Goal: Task Accomplishment & Management: Manage account settings

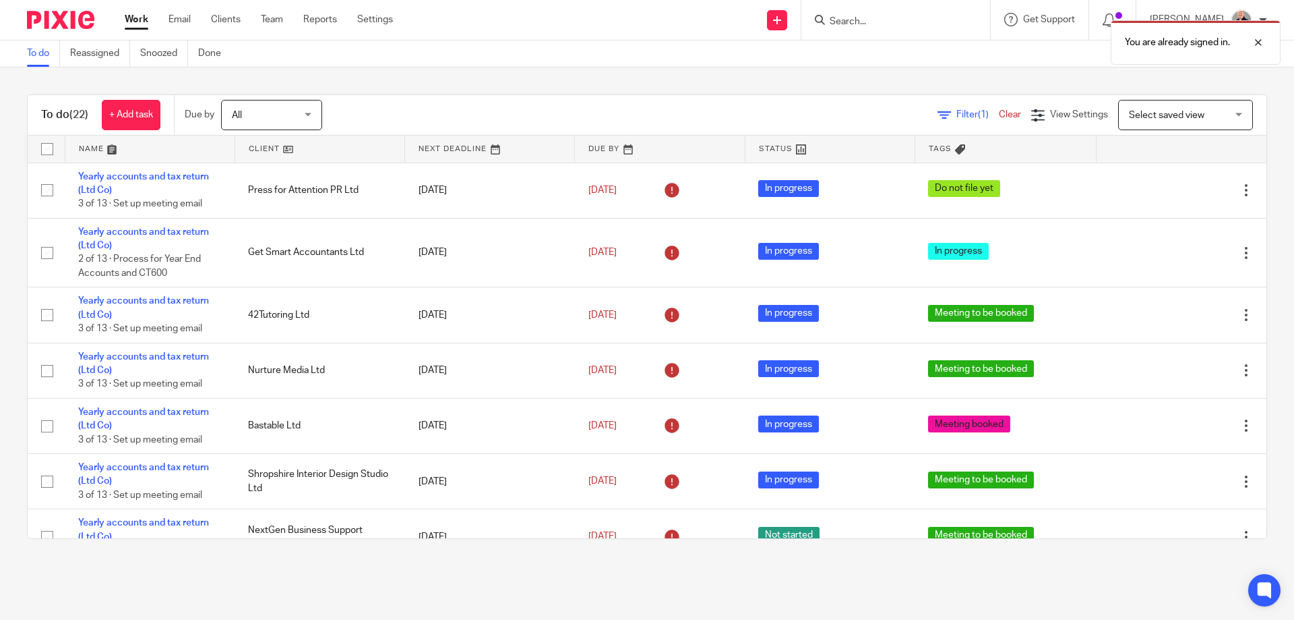
drag, startPoint x: 0, startPoint y: 0, endPoint x: 893, endPoint y: 20, distance: 892.8
click at [893, 20] on div "You are already signed in." at bounding box center [964, 38] width 634 height 51
click at [847, 23] on div "You are already signed in." at bounding box center [964, 38] width 634 height 51
click at [1261, 44] on div at bounding box center [1248, 42] width 36 height 16
click at [825, 22] on icon at bounding box center [820, 20] width 10 height 10
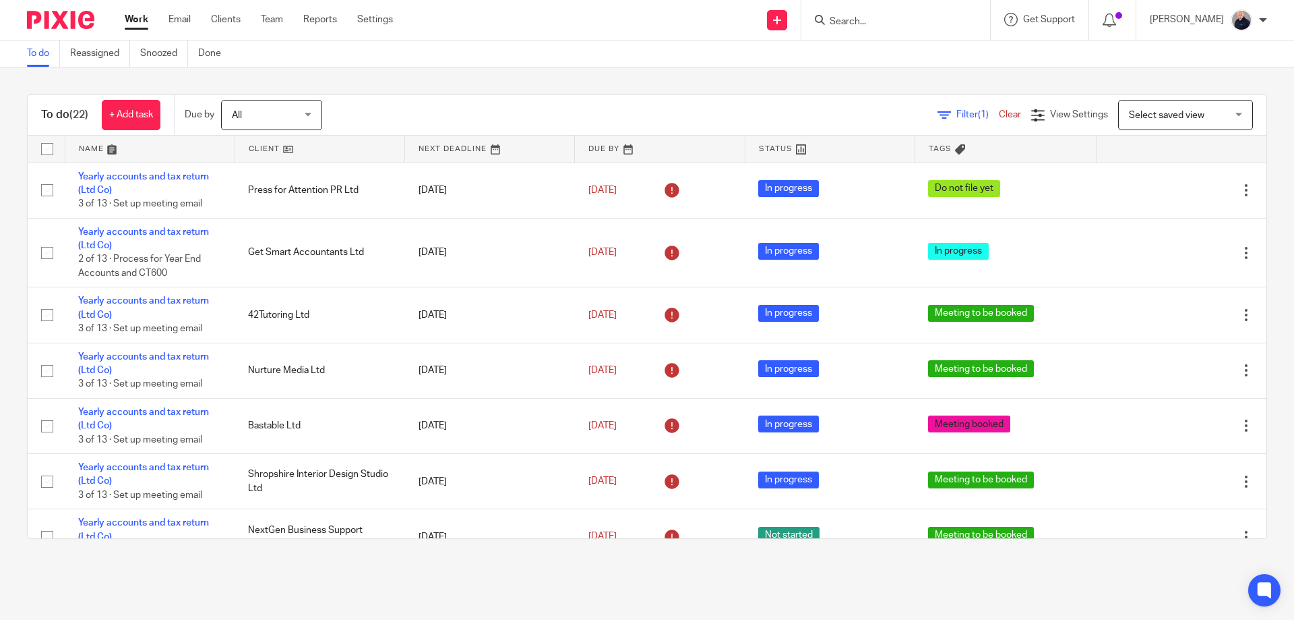
click at [835, 22] on div at bounding box center [893, 19] width 157 height 17
click at [839, 22] on input "Search" at bounding box center [889, 22] width 121 height 12
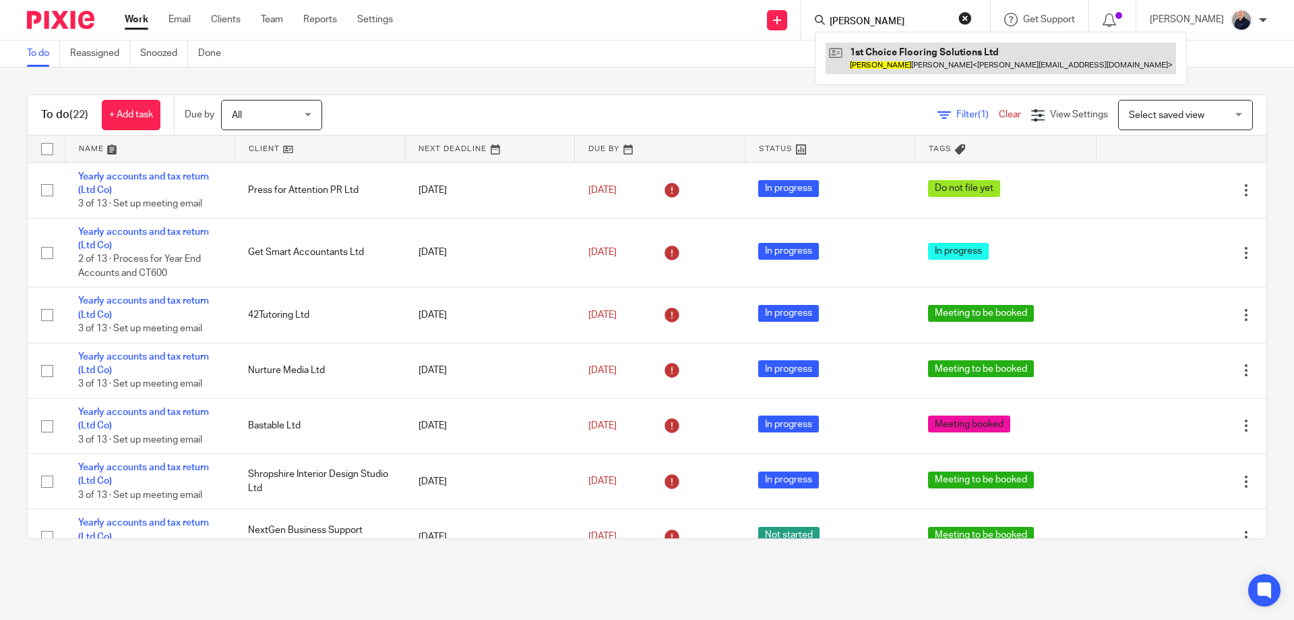
type input "tom"
click at [876, 48] on link at bounding box center [1001, 57] width 351 height 31
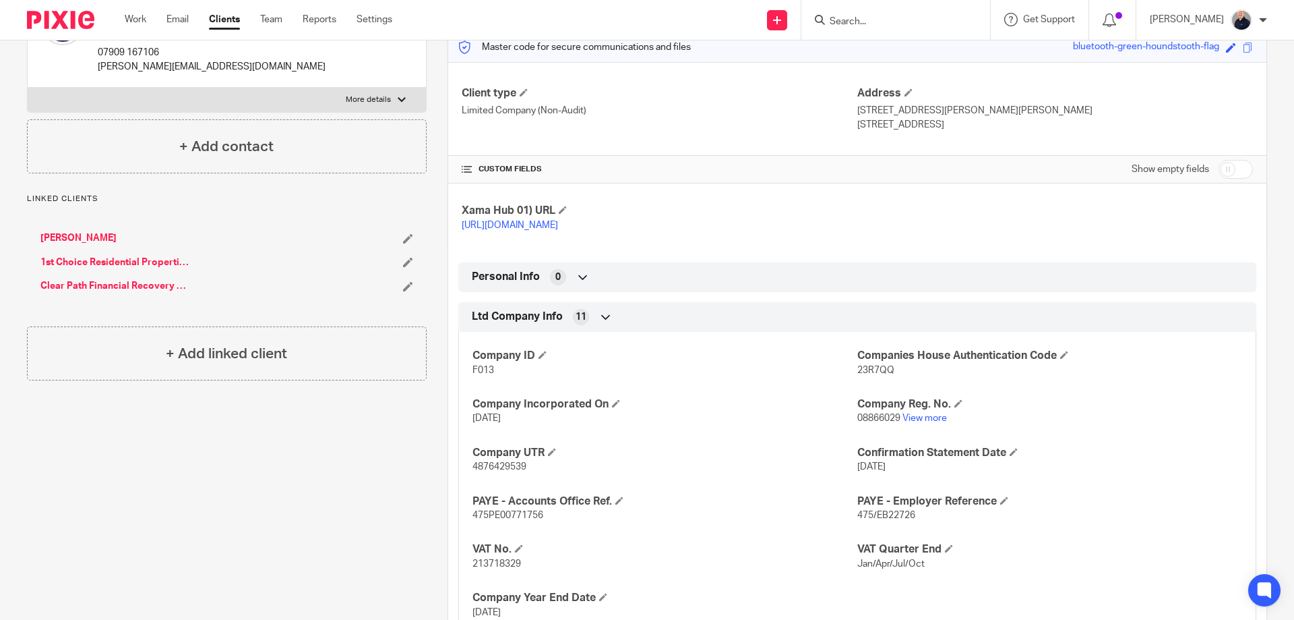
scroll to position [248, 0]
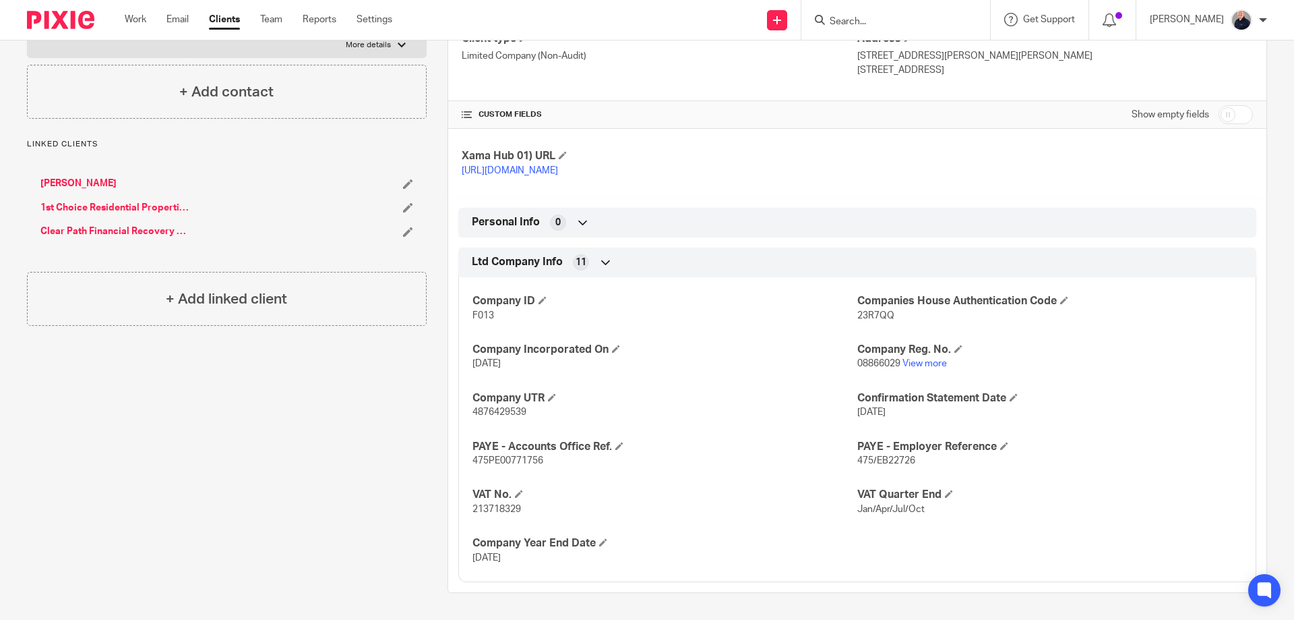
click at [100, 224] on link "Clear Path Financial Recovery Limited" at bounding box center [114, 230] width 149 height 13
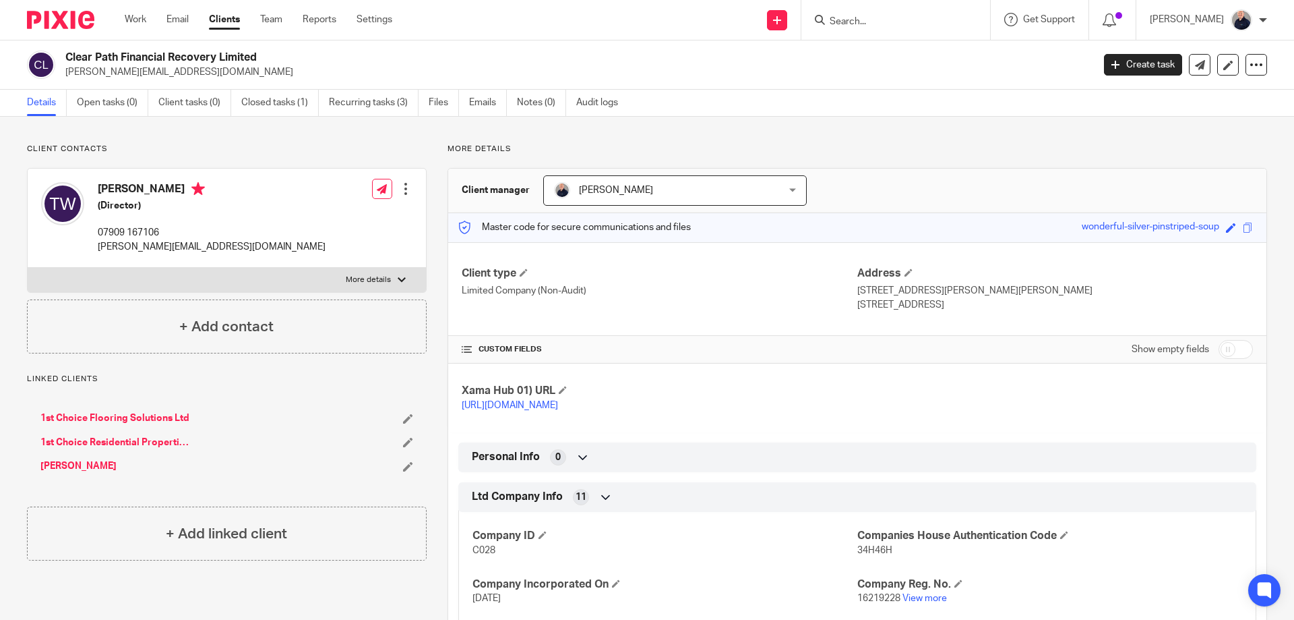
click at [126, 440] on link "1st Choice Residential Properties Ltd" at bounding box center [114, 442] width 149 height 13
click at [209, 581] on div "Client contacts [PERSON_NAME] (Director) 07909 167106 [PERSON_NAME][EMAIL_ADDRE…" at bounding box center [216, 461] width 421 height 635
click at [231, 22] on link "Clients" at bounding box center [224, 19] width 31 height 13
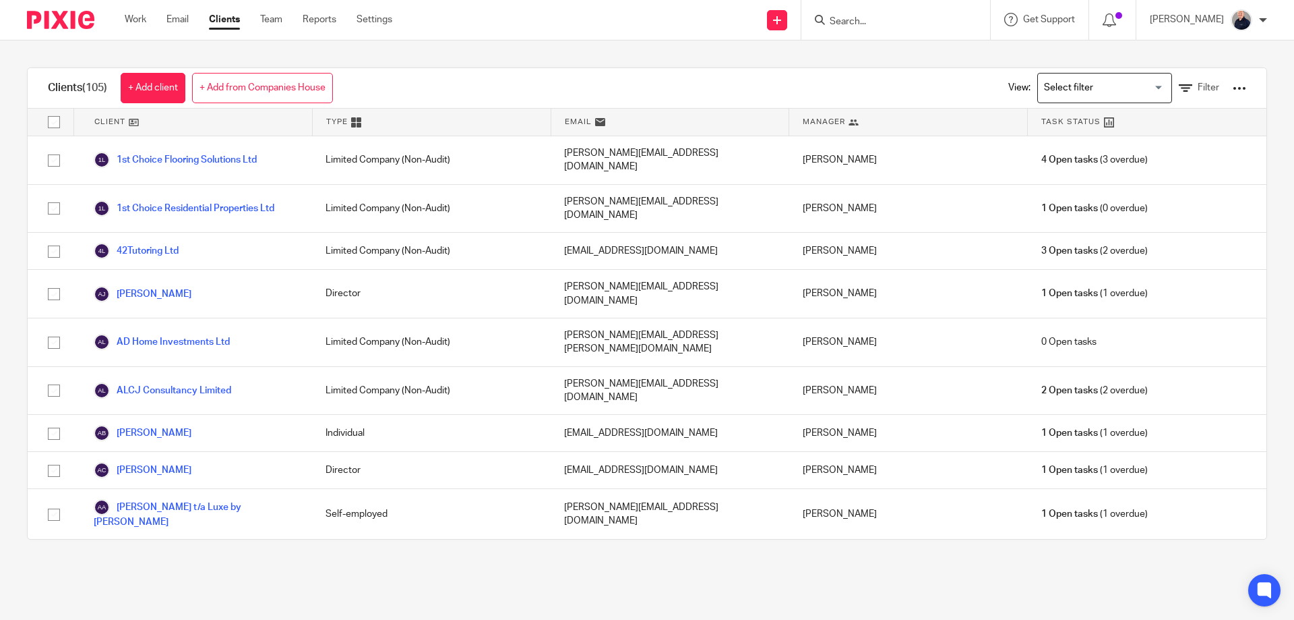
click at [1134, 81] on input "Search for option" at bounding box center [1102, 88] width 125 height 24
click at [1059, 147] on li "Limited" at bounding box center [1104, 150] width 133 height 18
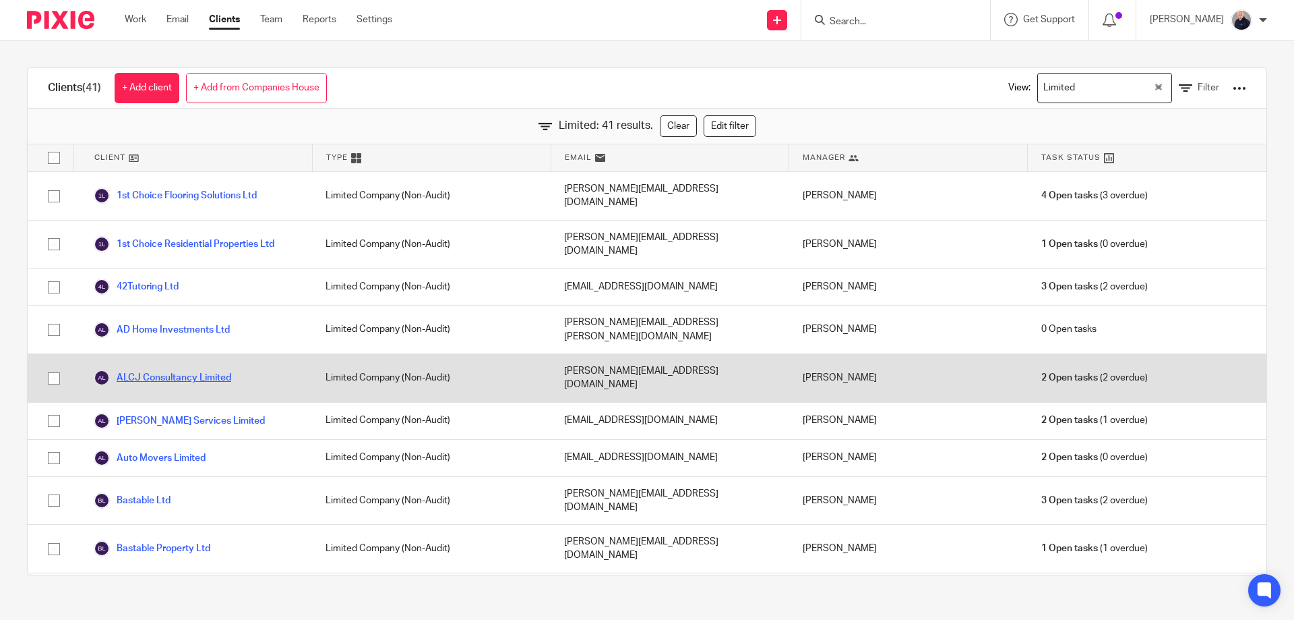
scroll to position [180, 0]
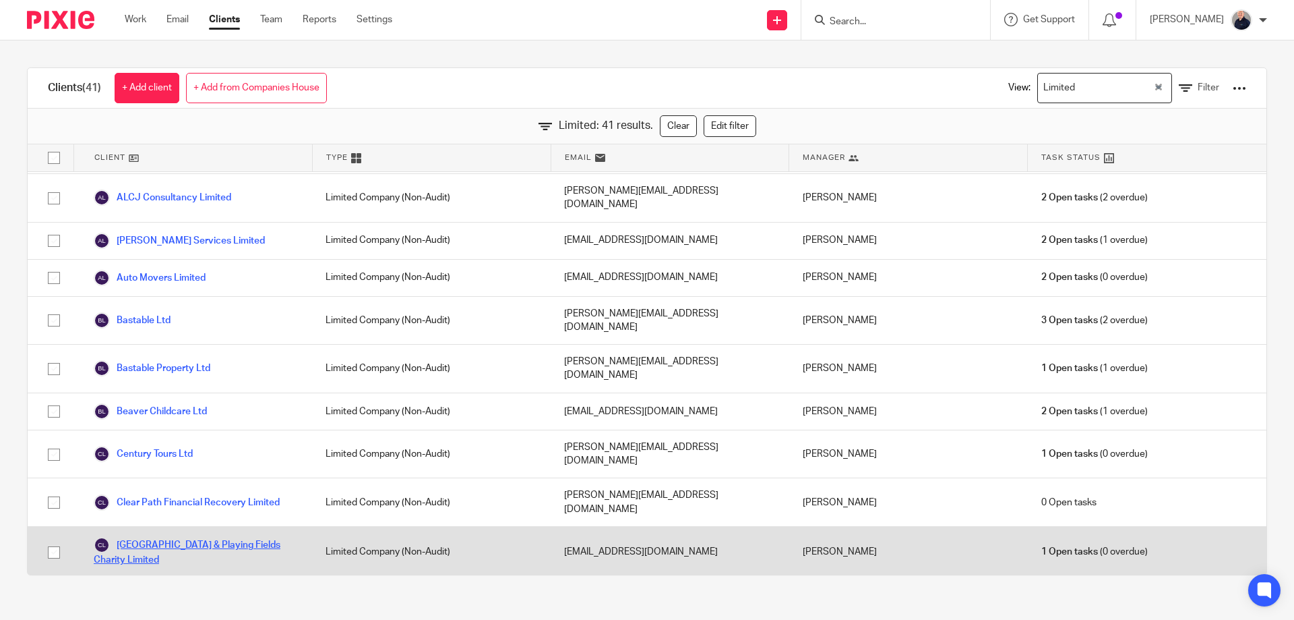
click at [221, 537] on link "[GEOGRAPHIC_DATA] & Playing Fields Charity Limited" at bounding box center [196, 552] width 205 height 30
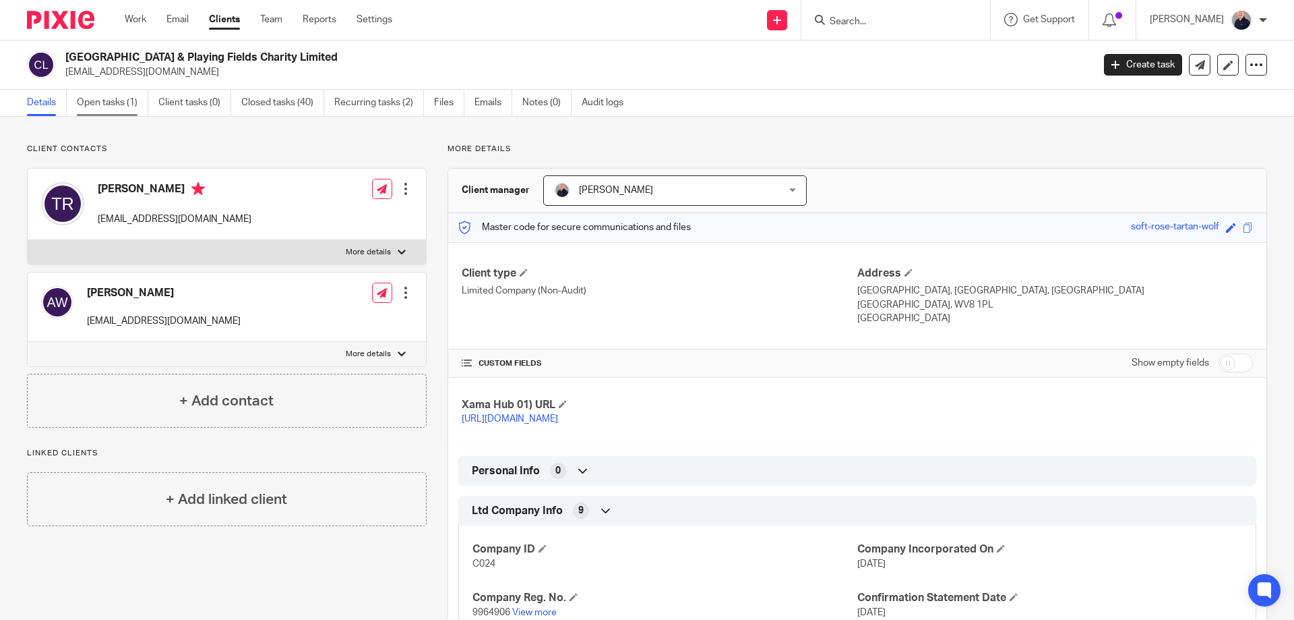
click at [102, 96] on link "Open tasks (1)" at bounding box center [112, 103] width 71 height 26
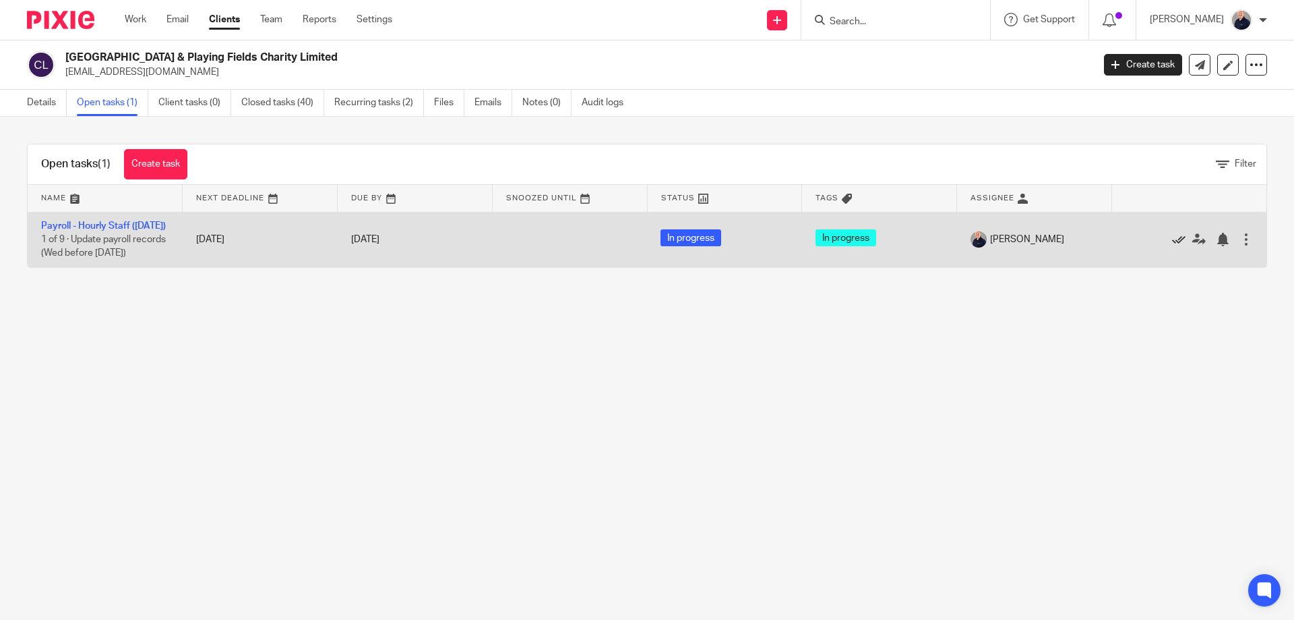
click at [1172, 246] on icon at bounding box center [1178, 239] width 13 height 13
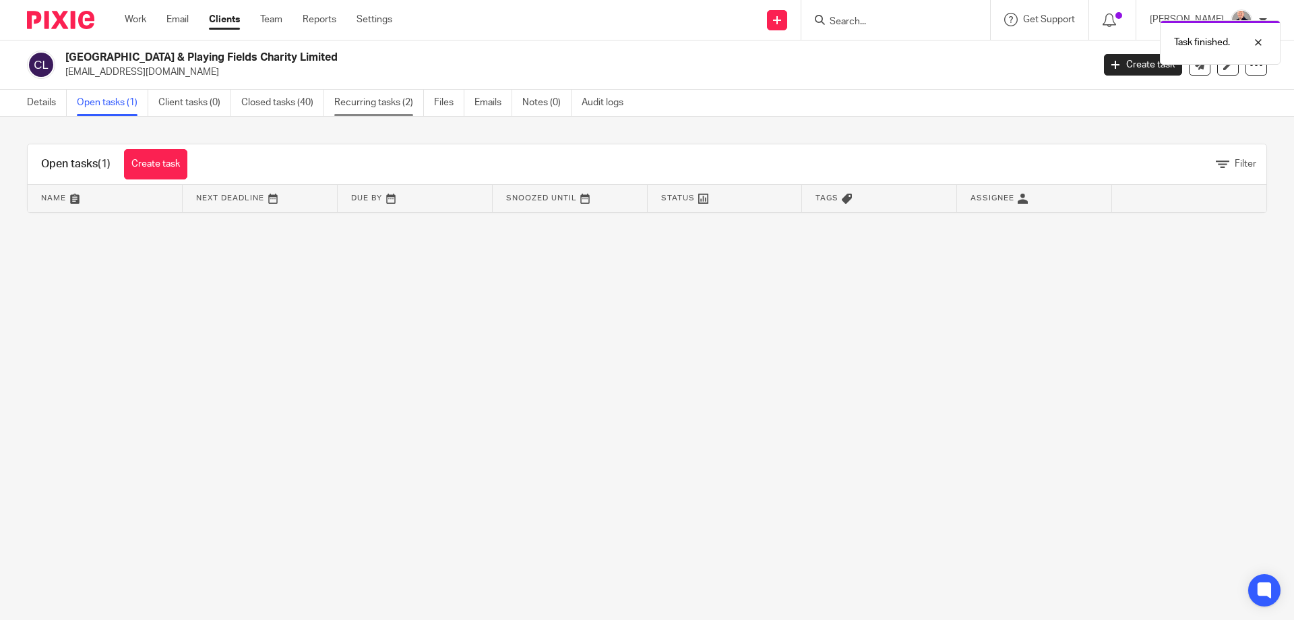
click at [388, 105] on link "Recurring tasks (2)" at bounding box center [379, 103] width 90 height 26
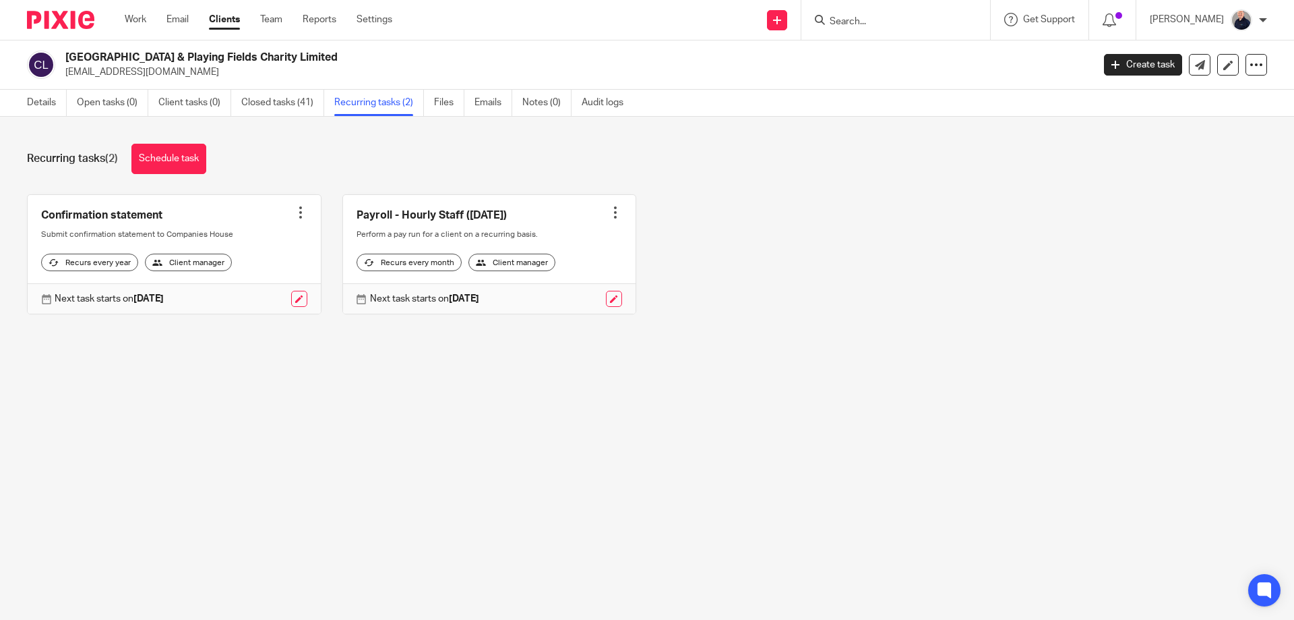
click at [298, 216] on div at bounding box center [300, 212] width 13 height 13
click at [239, 298] on span "Cancel schedule" at bounding box center [245, 297] width 71 height 9
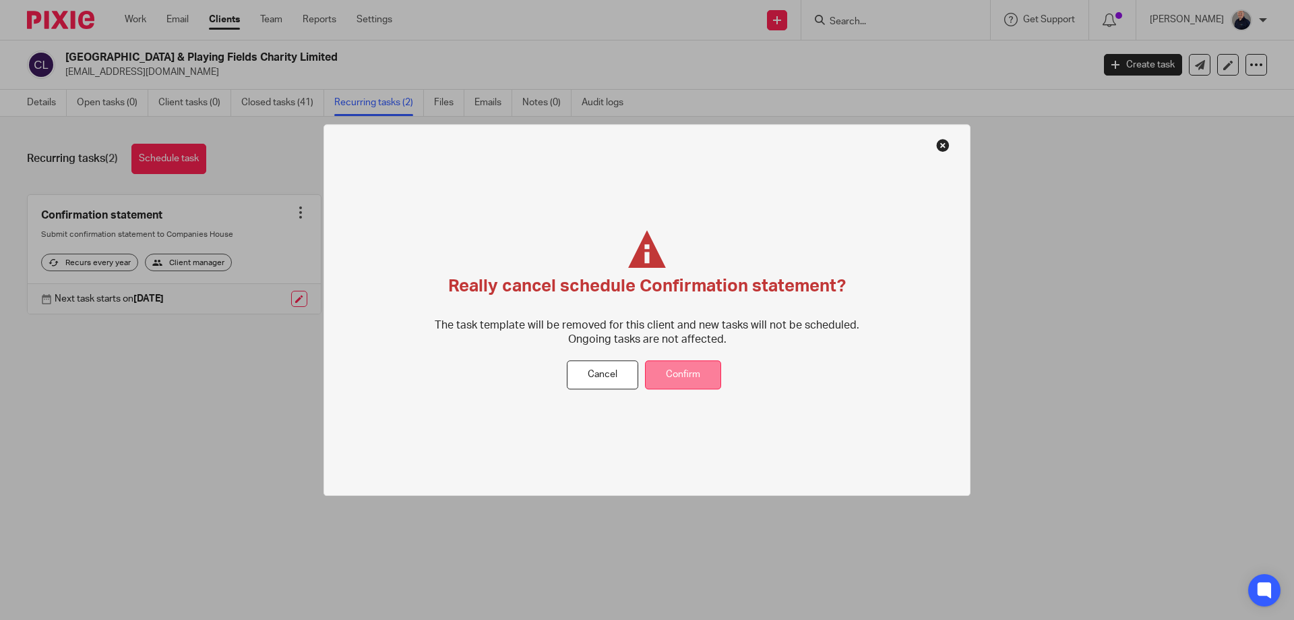
click at [670, 371] on button "Confirm" at bounding box center [683, 375] width 76 height 29
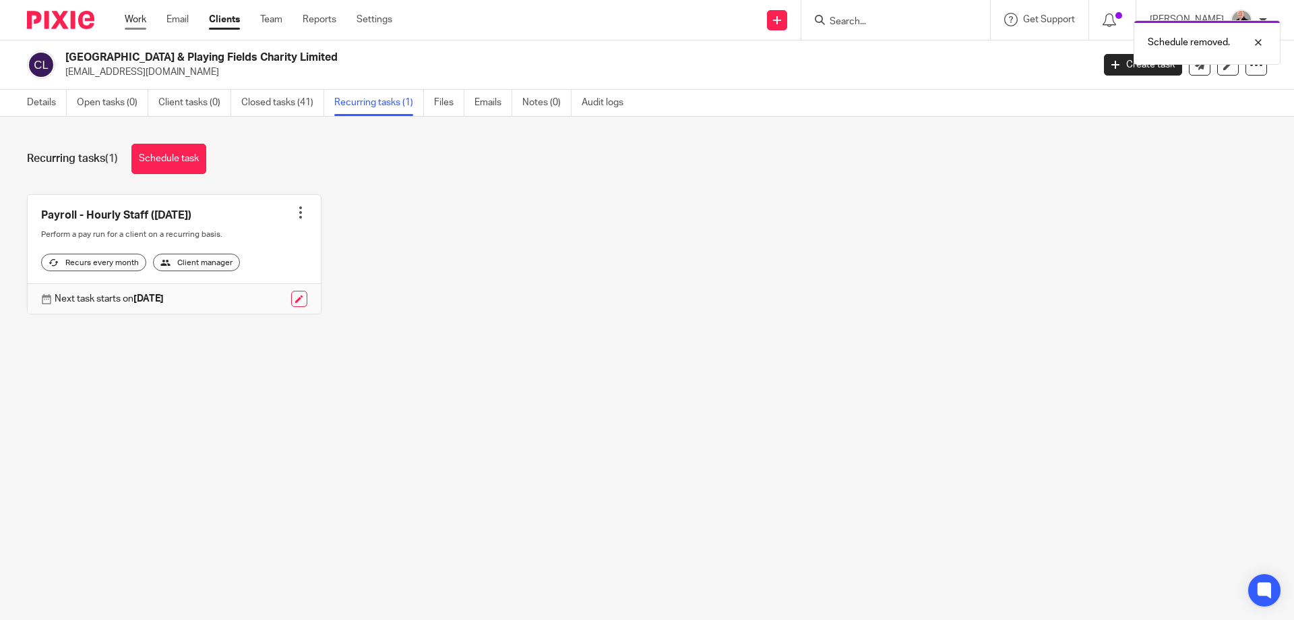
click at [131, 22] on link "Work" at bounding box center [136, 19] width 22 height 13
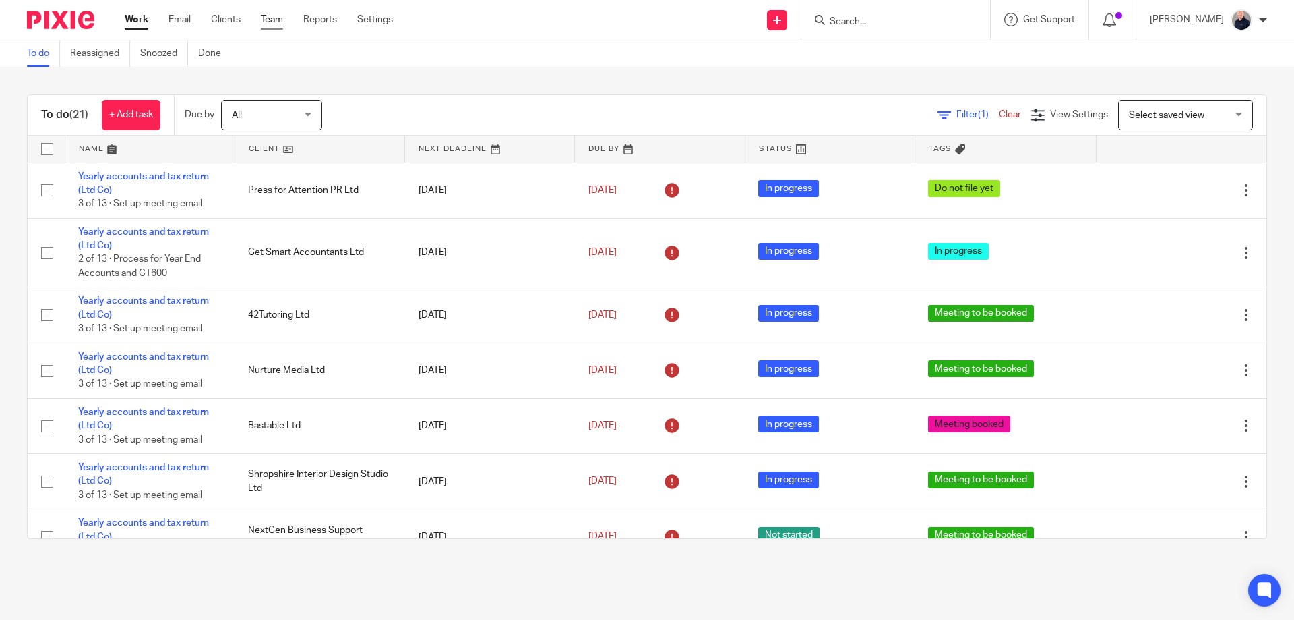
click at [274, 22] on link "Team" at bounding box center [272, 19] width 22 height 13
click at [222, 22] on link "Clients" at bounding box center [226, 19] width 30 height 13
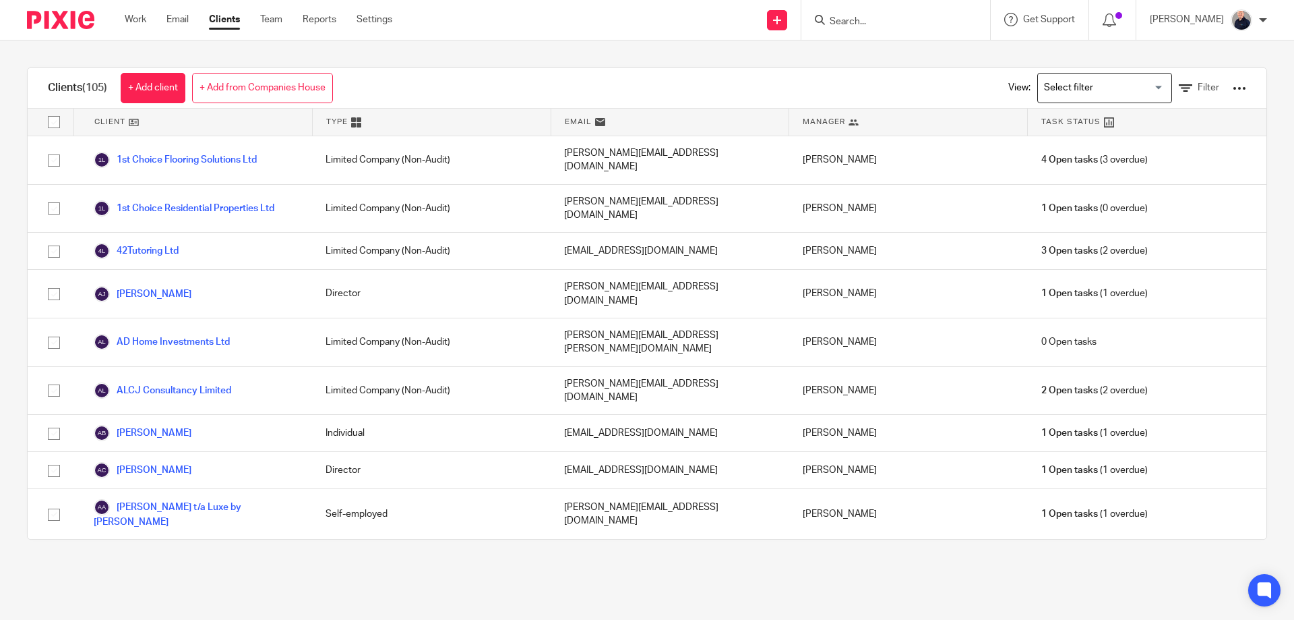
drag, startPoint x: 1031, startPoint y: 84, endPoint x: 1033, endPoint y: 96, distance: 12.4
click at [1040, 84] on input "Search for option" at bounding box center [1102, 88] width 125 height 24
click at [1049, 154] on li "Limited" at bounding box center [1104, 150] width 133 height 18
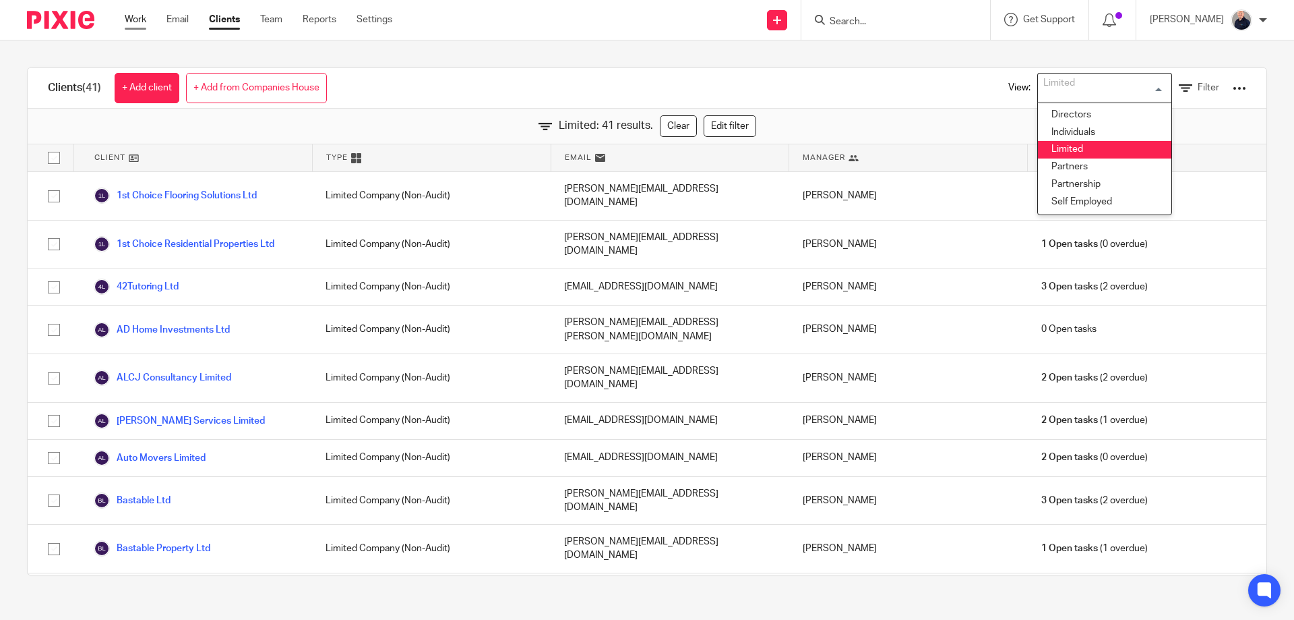
click at [146, 22] on link "Work" at bounding box center [136, 19] width 22 height 13
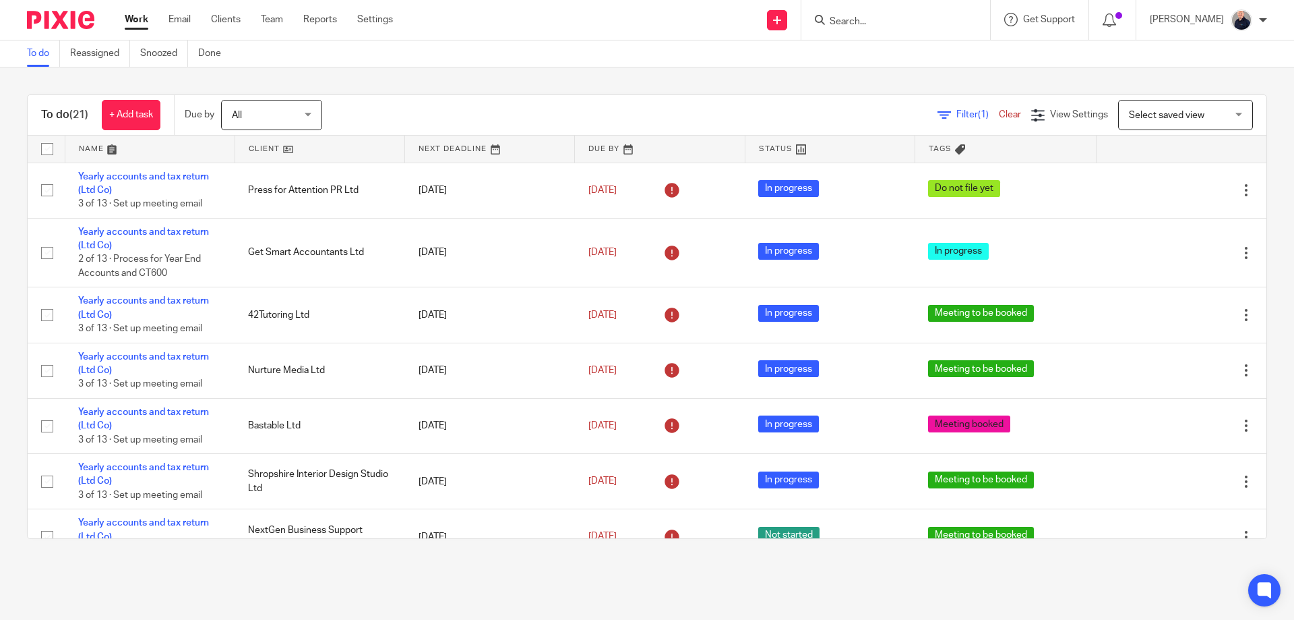
click at [92, 147] on link at bounding box center [149, 149] width 169 height 27
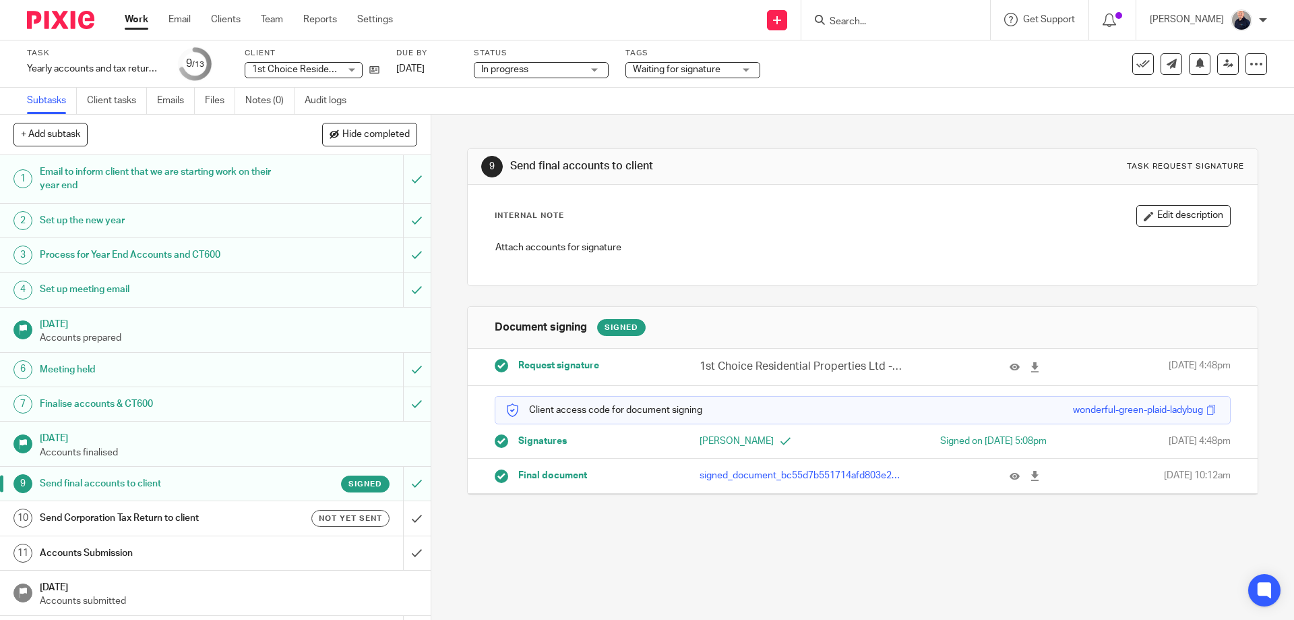
click at [204, 545] on h1 "Accounts Submission" at bounding box center [156, 553] width 233 height 20
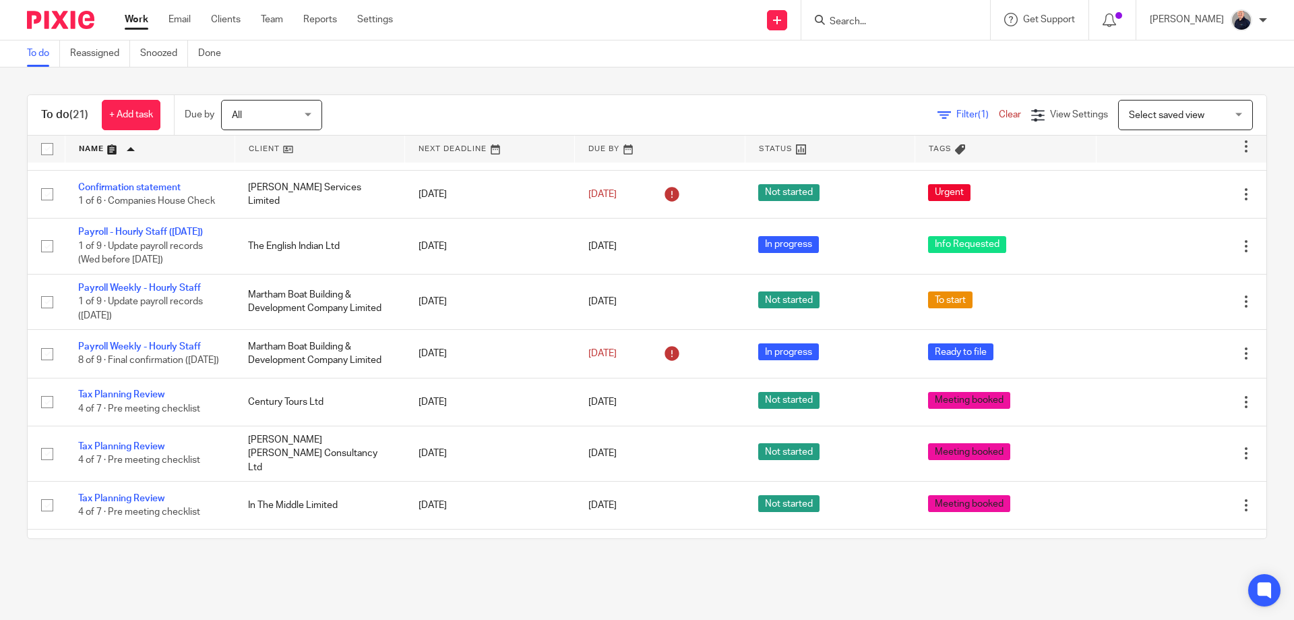
scroll to position [297, 0]
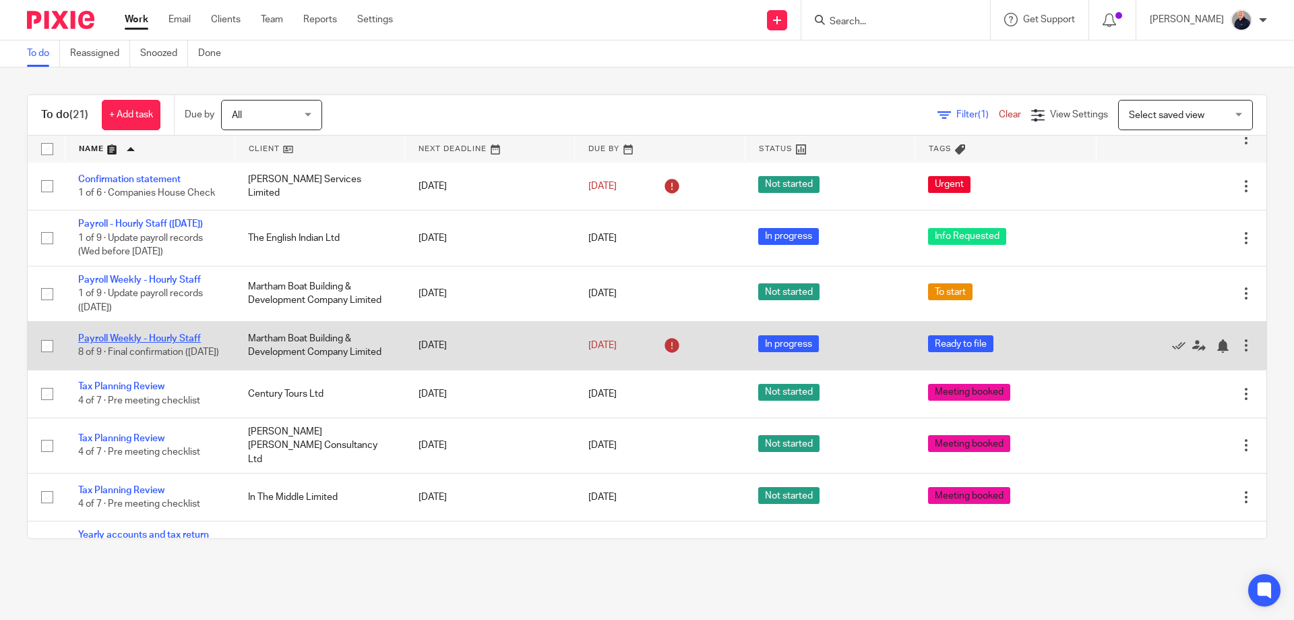
click at [166, 343] on link "Payroll Weekly - Hourly Staff" at bounding box center [139, 338] width 123 height 9
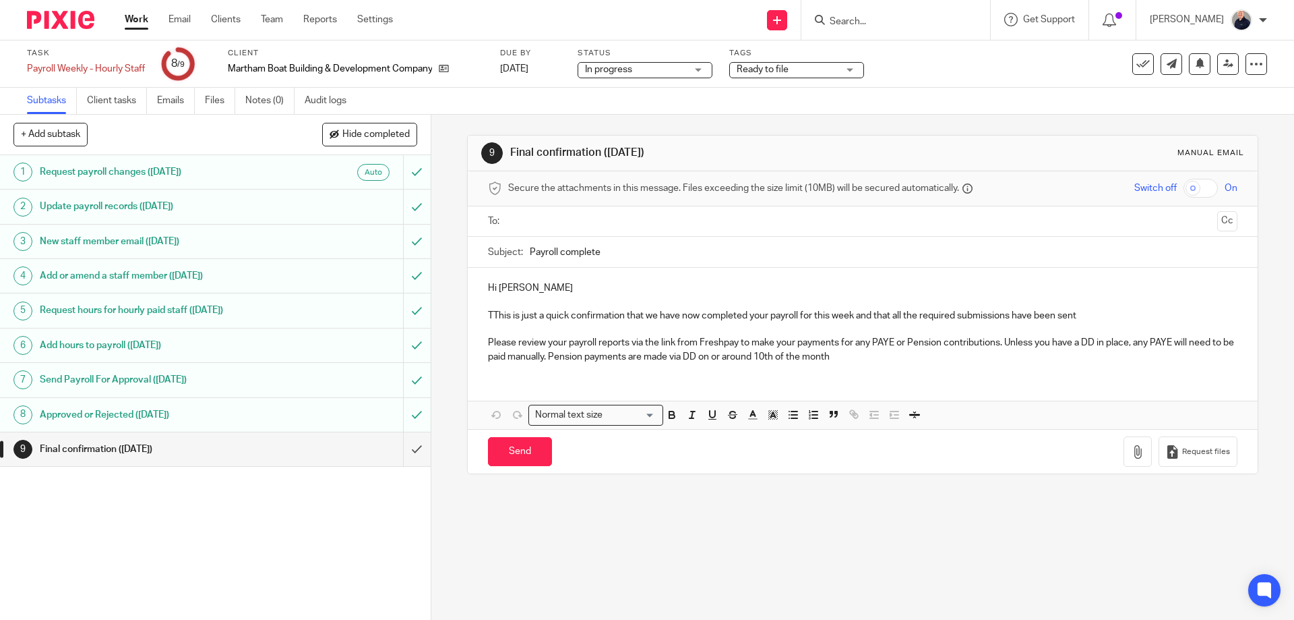
click at [547, 222] on input "text" at bounding box center [862, 222] width 698 height 16
click at [491, 313] on p "TThis is just a quick confirmation that we have now completed your payroll for …" at bounding box center [862, 317] width 749 height 13
click at [675, 386] on div "Hi [PERSON_NAME] This is just a quick confirmation that we have now completed y…" at bounding box center [862, 350] width 789 height 161
click at [742, 73] on span "Ready to file" at bounding box center [763, 69] width 52 height 9
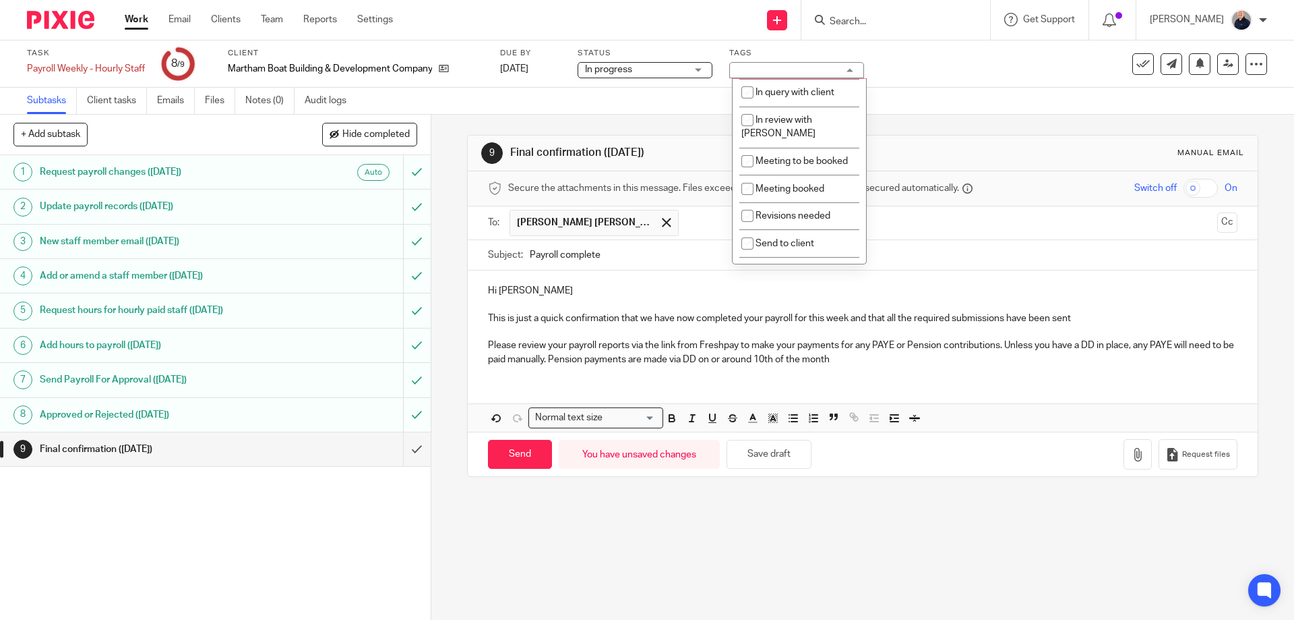
scroll to position [238, 0]
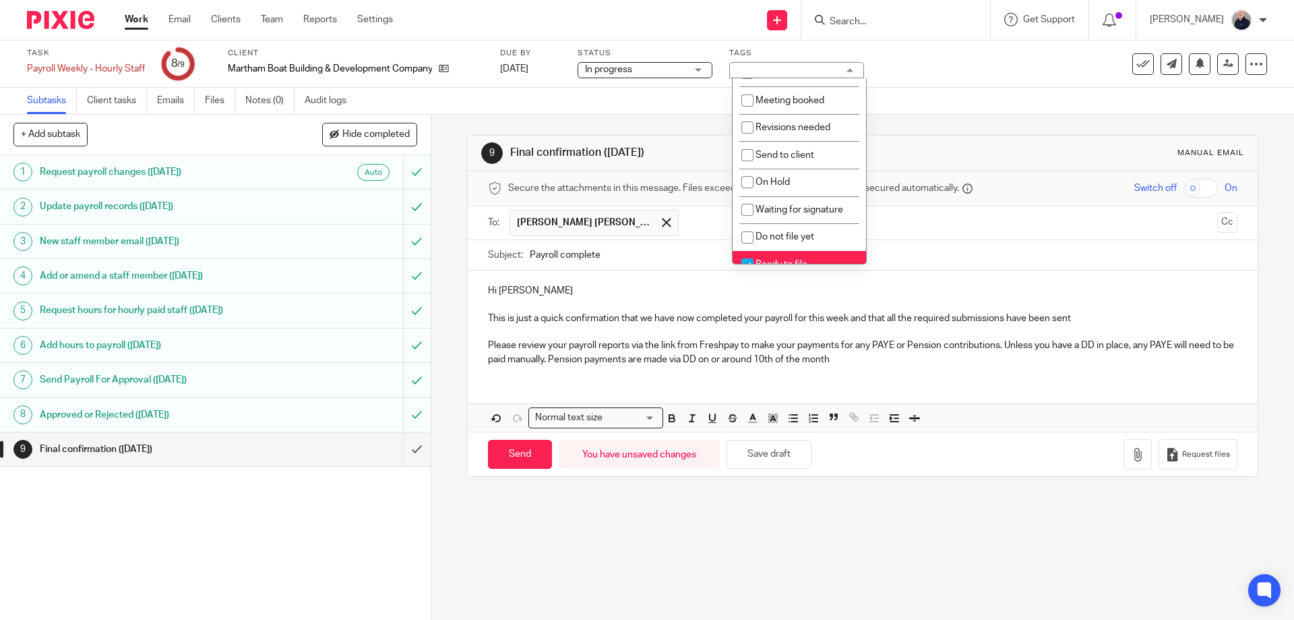
click at [770, 260] on span "Ready to file" at bounding box center [782, 264] width 52 height 9
checkbox input "false"
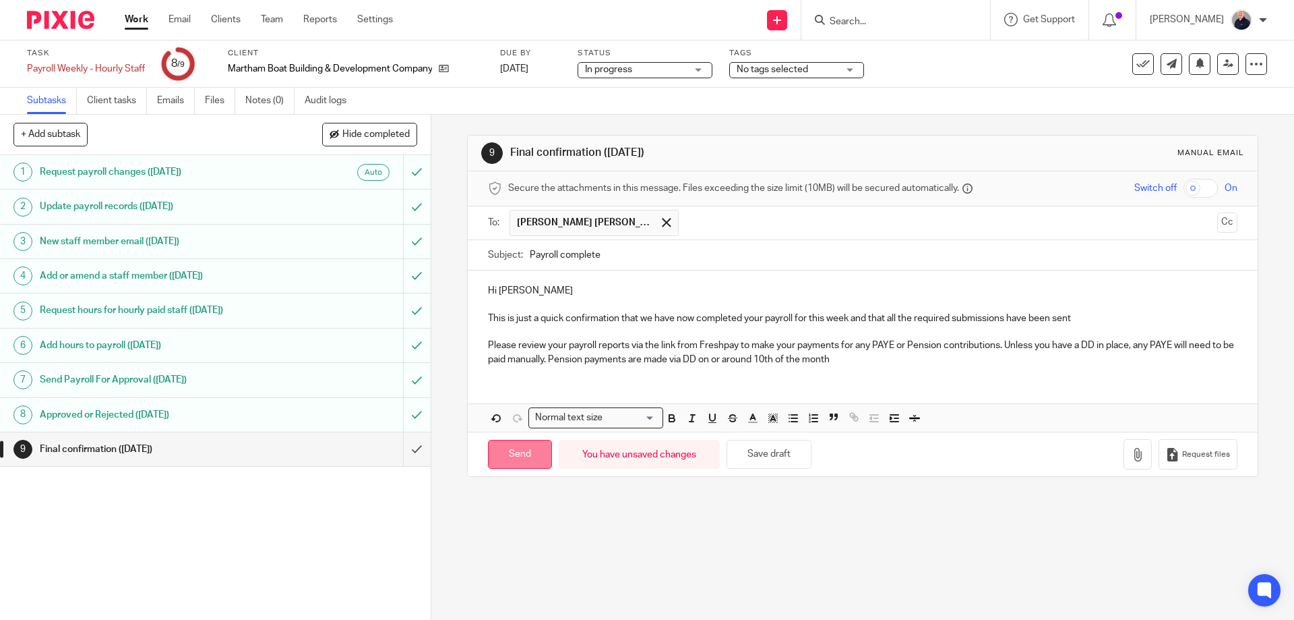
click at [519, 450] on input "Send" at bounding box center [520, 454] width 64 height 29
type input "Sent"
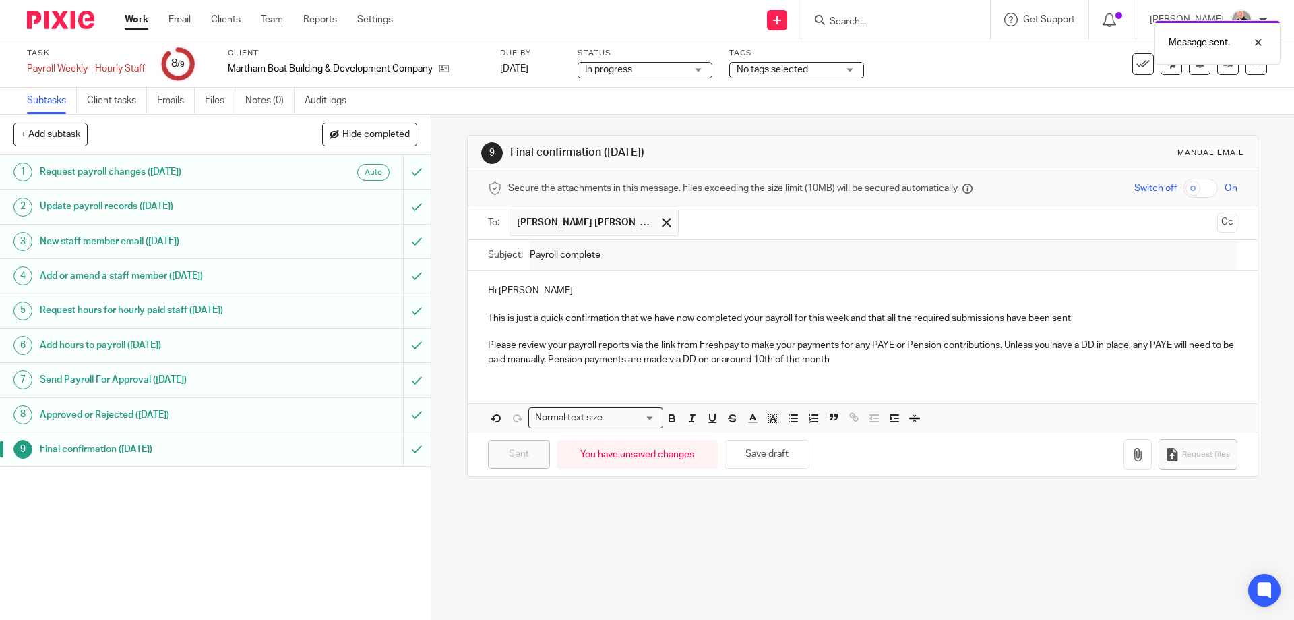
click at [127, 18] on link "Work" at bounding box center [137, 19] width 24 height 13
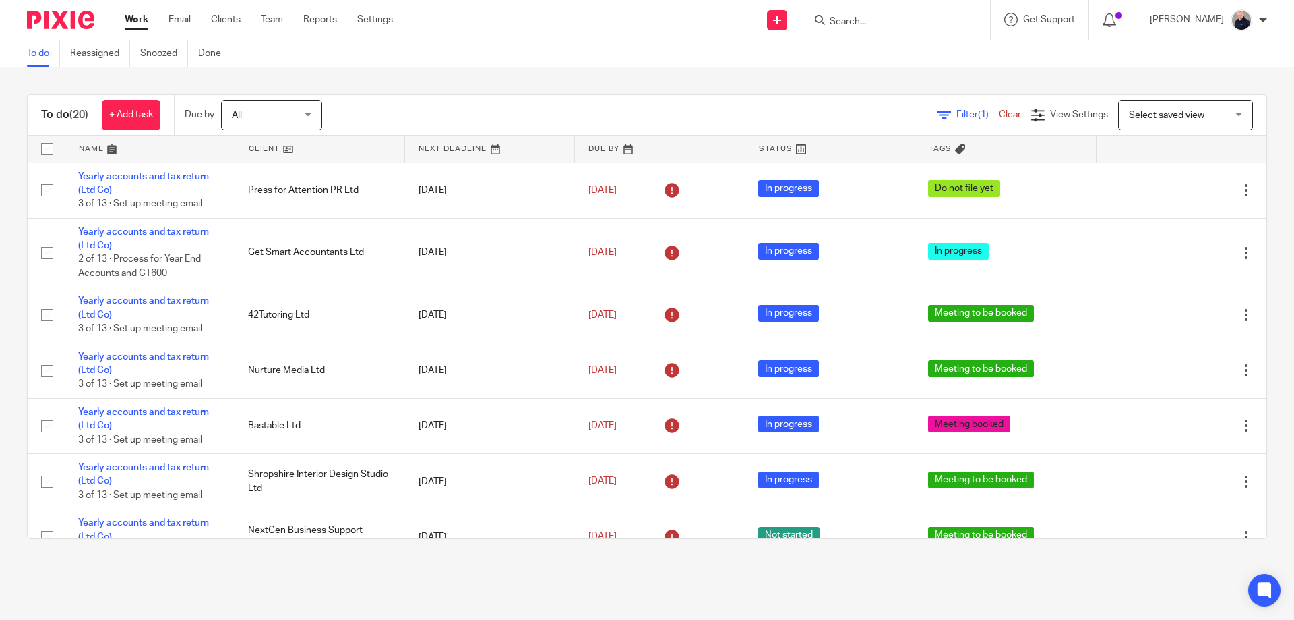
click at [90, 142] on link at bounding box center [149, 149] width 169 height 27
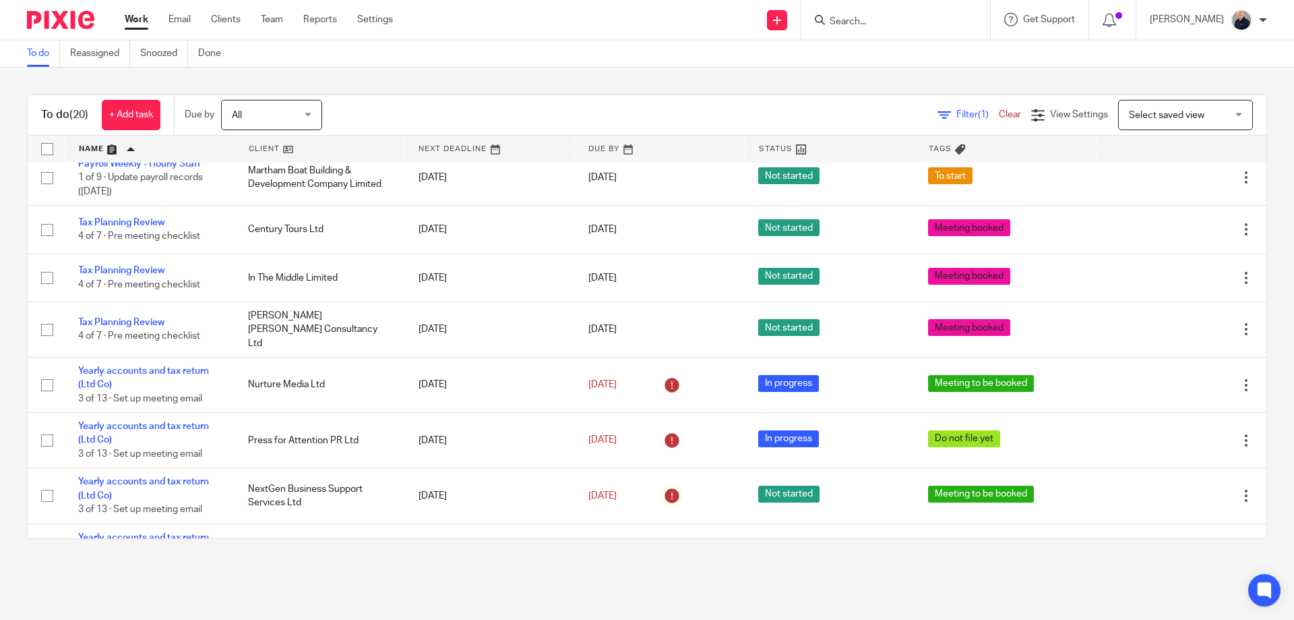
scroll to position [439, 0]
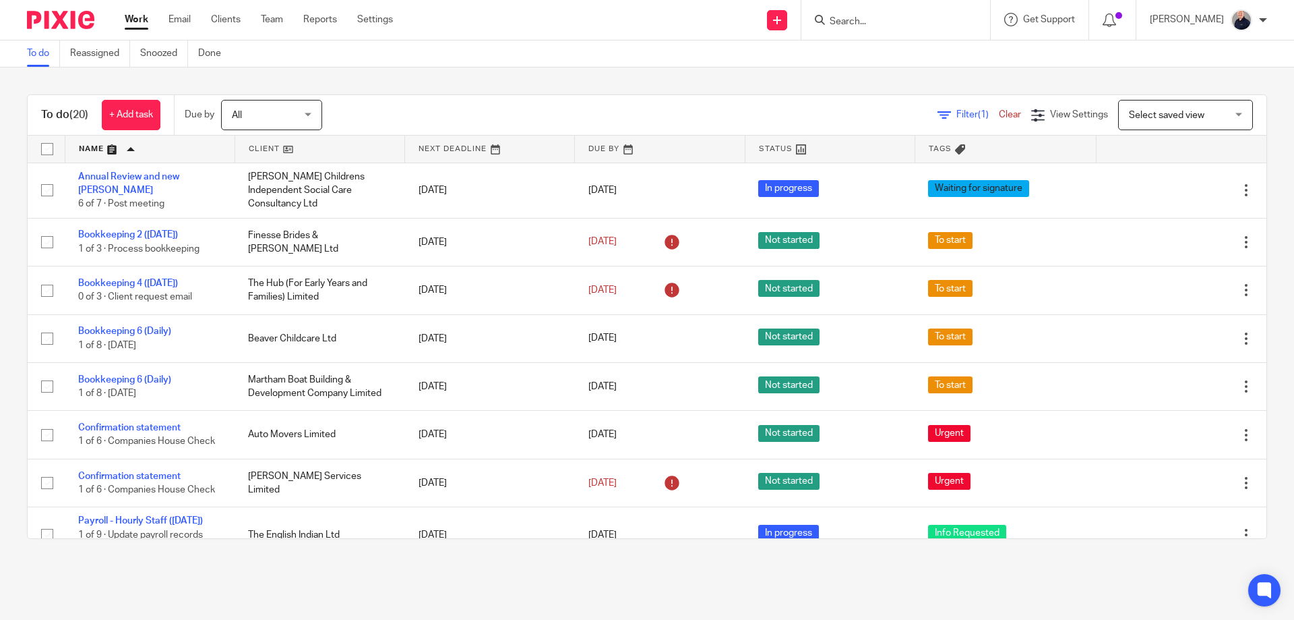
click at [895, 22] on input "Search" at bounding box center [889, 22] width 121 height 12
type input "codsall"
click at [884, 63] on link at bounding box center [954, 63] width 257 height 42
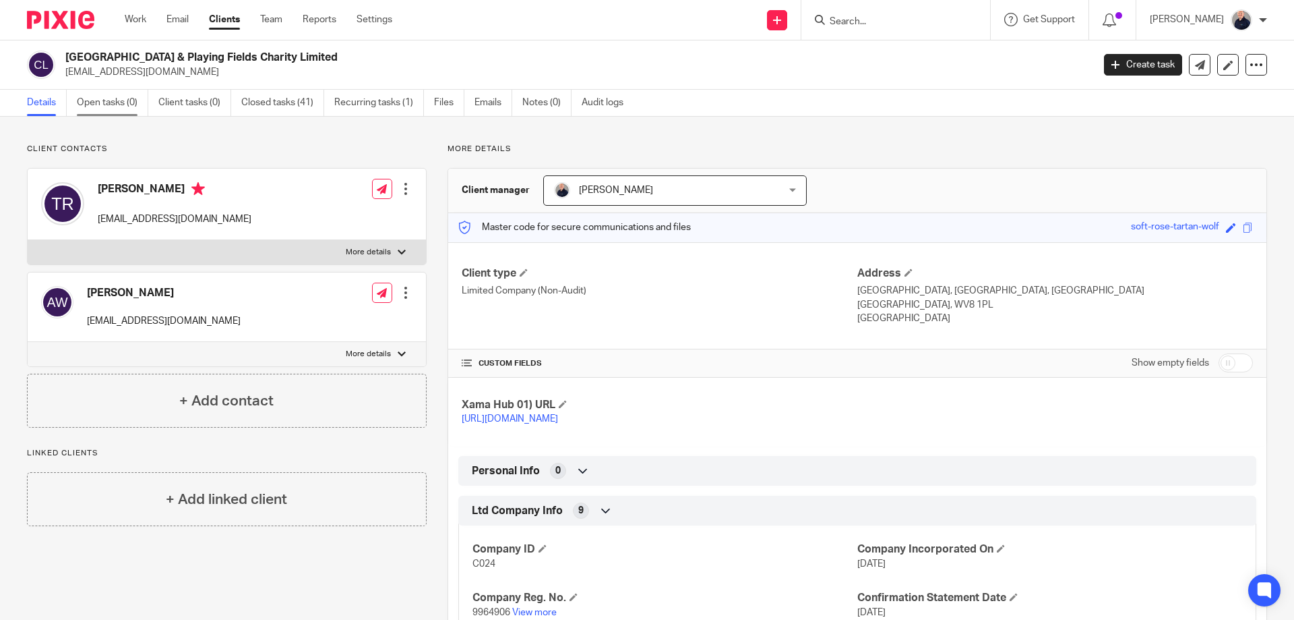
click at [106, 104] on link "Open tasks (0)" at bounding box center [112, 103] width 71 height 26
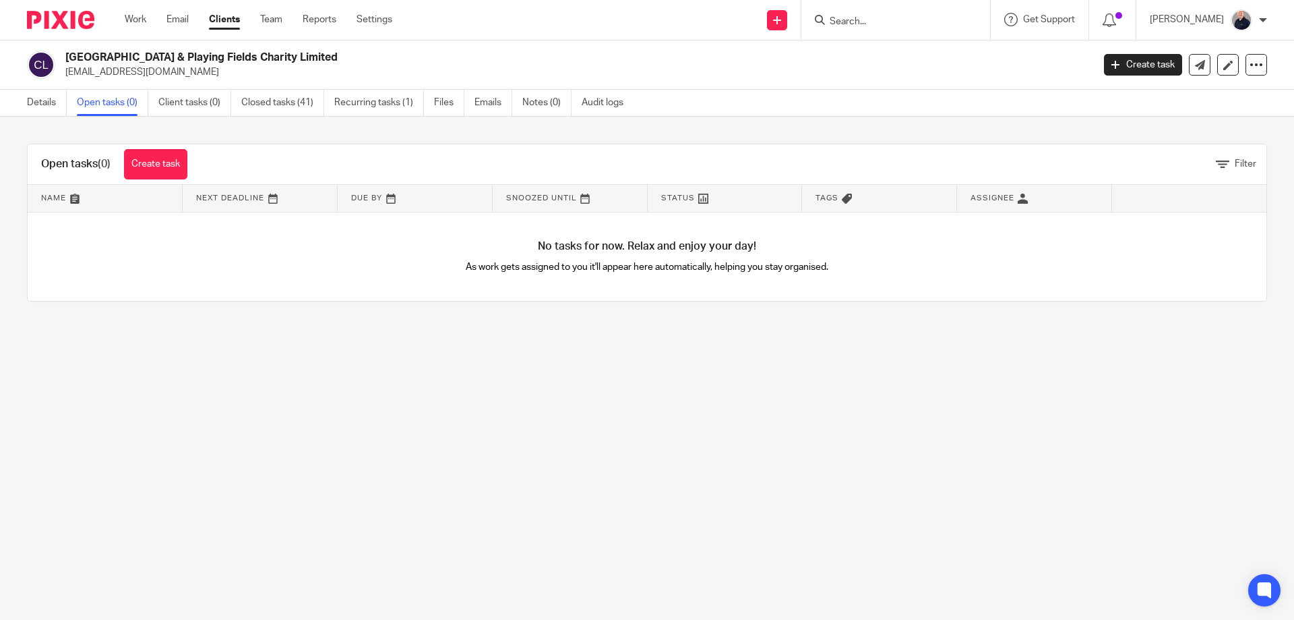
click at [264, 104] on link "Closed tasks (41)" at bounding box center [282, 103] width 83 height 26
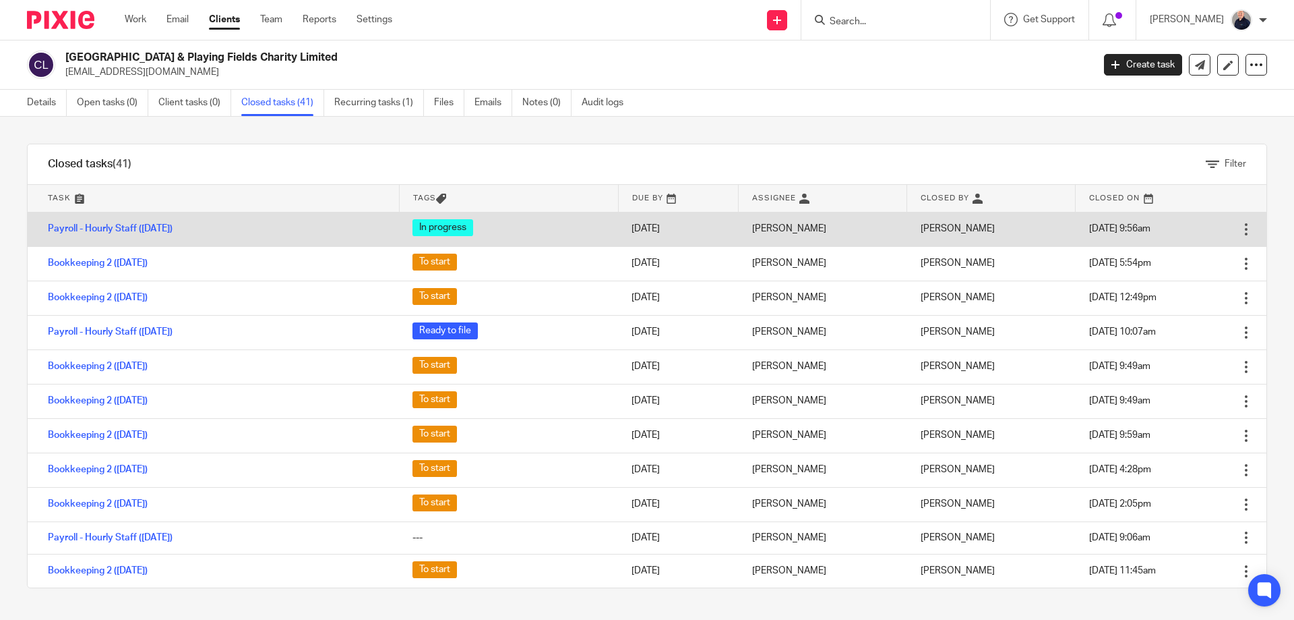
click at [1240, 229] on div at bounding box center [1246, 228] width 13 height 13
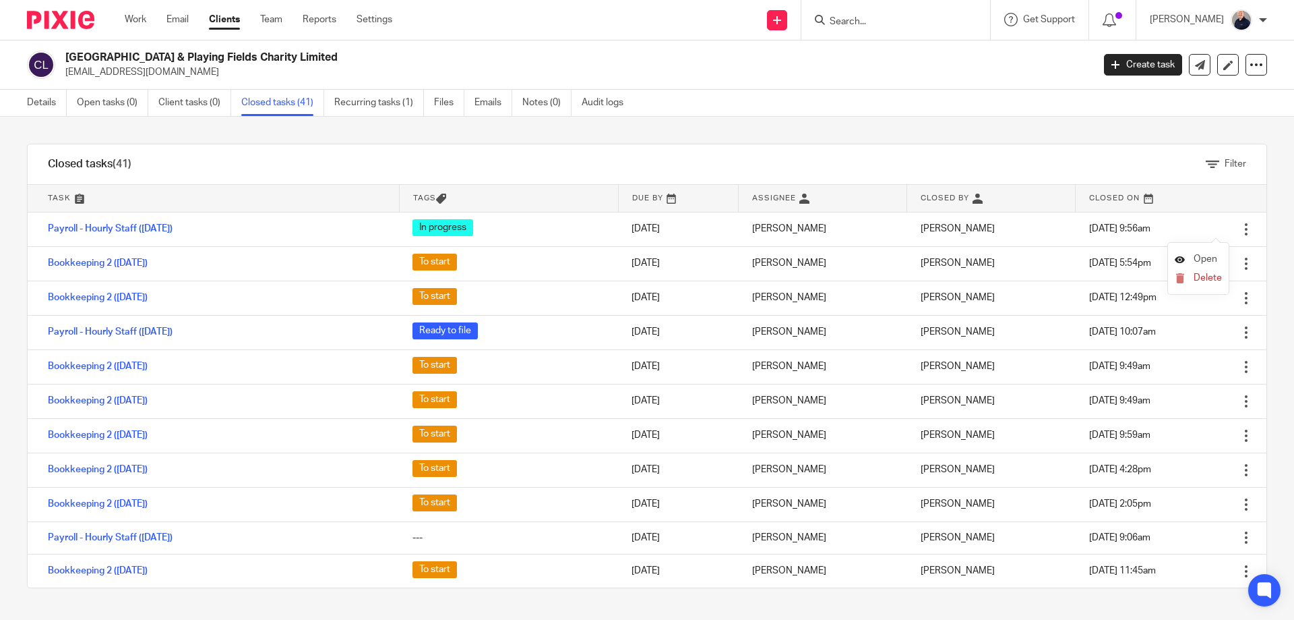
click at [1198, 258] on span "Open" at bounding box center [1206, 258] width 24 height 9
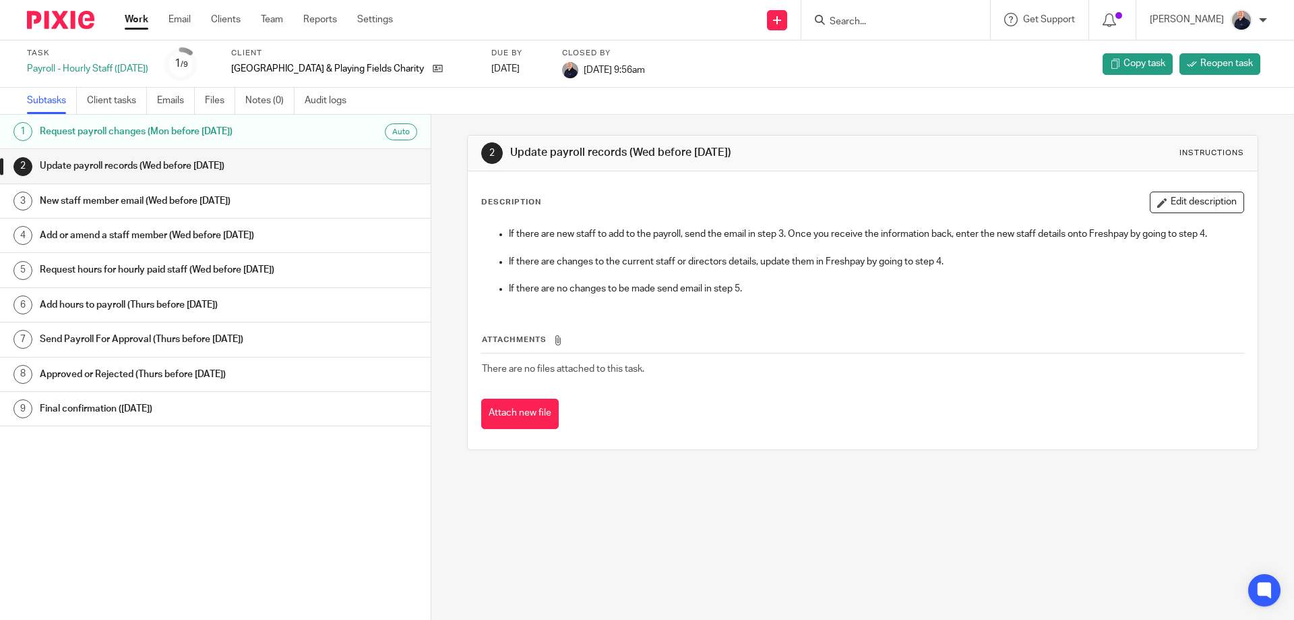
click at [141, 23] on link "Work" at bounding box center [137, 19] width 24 height 13
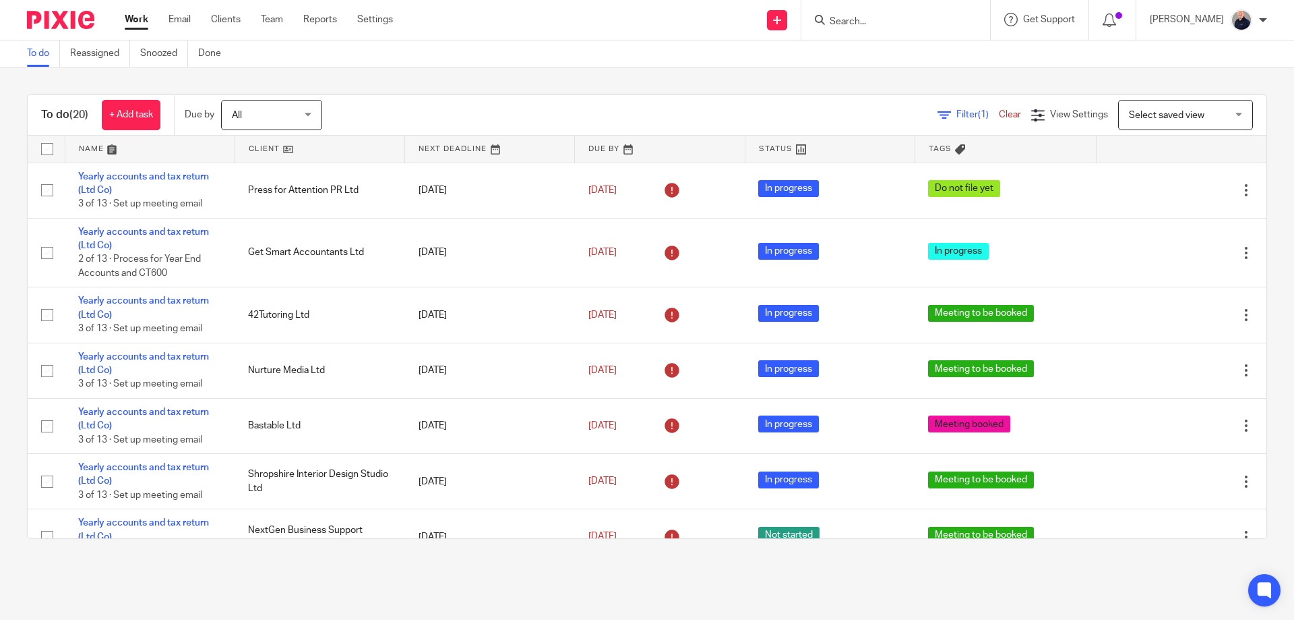
click at [89, 149] on link at bounding box center [149, 149] width 169 height 27
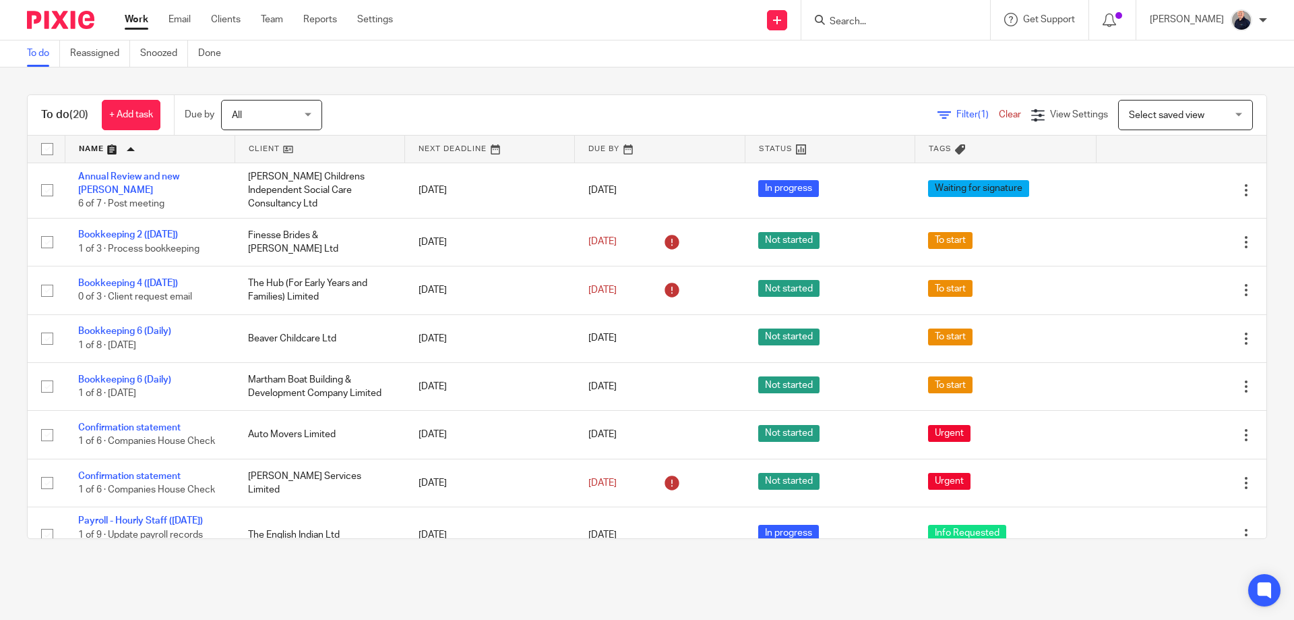
click at [855, 26] on input "Search" at bounding box center [889, 22] width 121 height 12
type input "codsall"
click at [891, 57] on link at bounding box center [954, 63] width 257 height 42
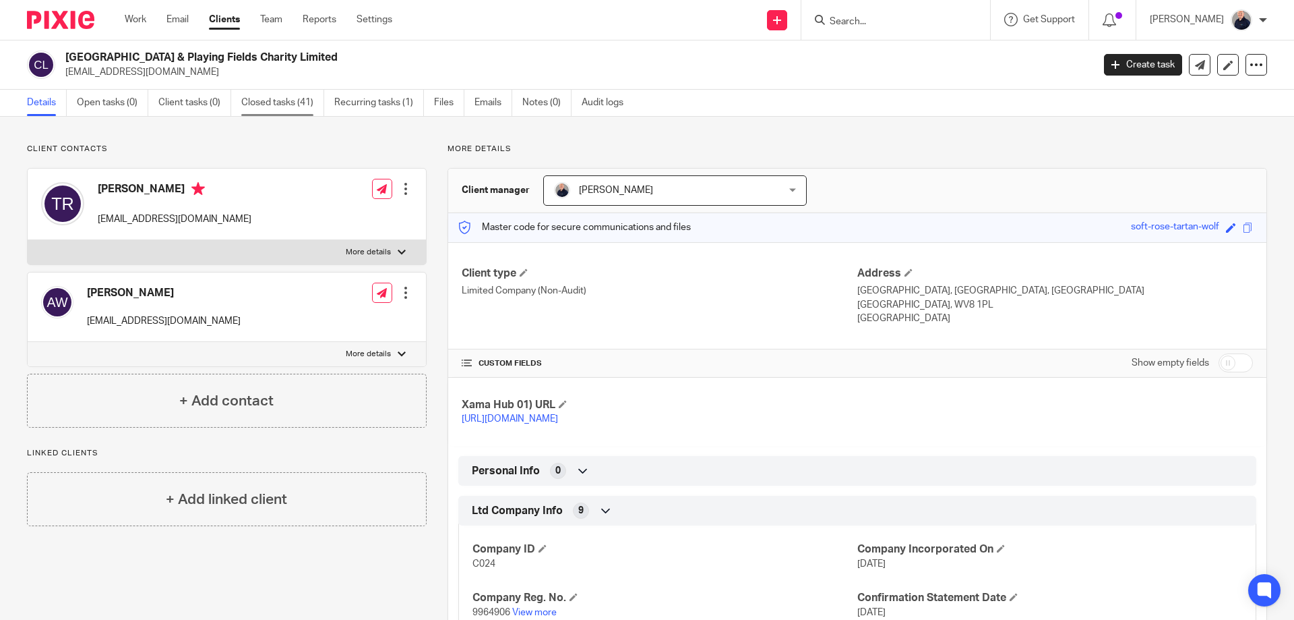
click at [288, 100] on link "Closed tasks (41)" at bounding box center [282, 103] width 83 height 26
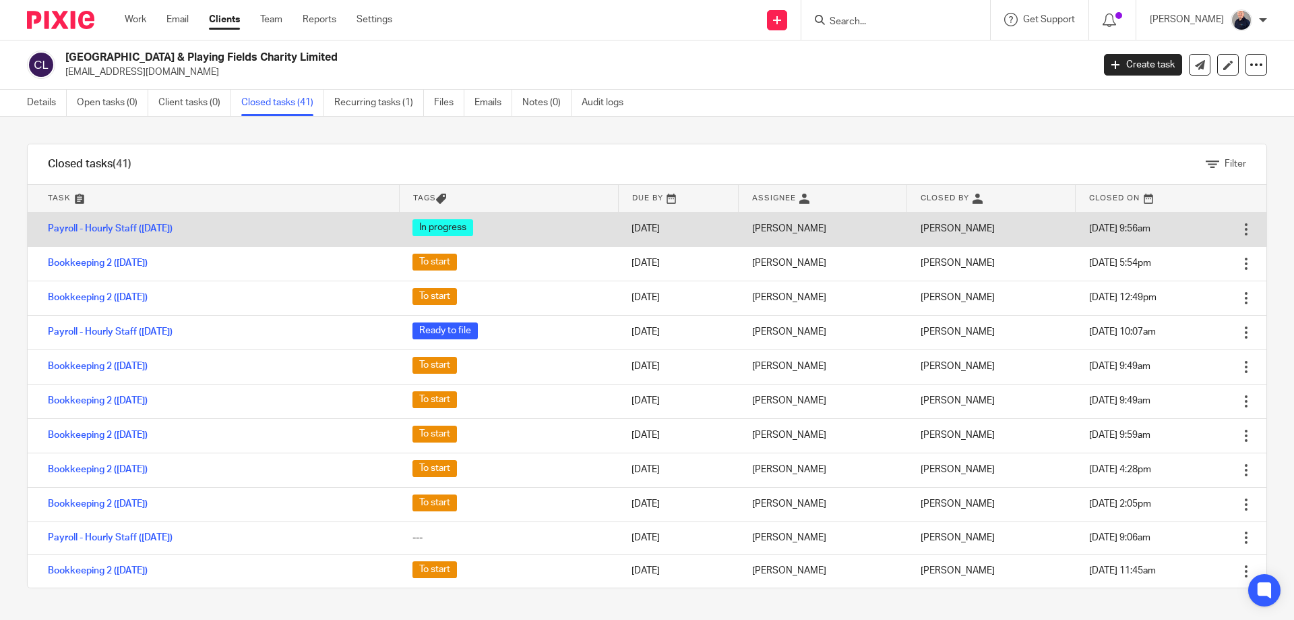
click at [1240, 231] on div at bounding box center [1246, 228] width 13 height 13
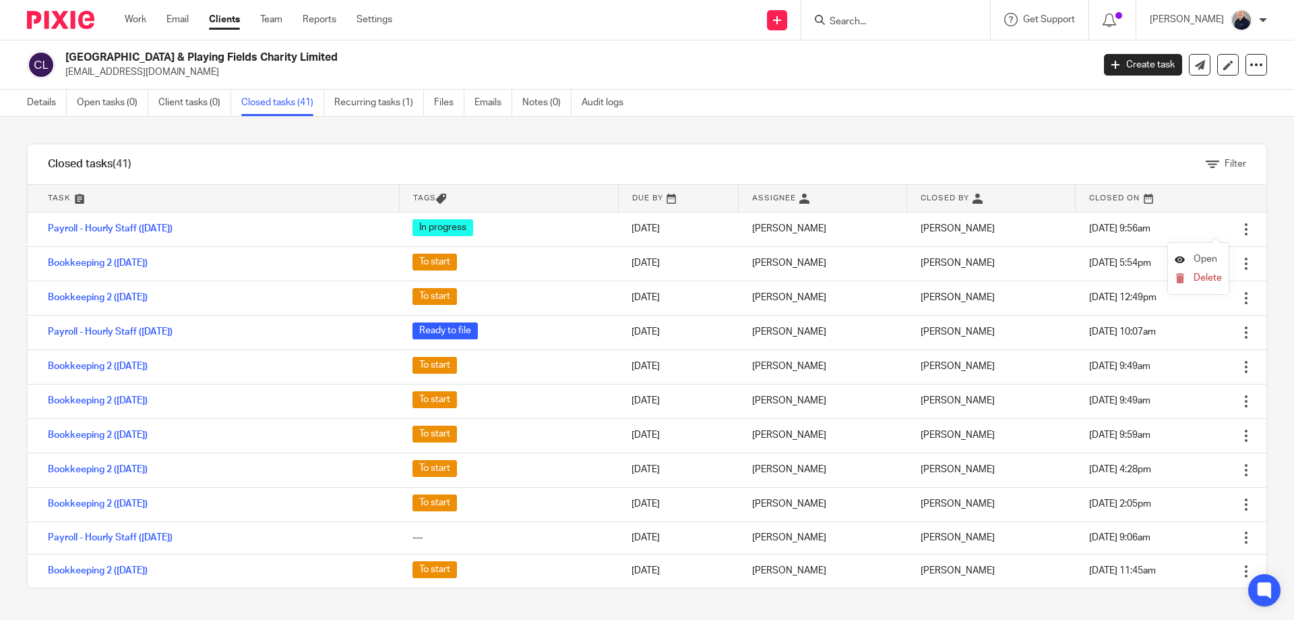
click at [1197, 254] on span "Open" at bounding box center [1206, 258] width 24 height 9
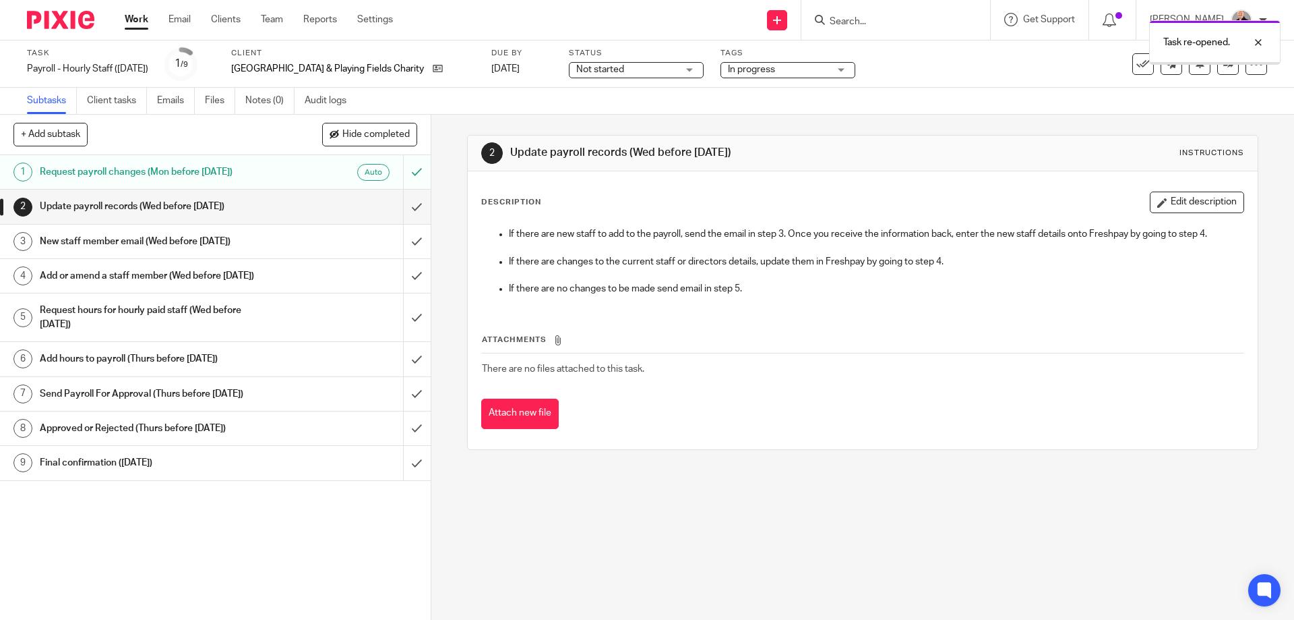
click at [140, 20] on link "Work" at bounding box center [137, 19] width 24 height 13
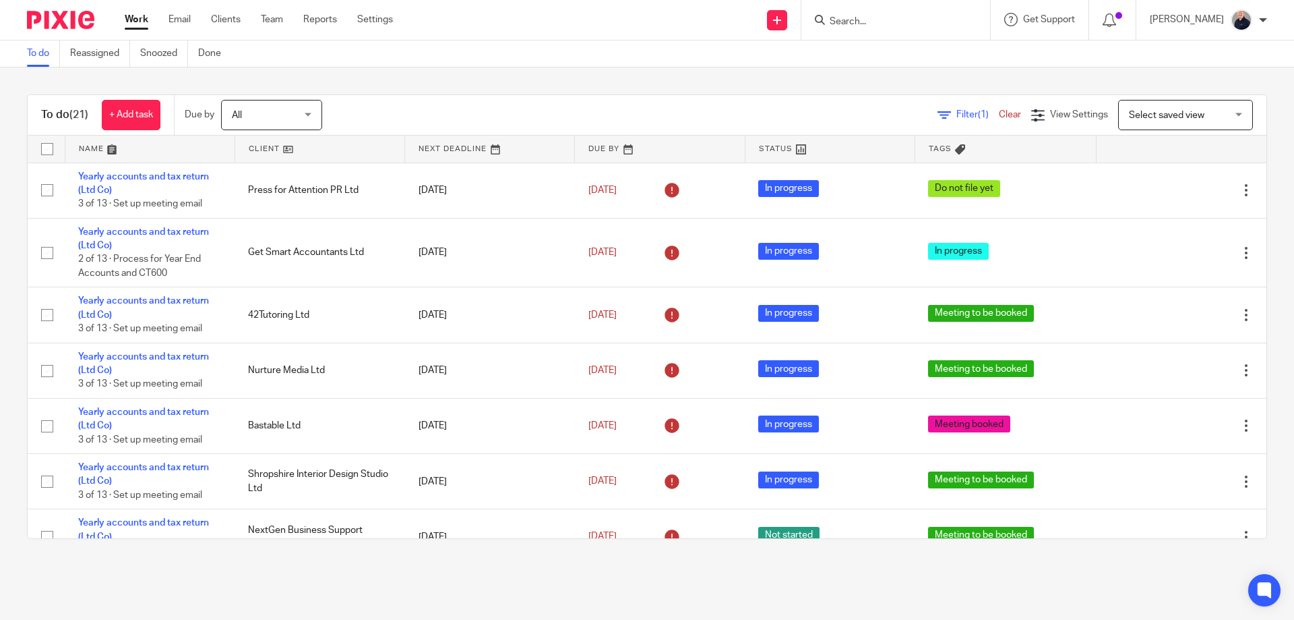
click at [89, 148] on link at bounding box center [149, 149] width 169 height 27
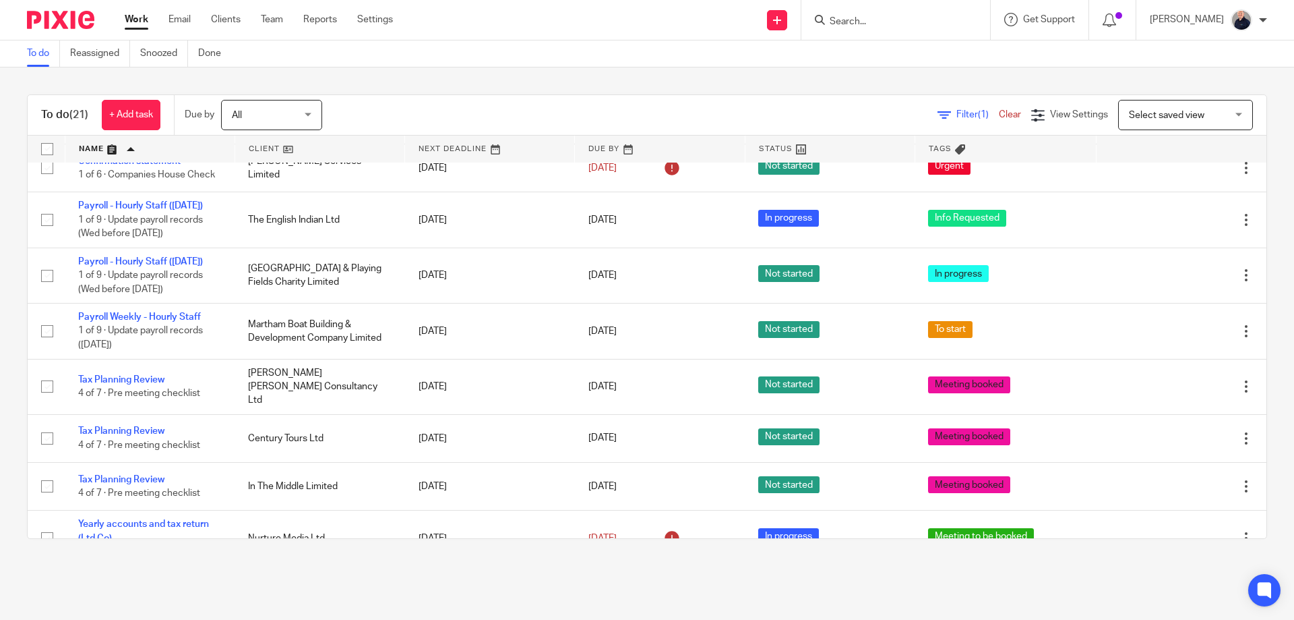
scroll to position [342, 0]
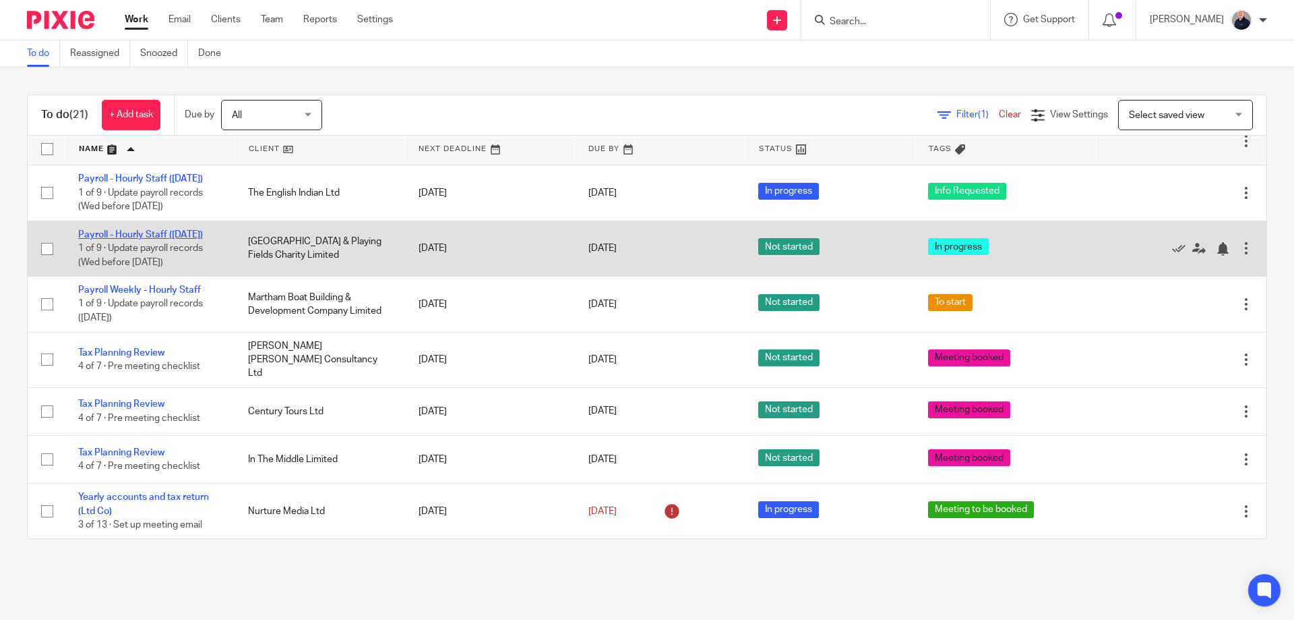
click at [129, 239] on link "Payroll - Hourly Staff ([DATE])" at bounding box center [140, 234] width 125 height 9
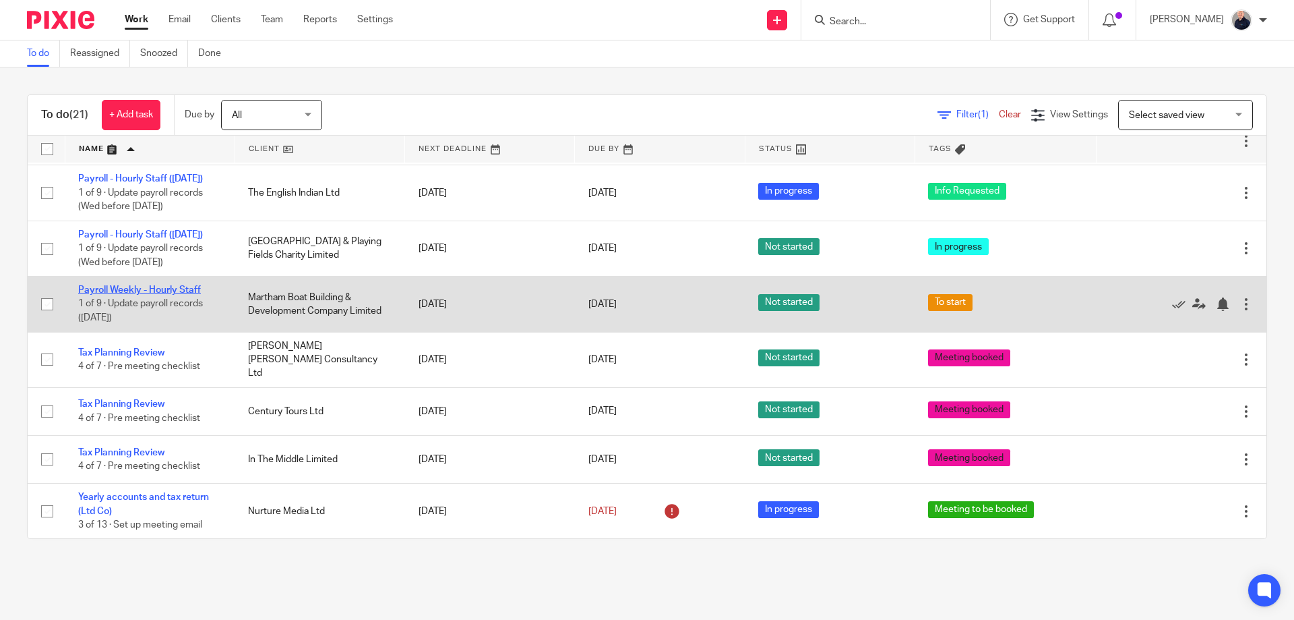
click at [133, 295] on link "Payroll Weekly - Hourly Staff" at bounding box center [139, 289] width 123 height 9
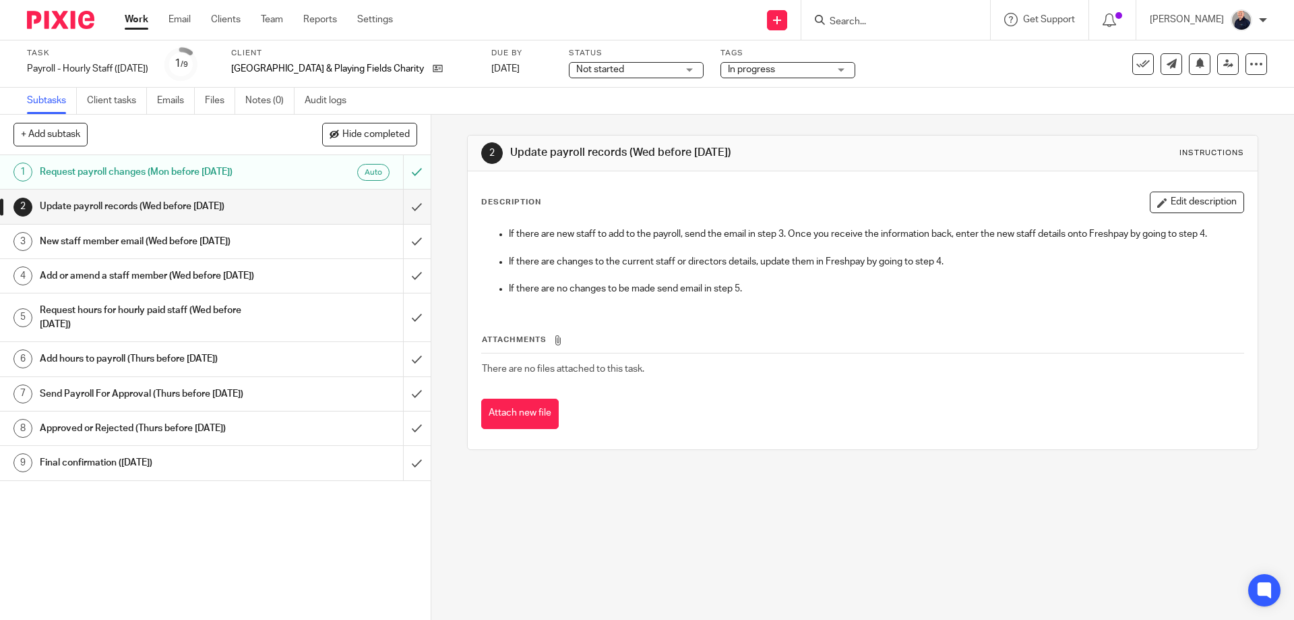
click at [629, 71] on span "Not started" at bounding box center [626, 70] width 101 height 14
drag, startPoint x: 609, startPoint y: 123, endPoint x: 774, endPoint y: 74, distance: 171.7
click at [610, 123] on li "In progress" at bounding box center [638, 119] width 133 height 28
click at [781, 69] on span "In progress" at bounding box center [778, 70] width 101 height 14
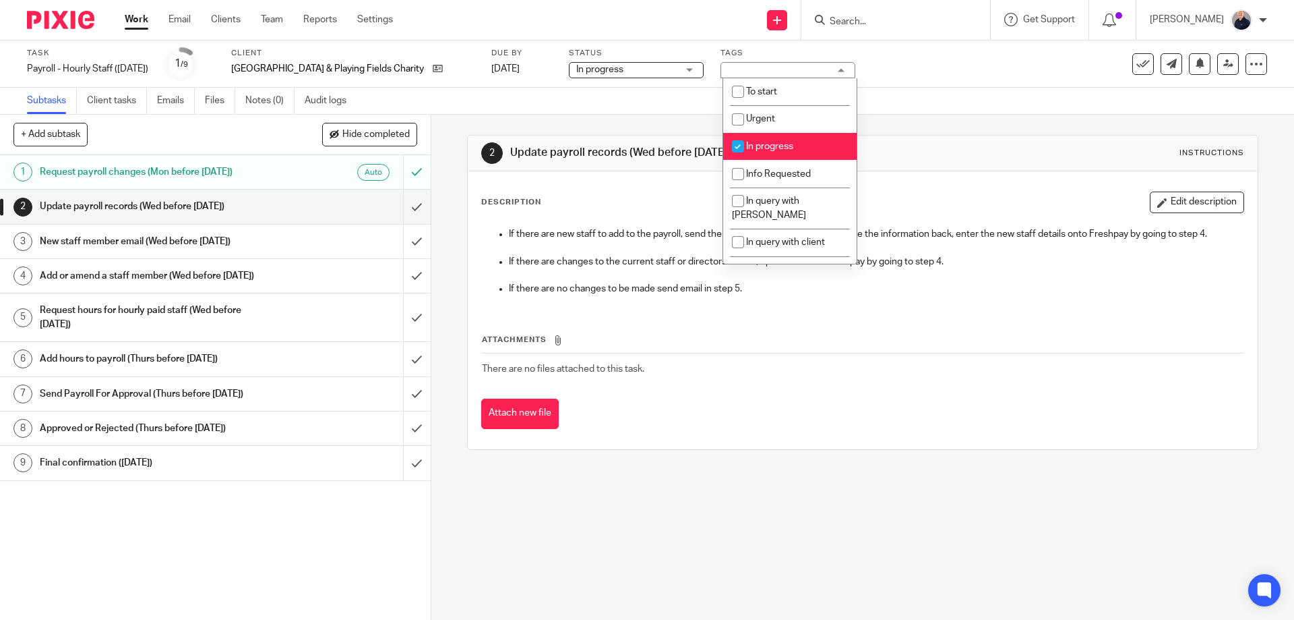
click at [781, 69] on div "In progress" at bounding box center [788, 70] width 135 height 16
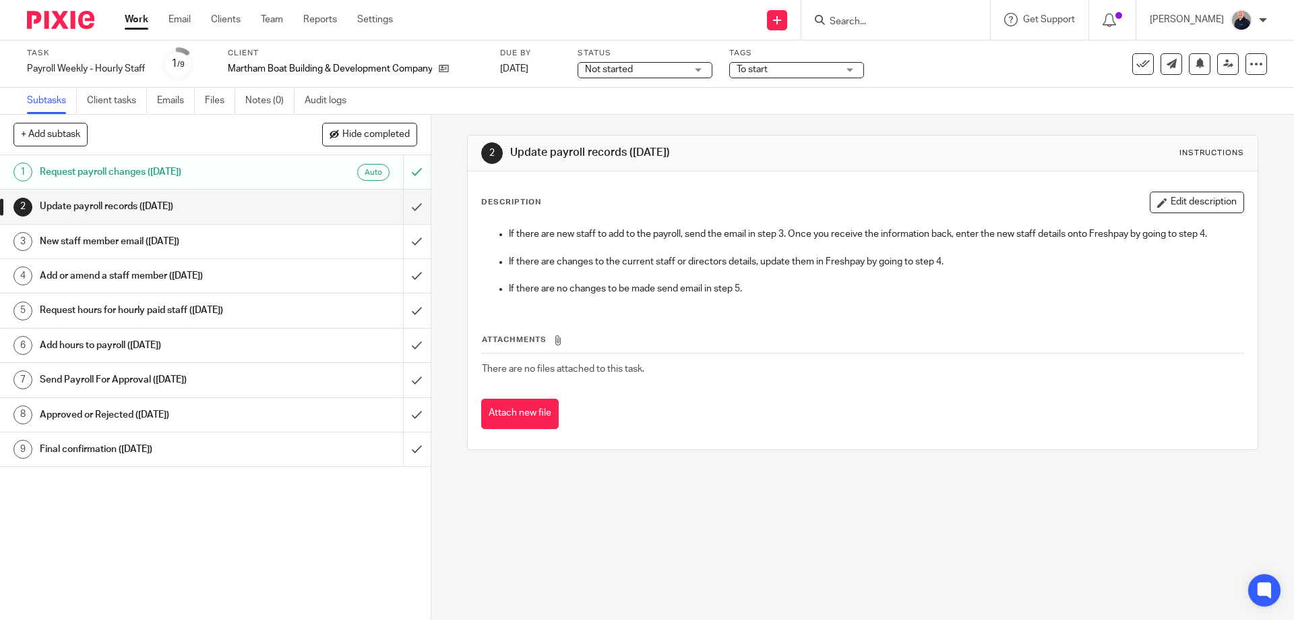
click at [640, 71] on span "Not started" at bounding box center [635, 70] width 101 height 14
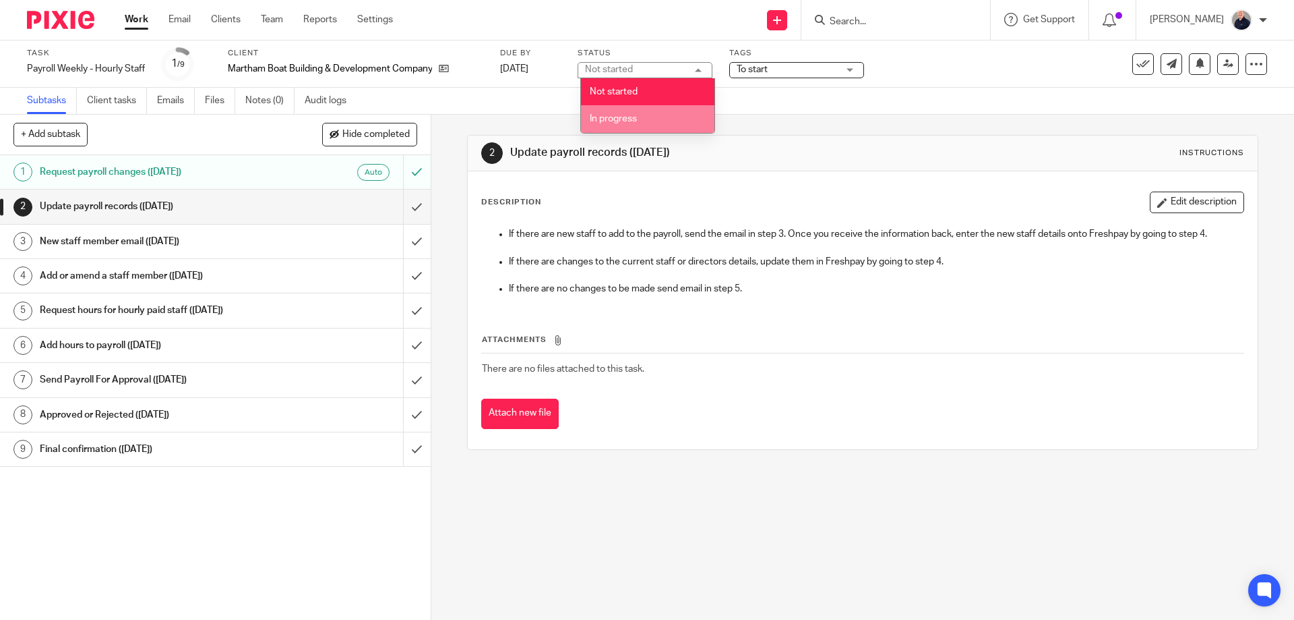
click at [627, 120] on span "In progress" at bounding box center [613, 118] width 47 height 9
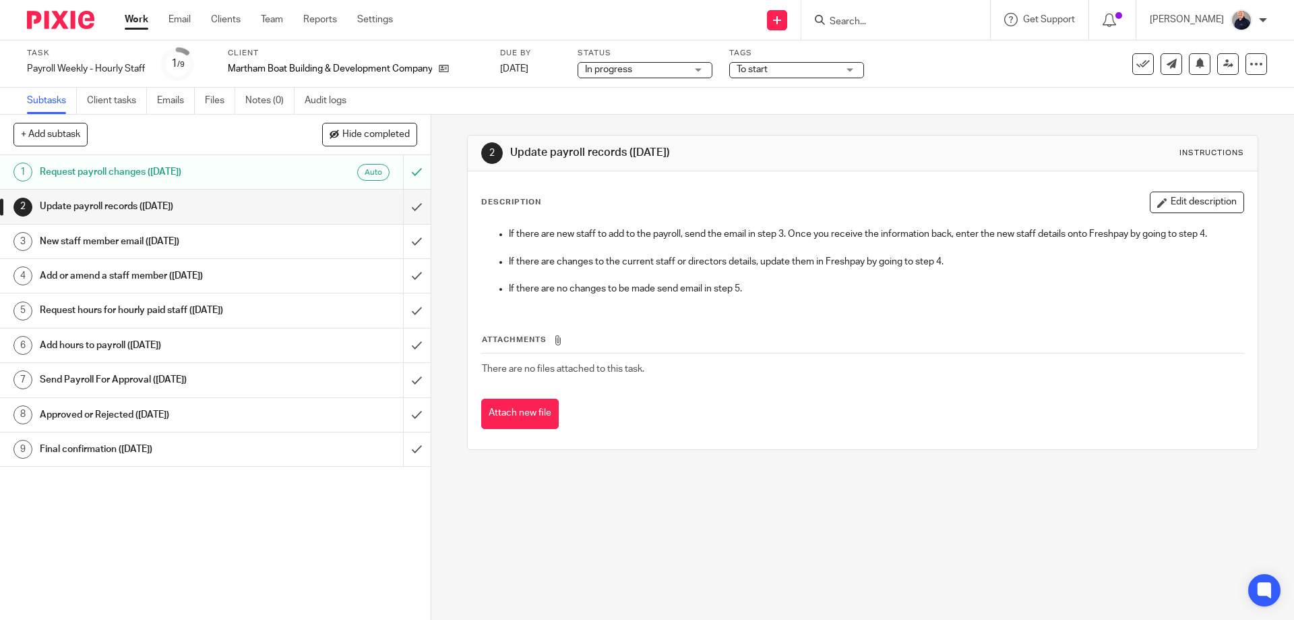
click at [754, 67] on span "To start" at bounding box center [752, 69] width 31 height 9
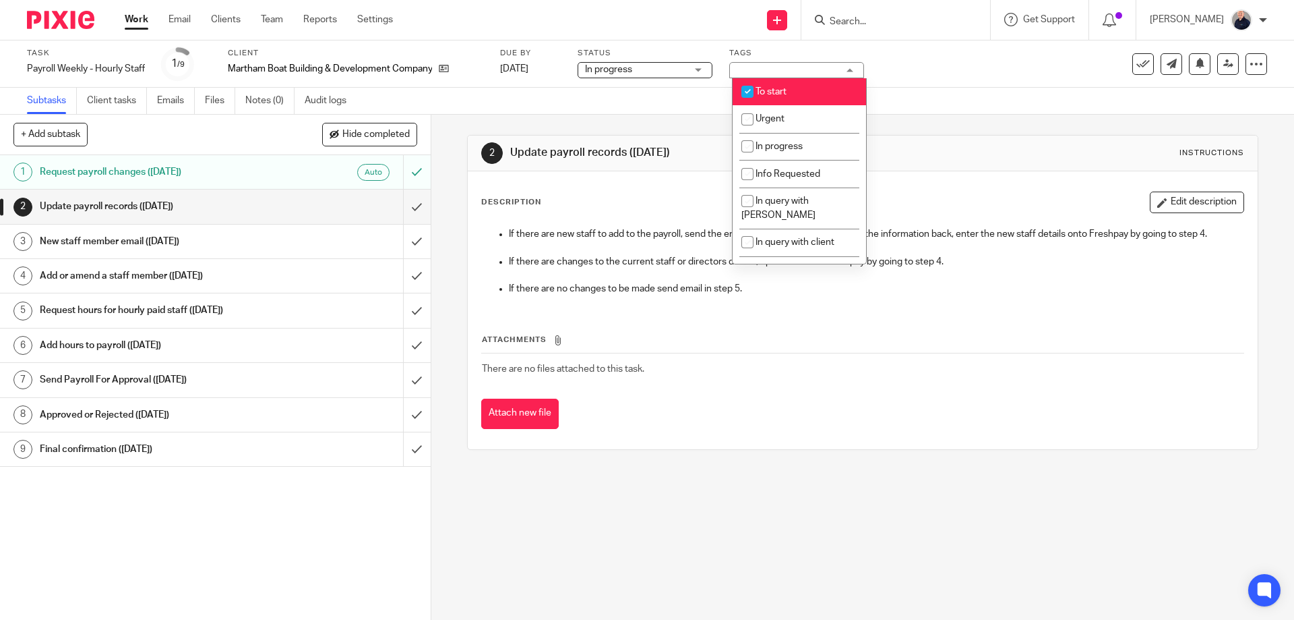
drag, startPoint x: 777, startPoint y: 90, endPoint x: 778, endPoint y: 111, distance: 20.9
click at [777, 92] on span "To start" at bounding box center [771, 91] width 31 height 9
checkbox input "false"
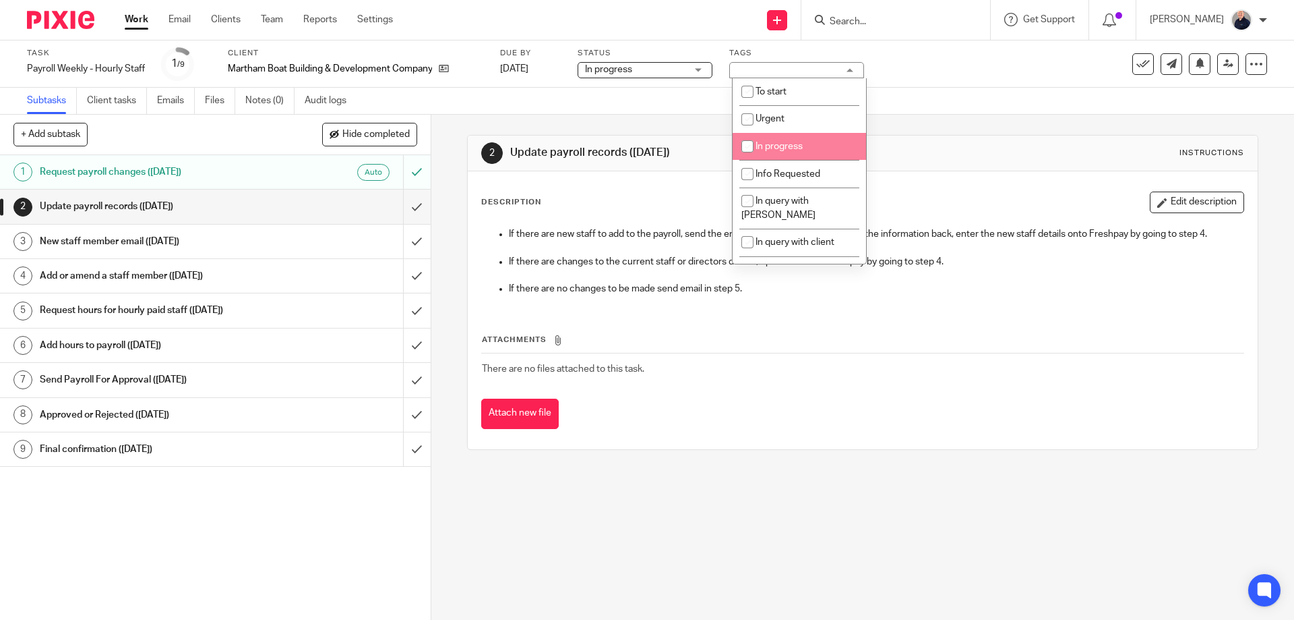
click at [774, 140] on li "In progress" at bounding box center [799, 147] width 133 height 28
checkbox input "true"
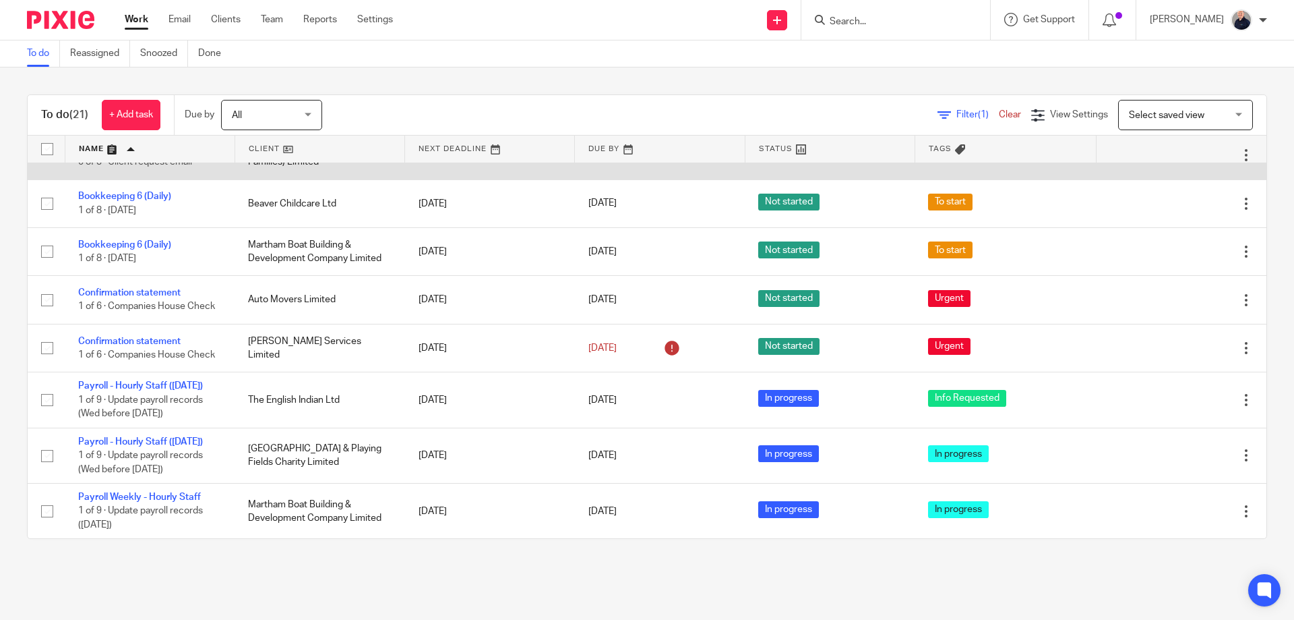
scroll to position [180, 0]
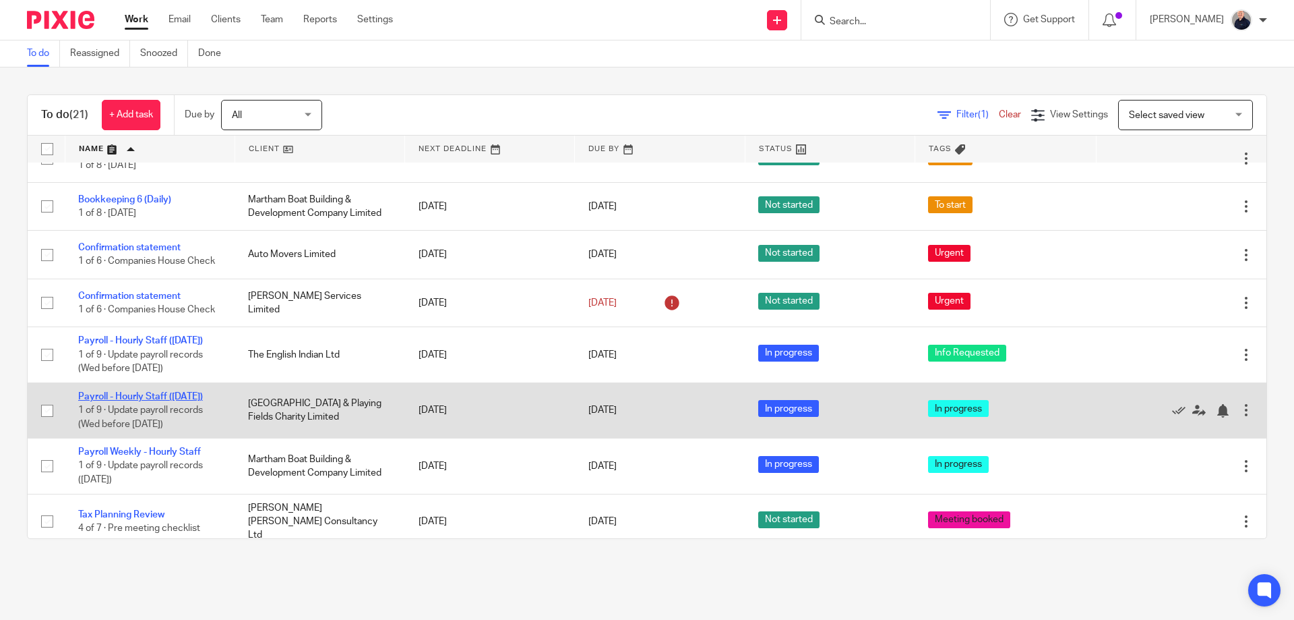
click at [132, 401] on link "Payroll - Hourly Staff ([DATE])" at bounding box center [140, 396] width 125 height 9
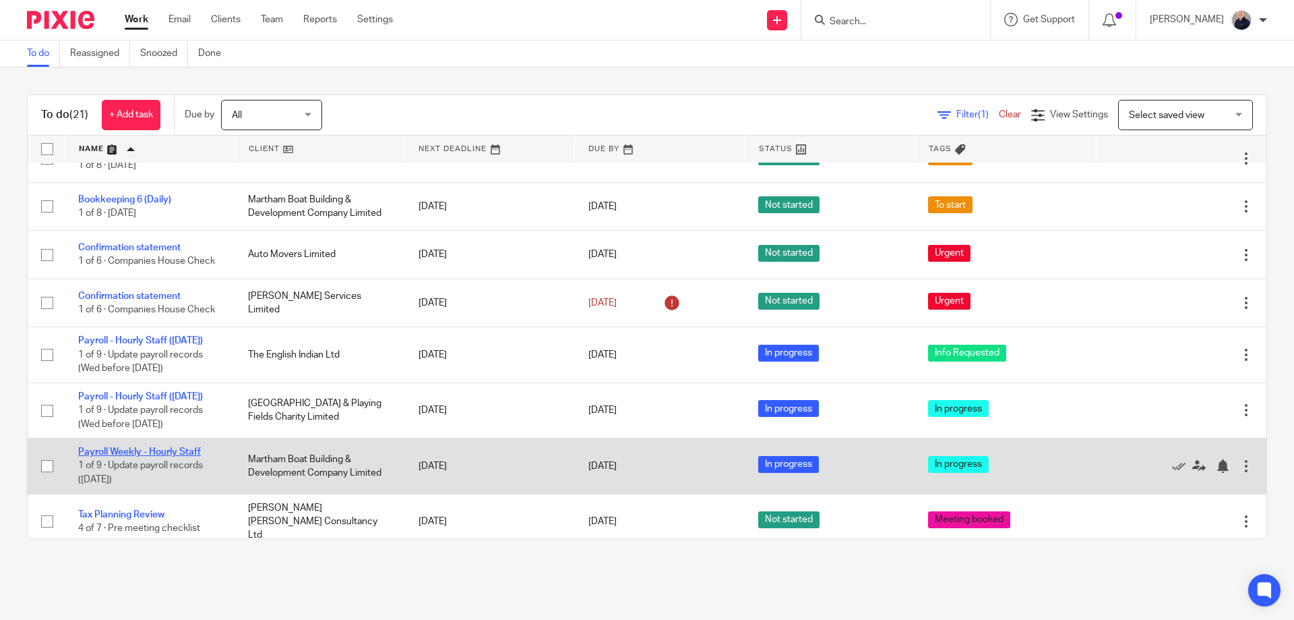
click at [136, 456] on link "Payroll Weekly - Hourly Staff" at bounding box center [139, 451] width 123 height 9
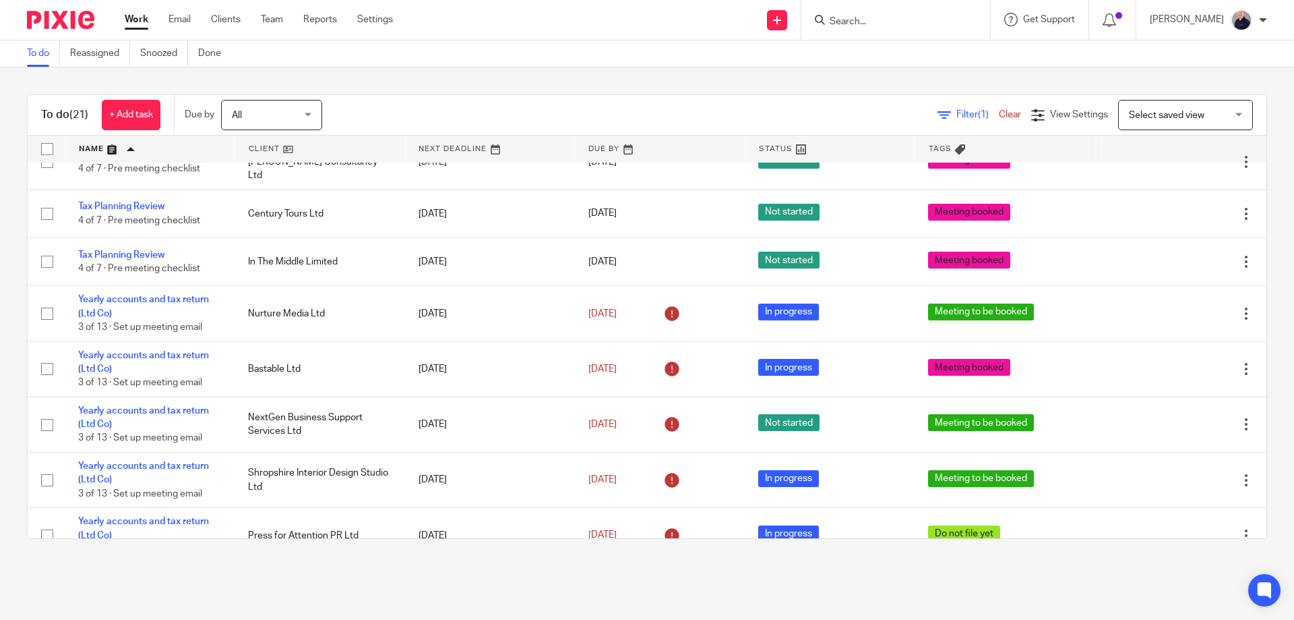
scroll to position [719, 0]
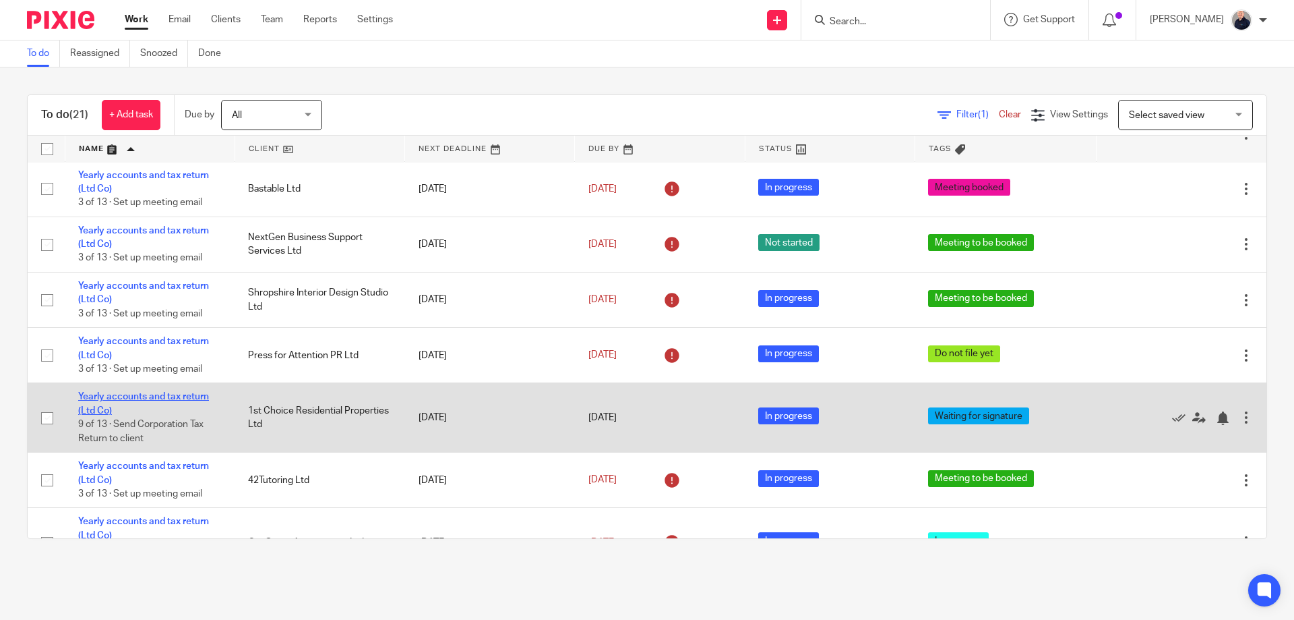
click at [164, 415] on link "Yearly accounts and tax return (Ltd Co)" at bounding box center [143, 403] width 131 height 23
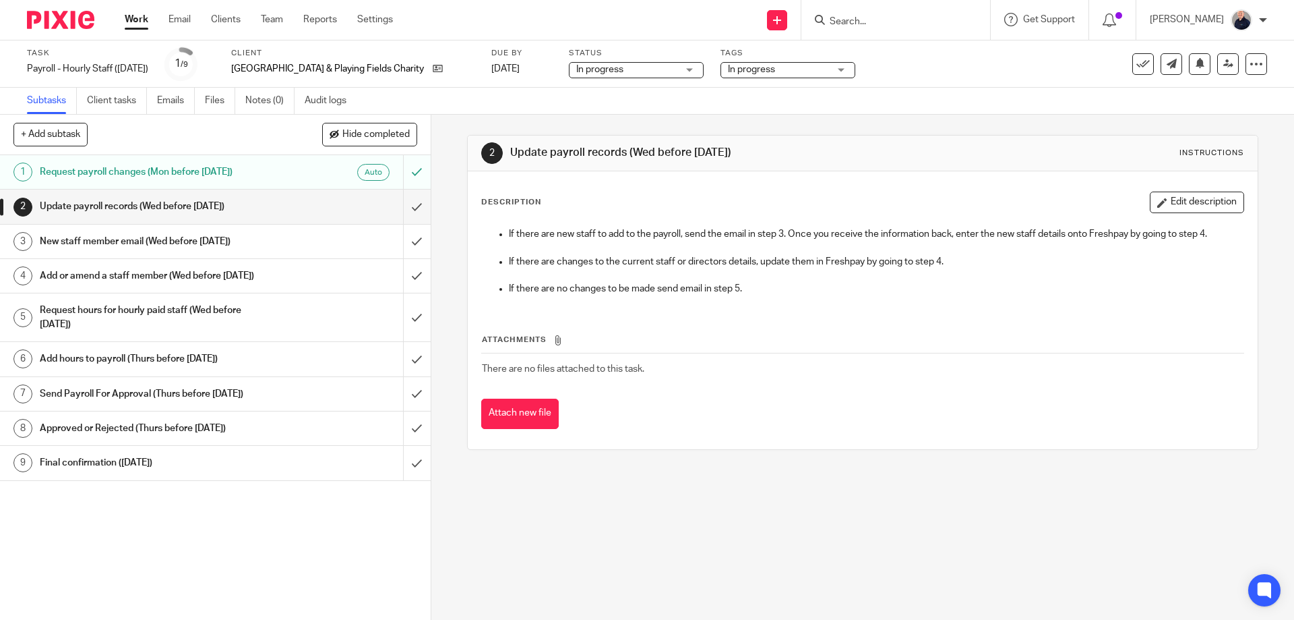
click at [746, 73] on span "In progress" at bounding box center [751, 69] width 47 height 9
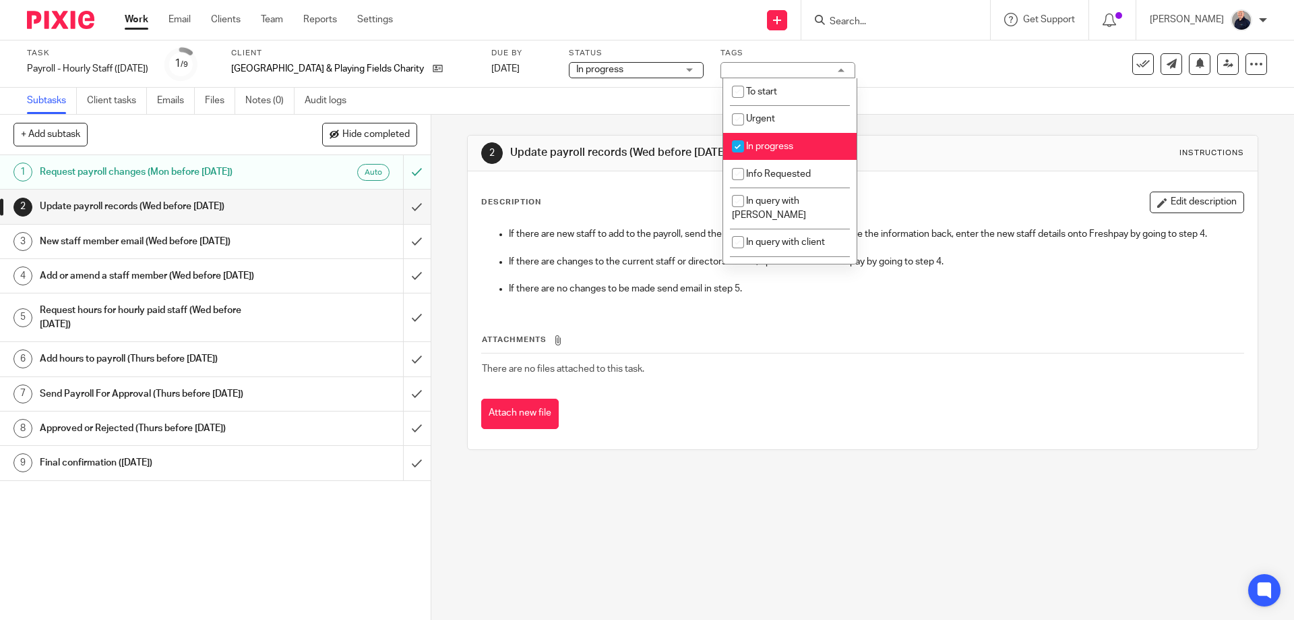
click at [755, 146] on span "In progress" at bounding box center [769, 146] width 47 height 9
checkbox input "false"
click at [766, 170] on span "Info Requested" at bounding box center [778, 173] width 65 height 9
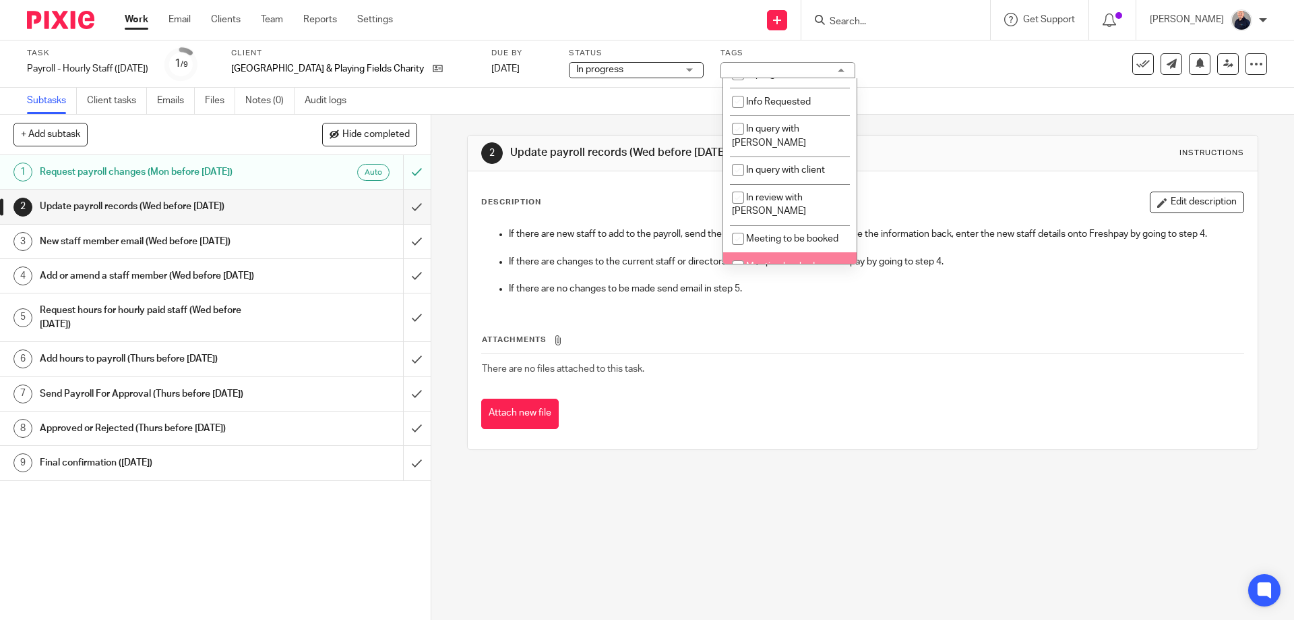
scroll to position [45, 0]
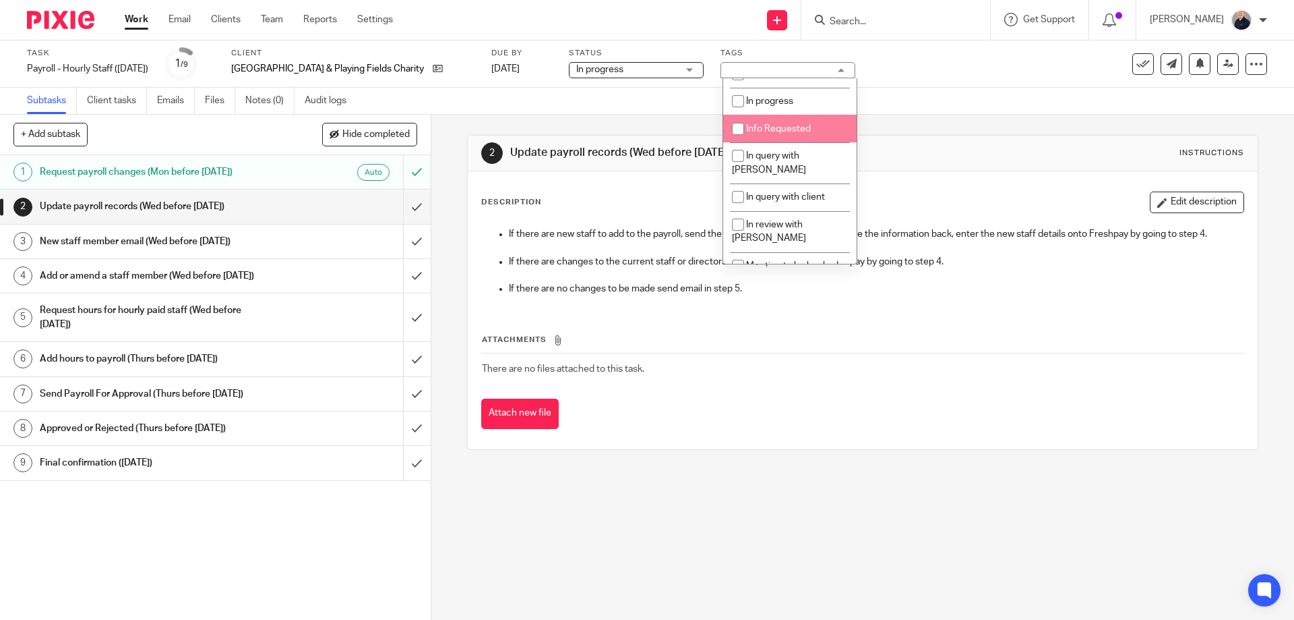
click at [776, 129] on span "Info Requested" at bounding box center [778, 128] width 65 height 9
checkbox input "true"
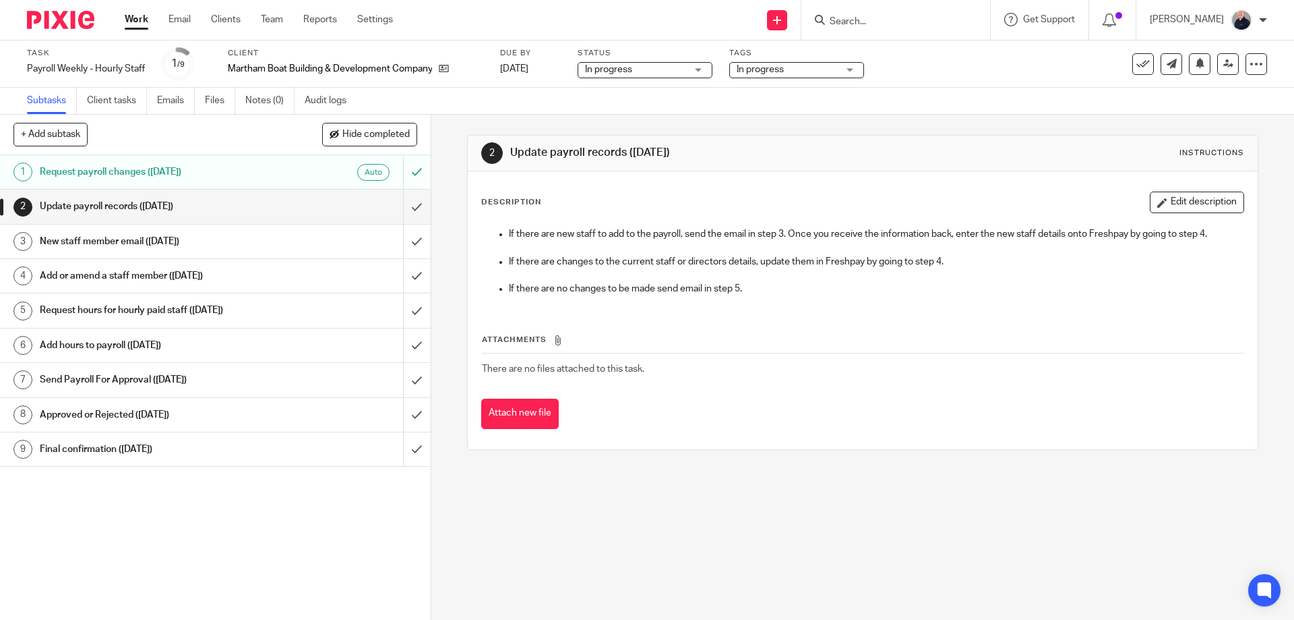
click at [784, 72] on span "In progress" at bounding box center [760, 69] width 47 height 9
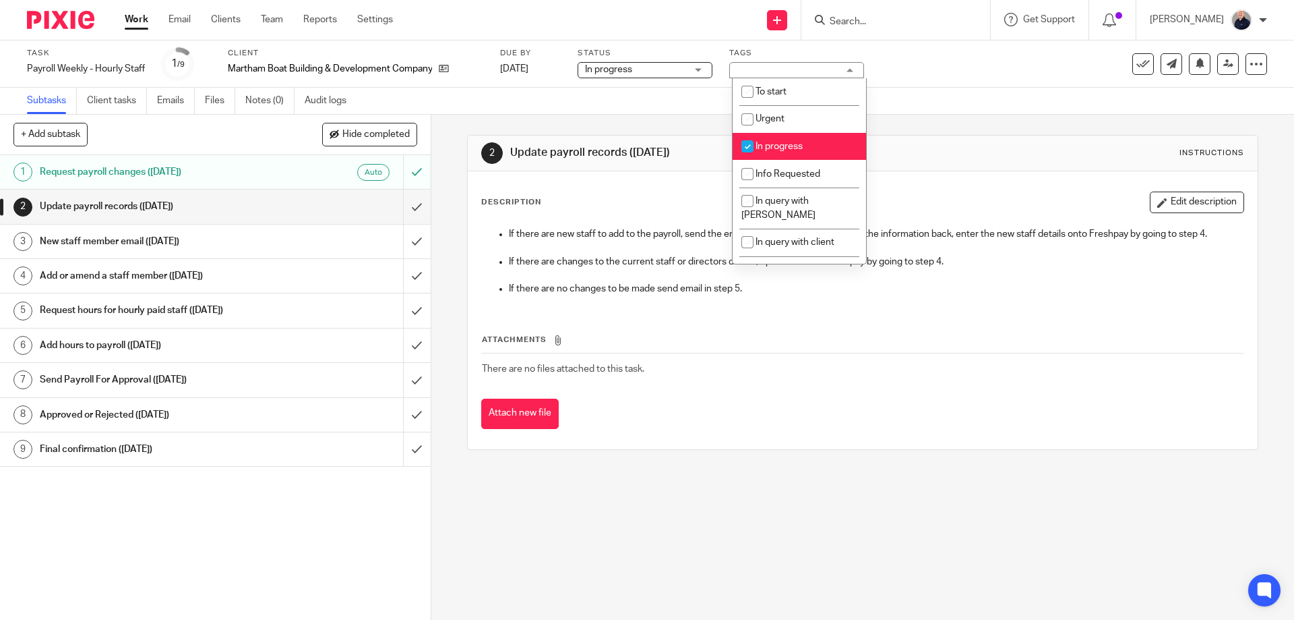
click at [775, 146] on span "In progress" at bounding box center [779, 146] width 47 height 9
checkbox input "false"
click at [779, 171] on span "Info Requested" at bounding box center [788, 173] width 65 height 9
checkbox input "true"
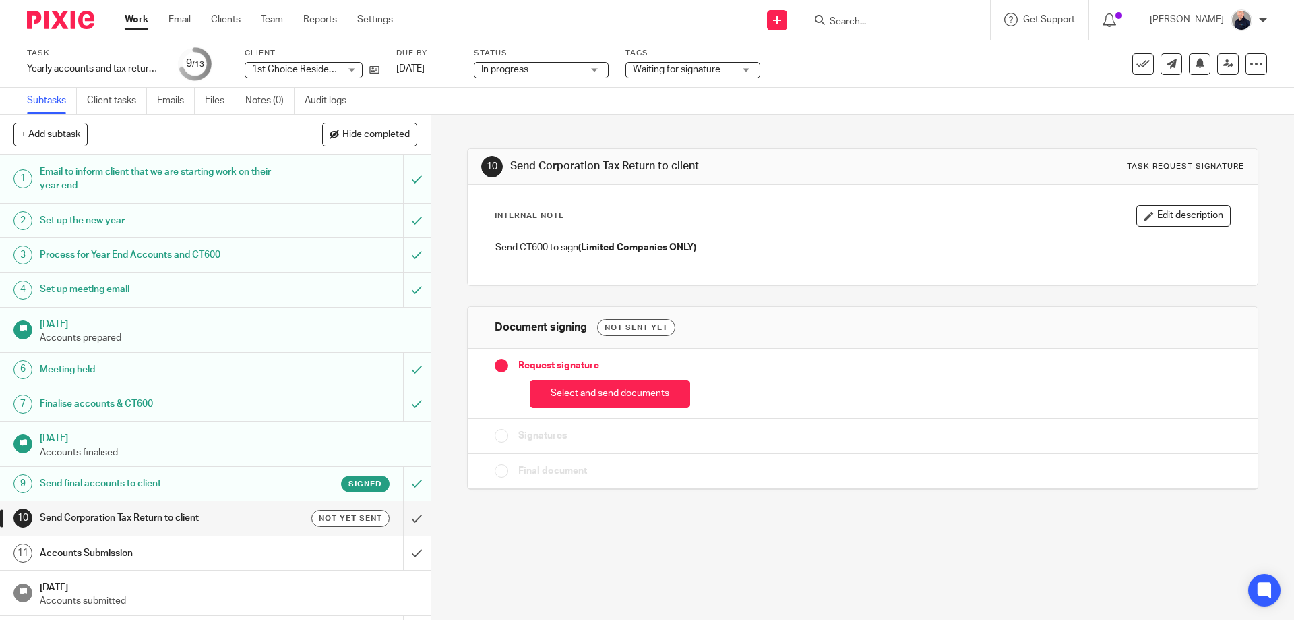
click at [674, 71] on span "Waiting for signature" at bounding box center [677, 69] width 88 height 9
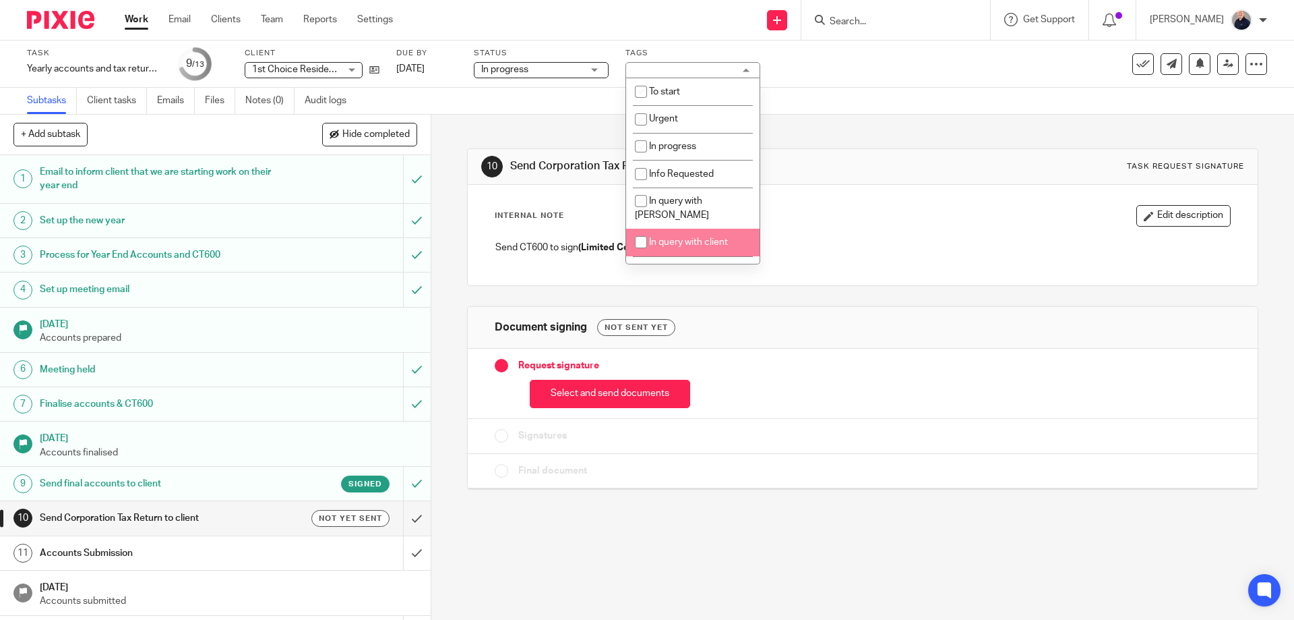
click at [692, 237] on span "In query with client" at bounding box center [688, 241] width 79 height 9
checkbox input "true"
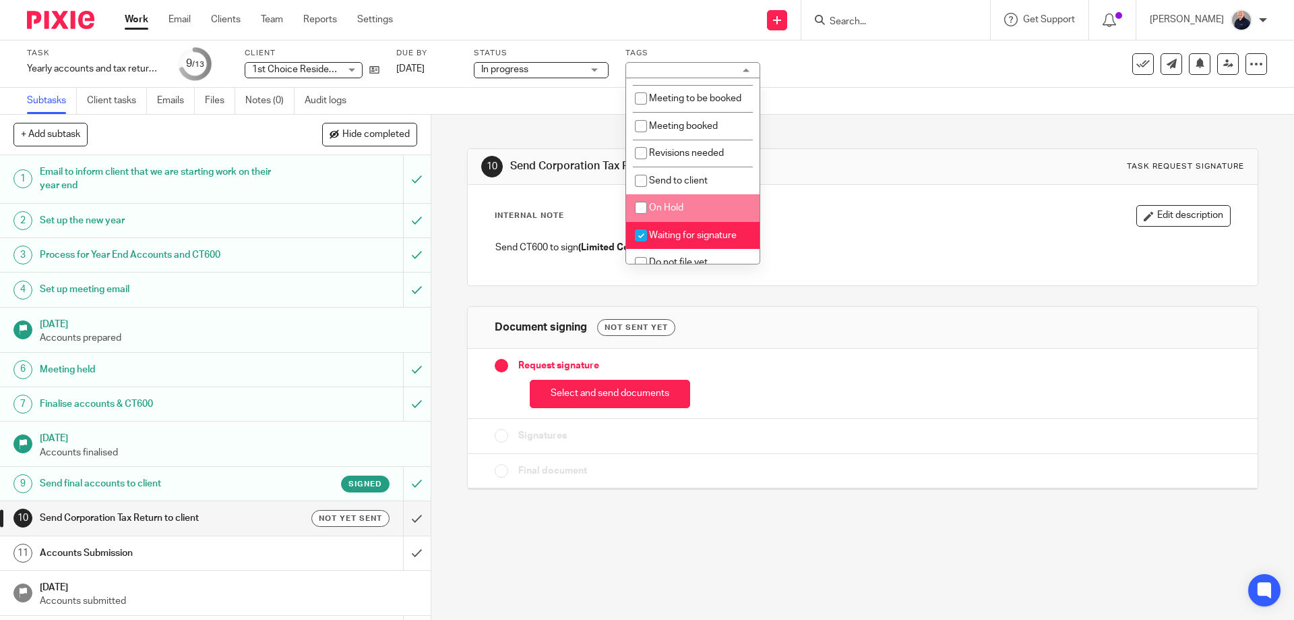
scroll to position [238, 0]
click at [664, 205] on span "Waiting for signature" at bounding box center [693, 209] width 88 height 9
checkbox input "false"
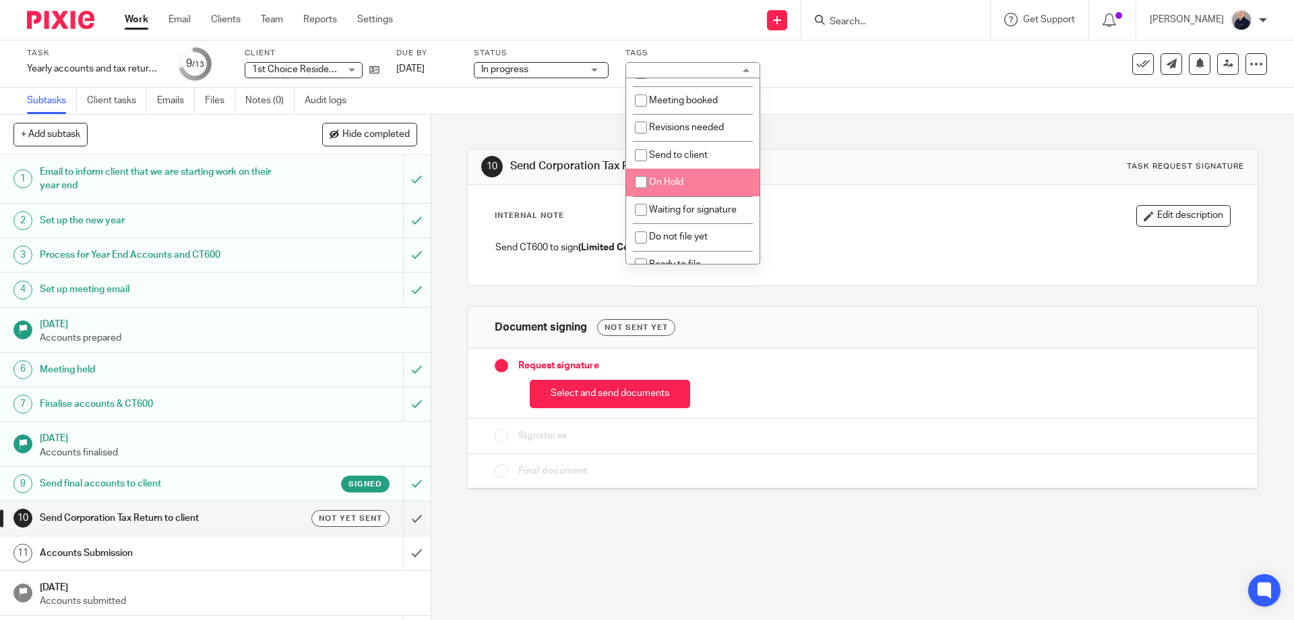
click at [669, 177] on span "On Hold" at bounding box center [666, 181] width 34 height 9
checkbox input "true"
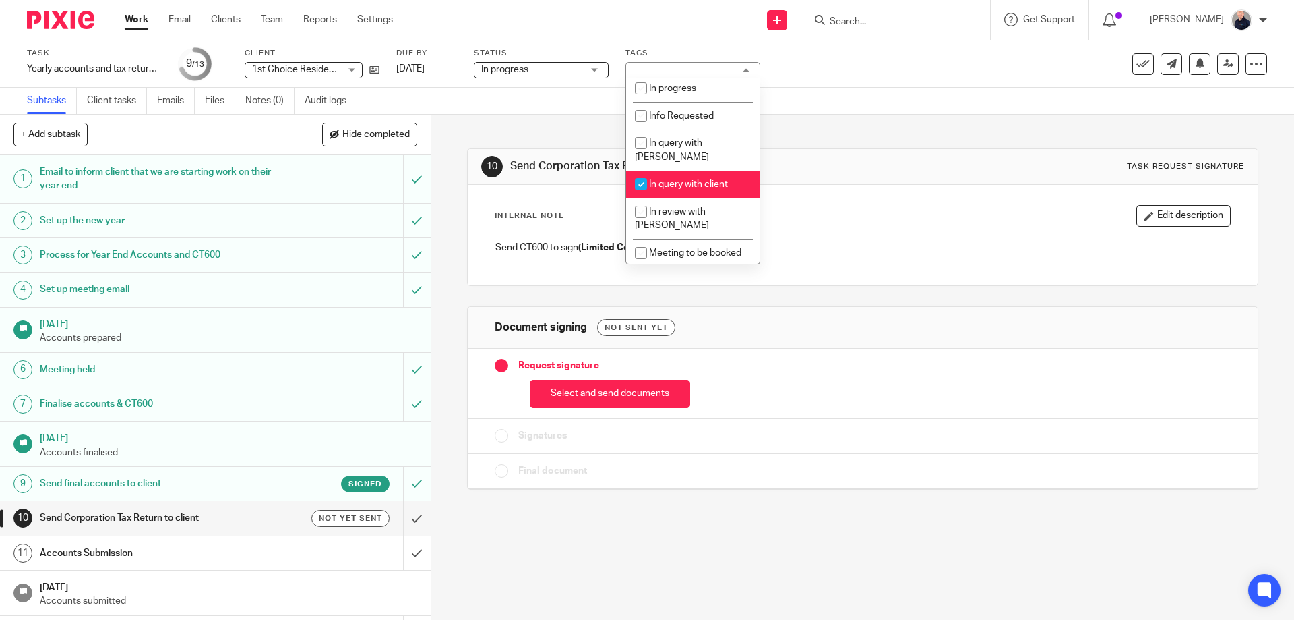
click at [670, 176] on li "In query with client" at bounding box center [692, 185] width 133 height 28
checkbox input "false"
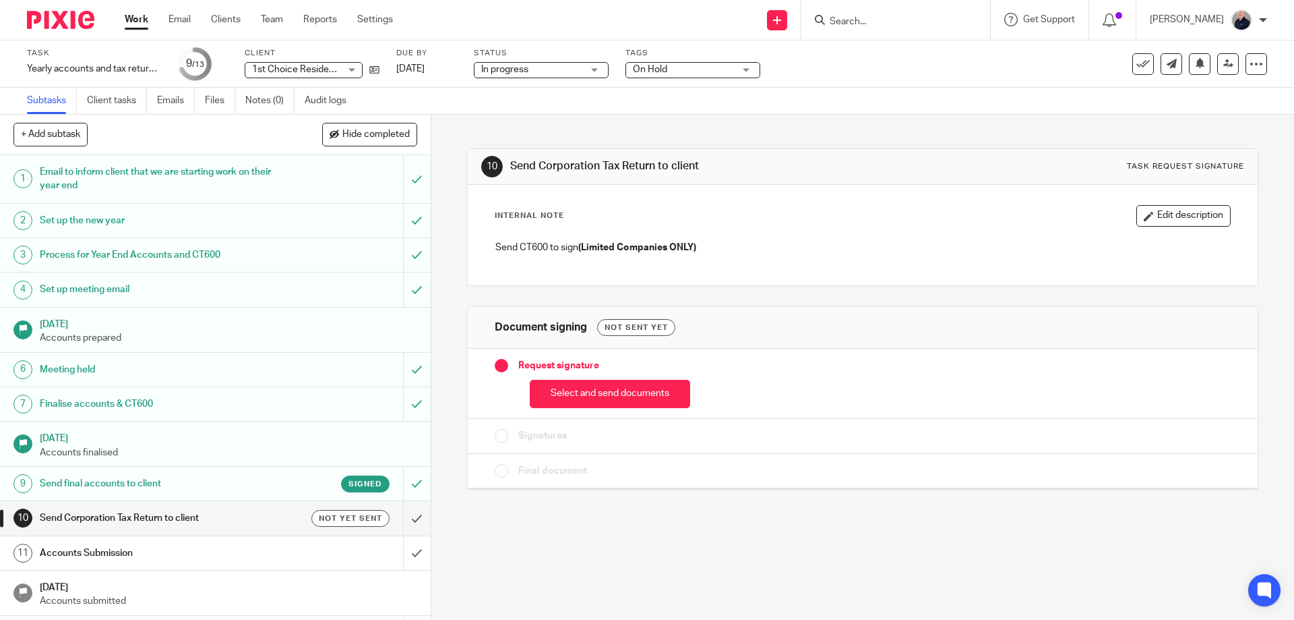
click at [137, 22] on link "Work" at bounding box center [137, 19] width 24 height 13
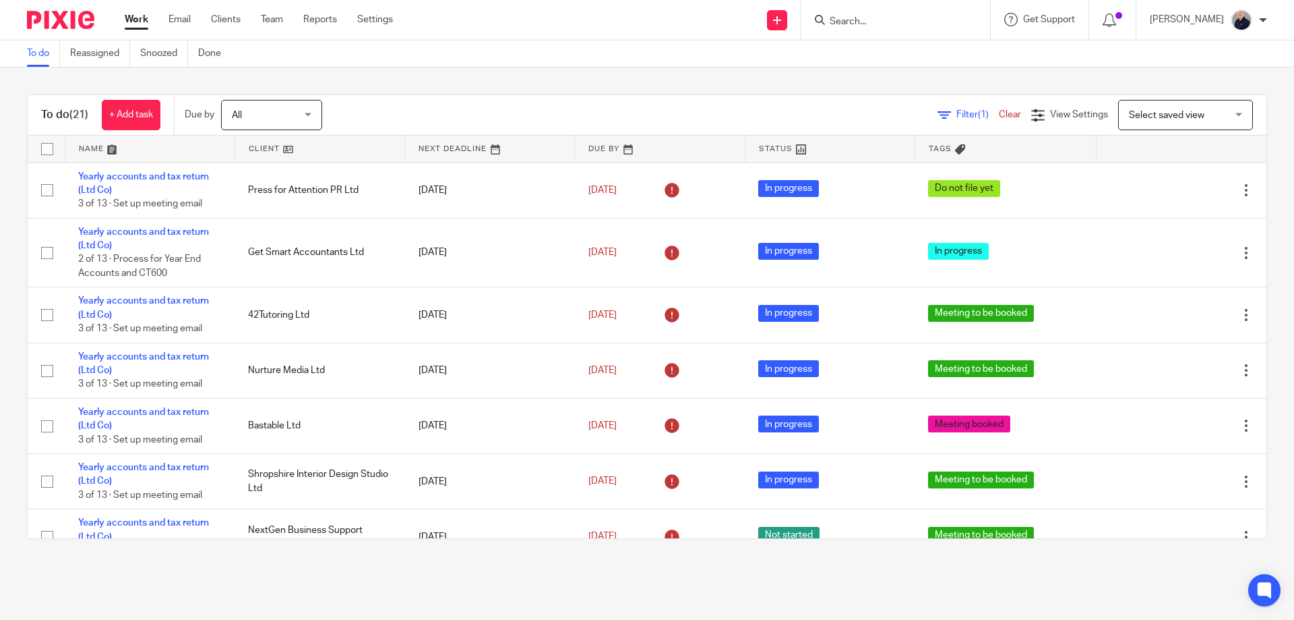
click at [98, 152] on link at bounding box center [149, 149] width 169 height 27
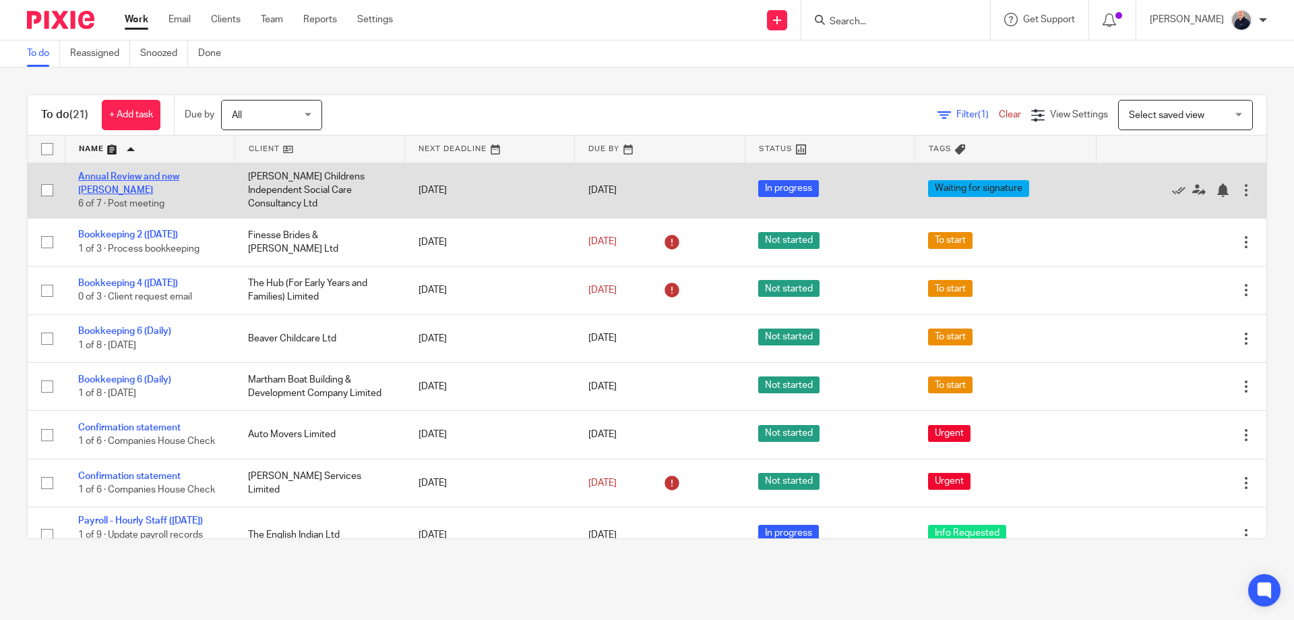
click at [119, 184] on link "Annual Review and new [PERSON_NAME]" at bounding box center [128, 183] width 101 height 23
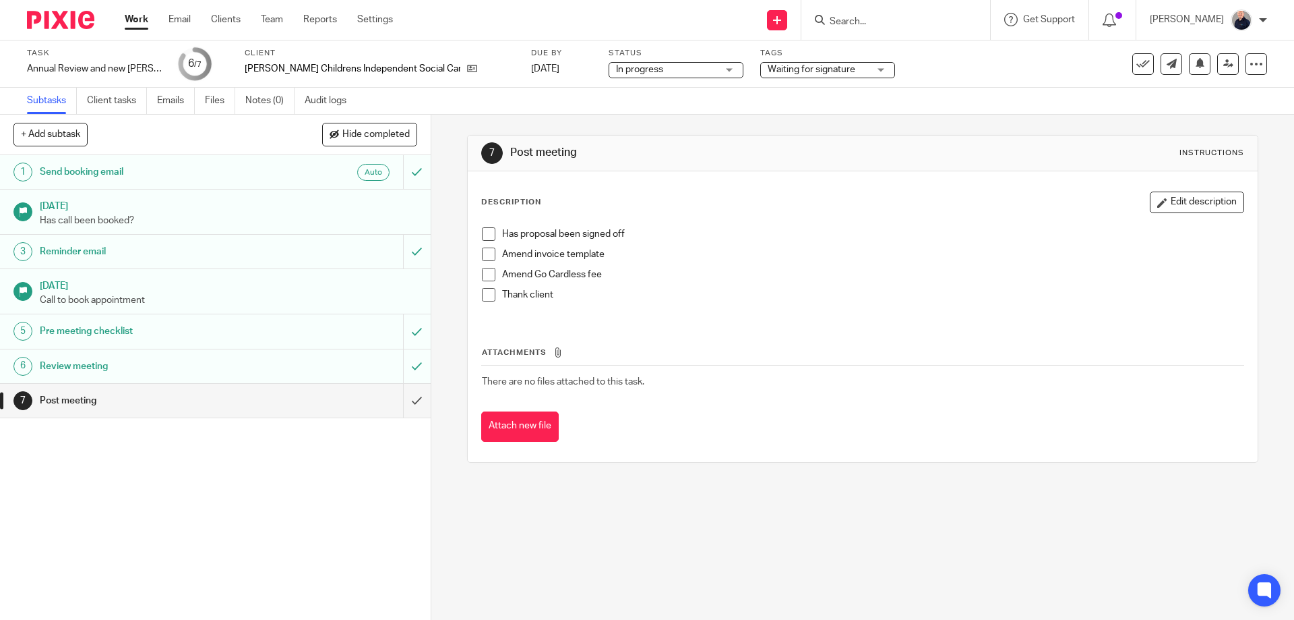
click at [301, 400] on div "Post meeting" at bounding box center [215, 400] width 350 height 20
click at [404, 397] on input "submit" at bounding box center [215, 401] width 431 height 34
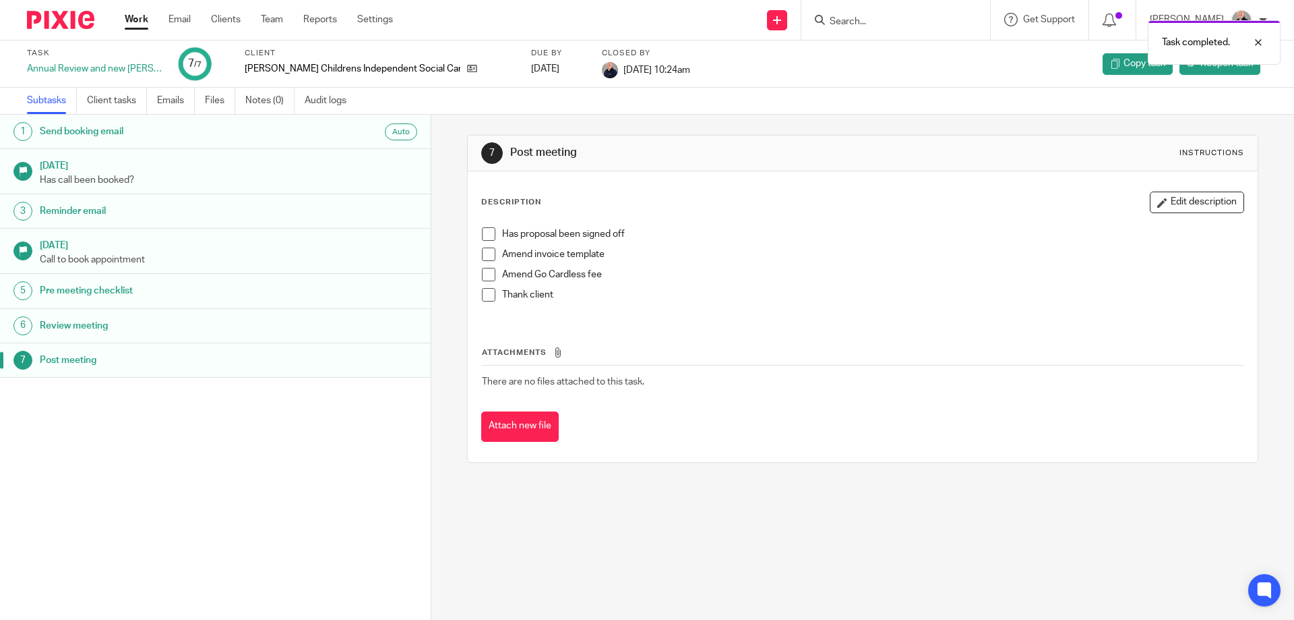
click at [134, 20] on link "Work" at bounding box center [137, 19] width 24 height 13
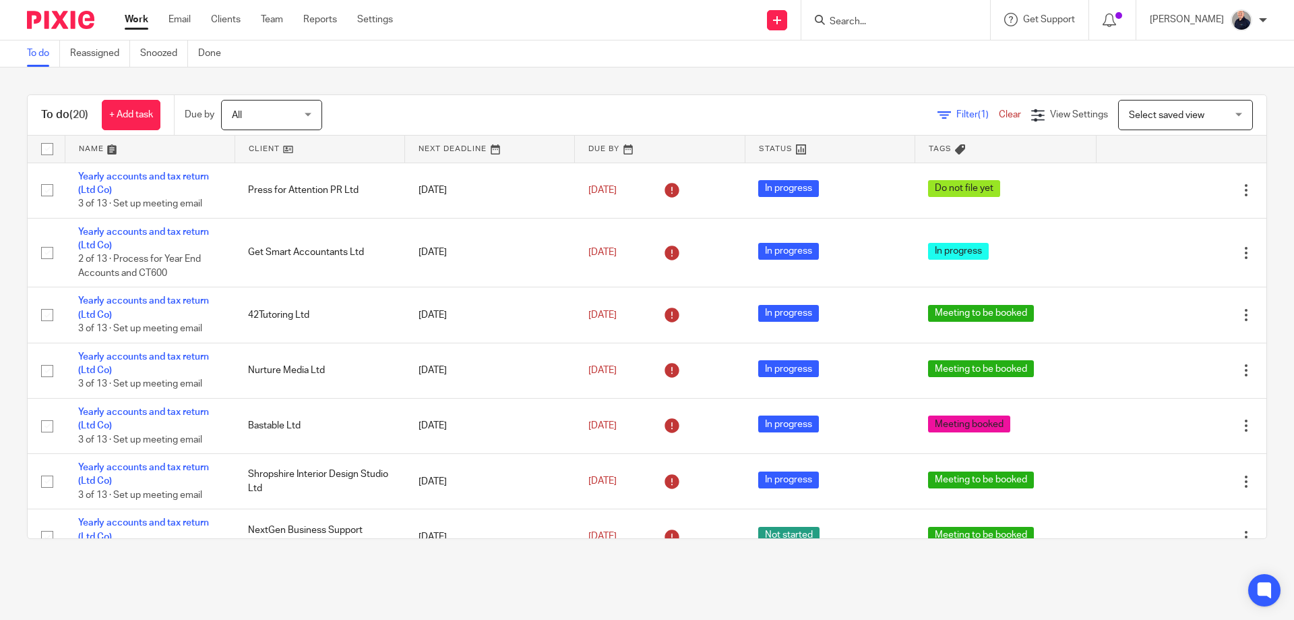
click at [82, 148] on link at bounding box center [149, 149] width 169 height 27
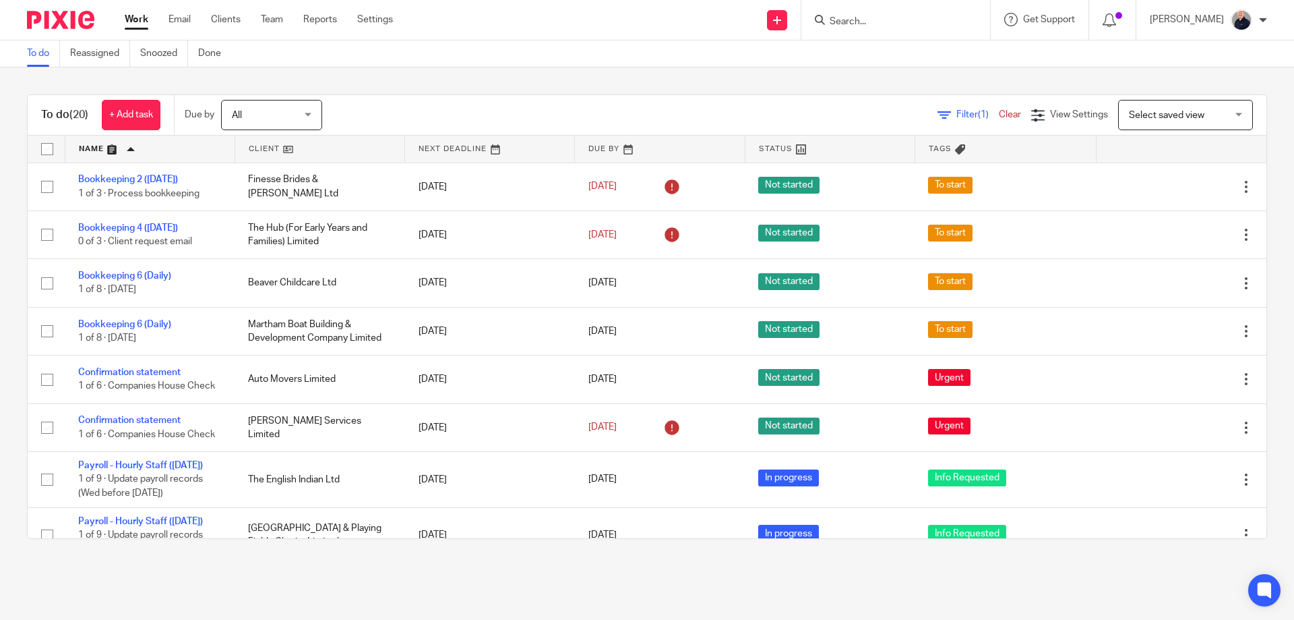
click at [1029, 563] on div "To do (20) + Add task Due by All All Today Tomorrow This week Next week This mo…" at bounding box center [647, 316] width 1294 height 498
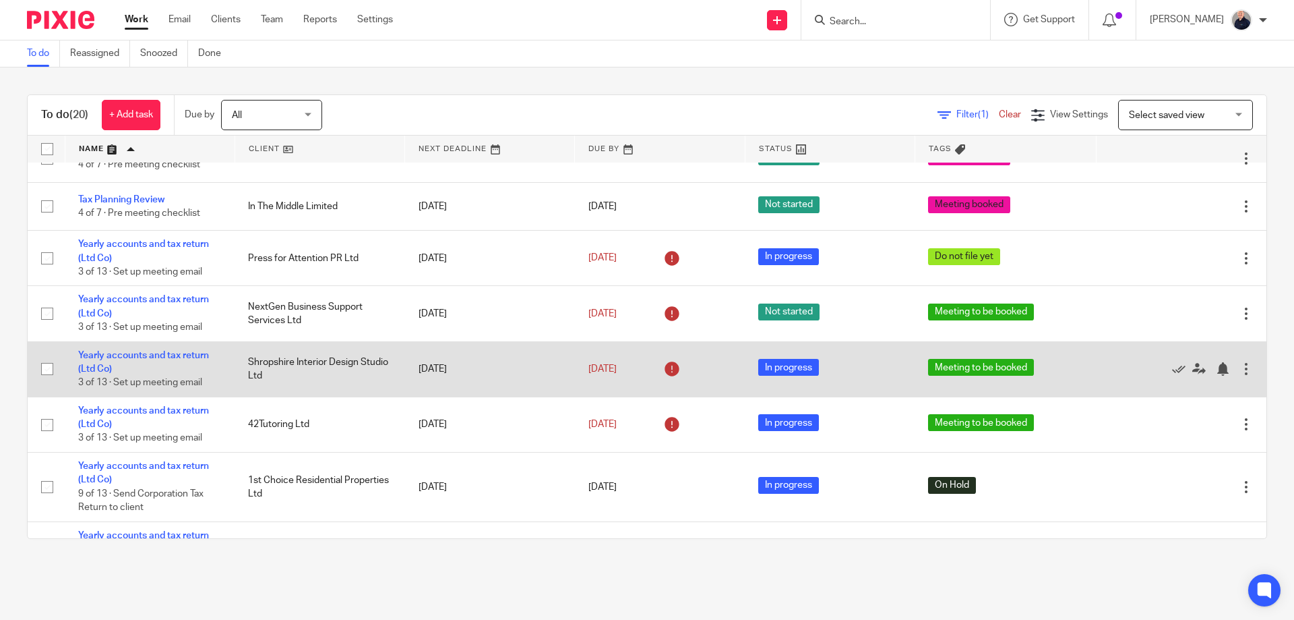
scroll to position [359, 0]
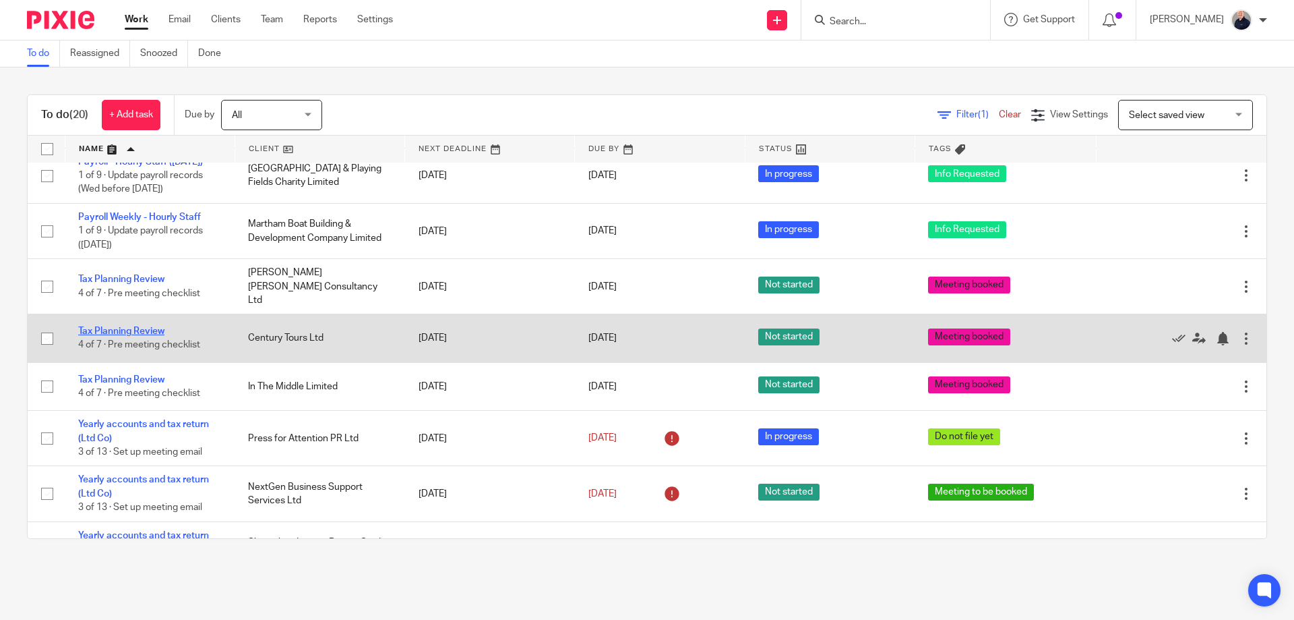
click at [145, 336] on link "Tax Planning Review" at bounding box center [121, 330] width 86 height 9
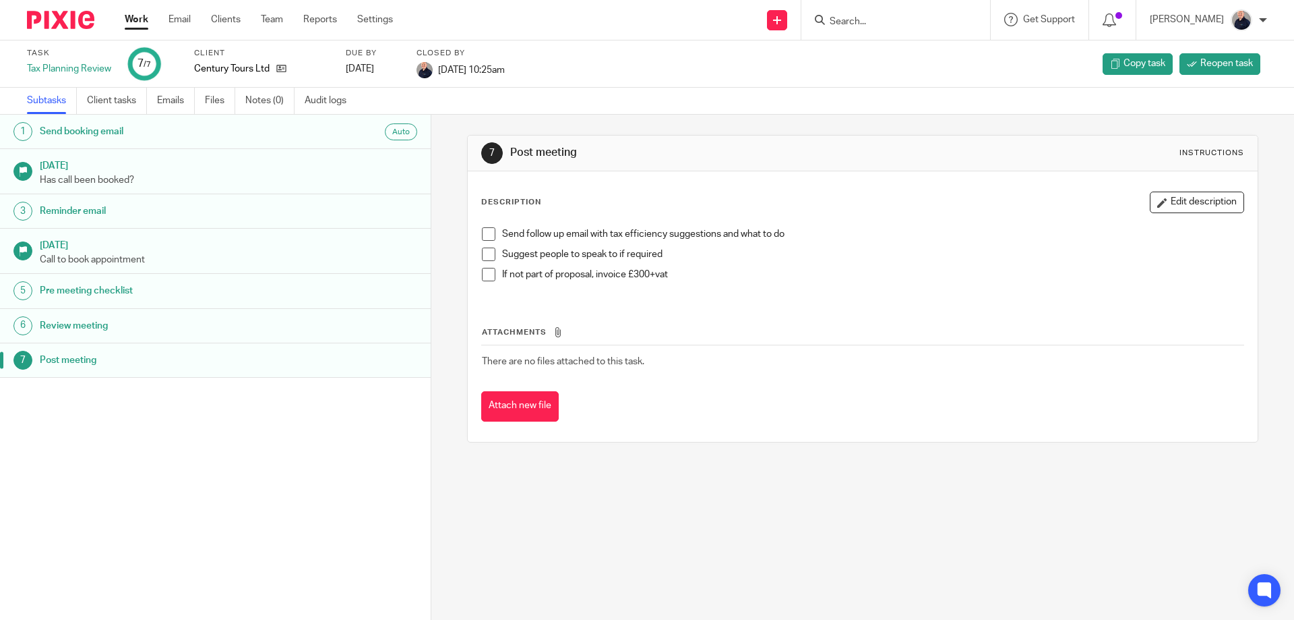
click at [136, 19] on link "Work" at bounding box center [137, 19] width 24 height 13
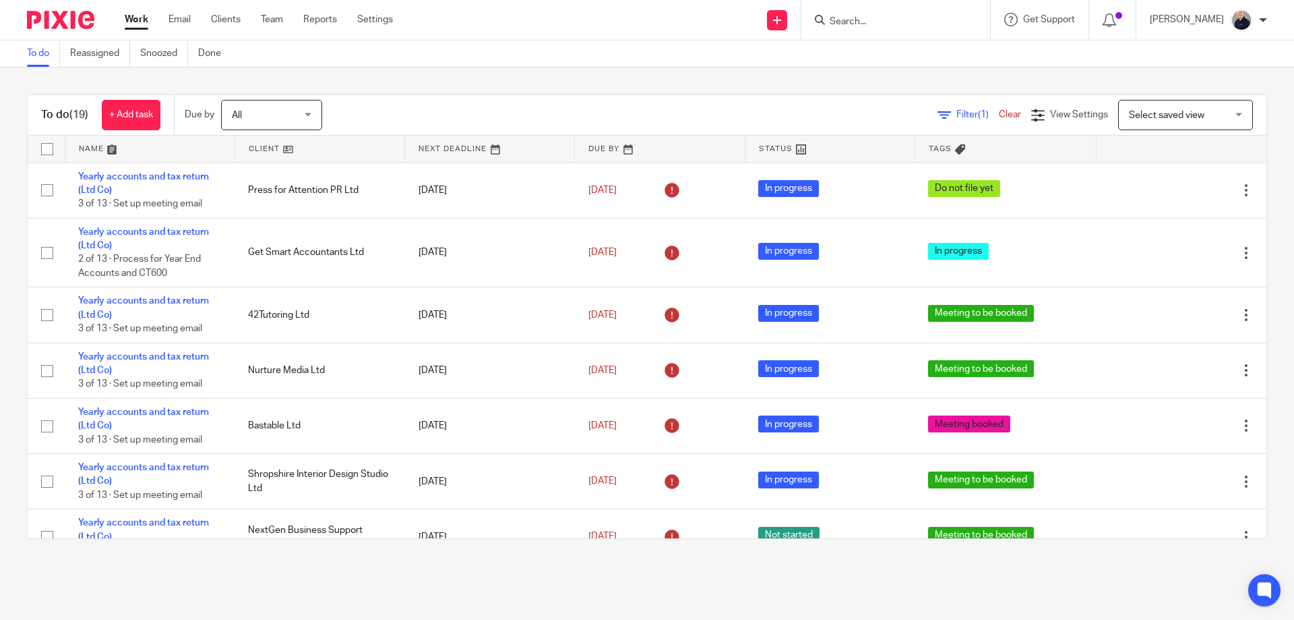
click at [97, 147] on link at bounding box center [149, 149] width 169 height 27
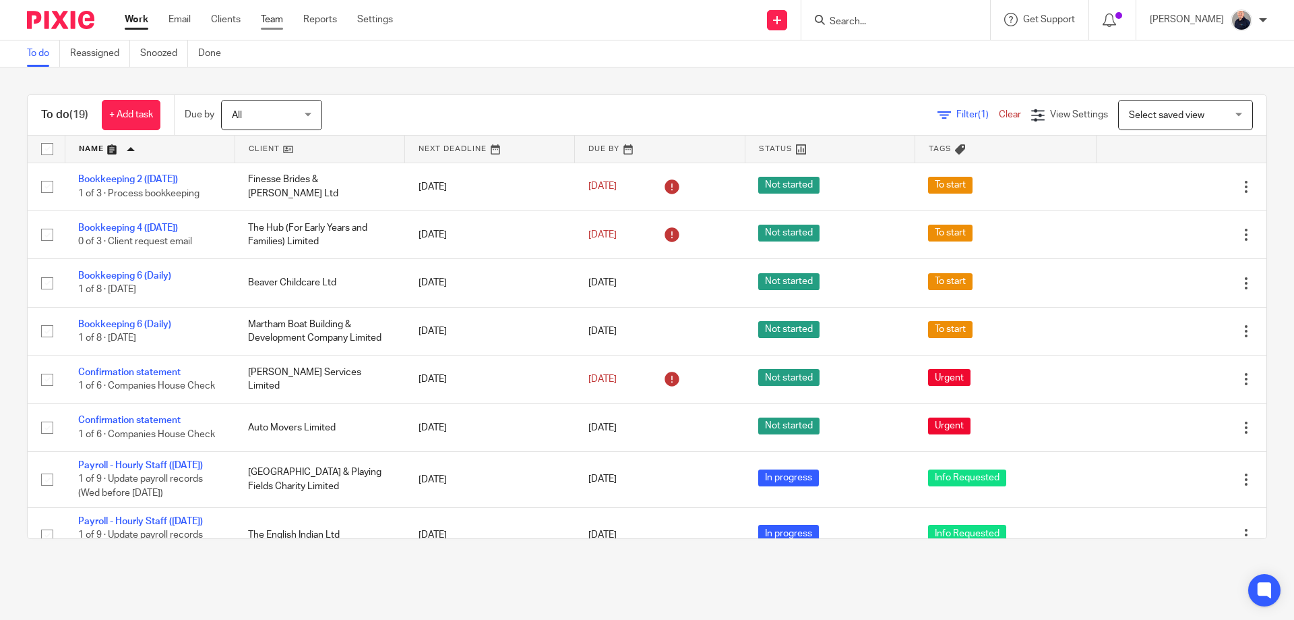
click at [270, 22] on link "Team" at bounding box center [272, 19] width 22 height 13
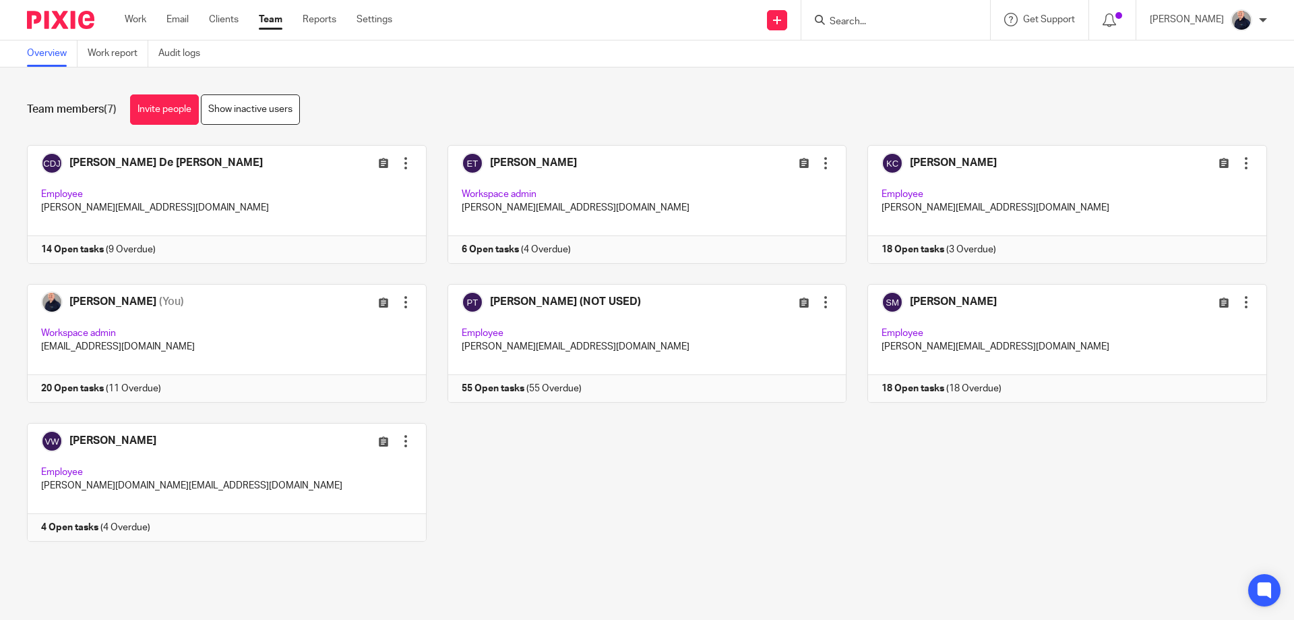
click at [864, 527] on div "[PERSON_NAME] De [PERSON_NAME] Edit user Transfer Deactivate user Employee [PER…" at bounding box center [636, 353] width 1261 height 417
click at [121, 19] on div "Work Email Clients Team Reports Settings Work Email Clients Team Reports Settin…" at bounding box center [261, 20] width 301 height 40
click at [131, 19] on link "Work" at bounding box center [136, 19] width 22 height 13
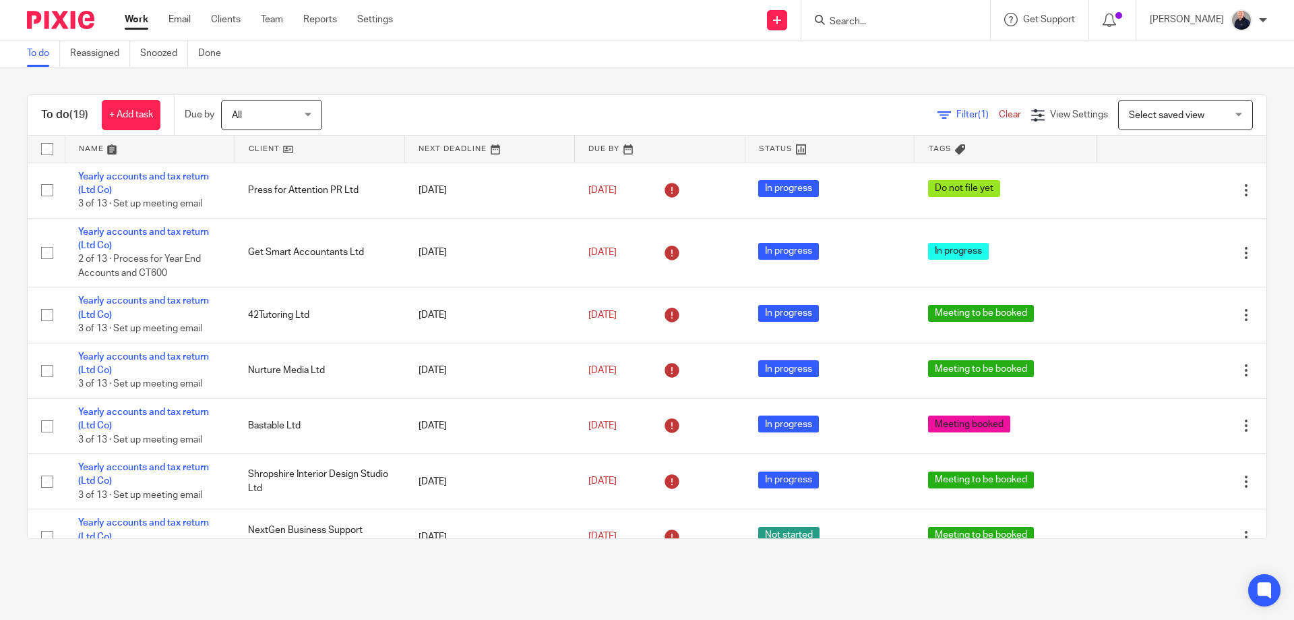
click at [96, 149] on link at bounding box center [149, 149] width 169 height 27
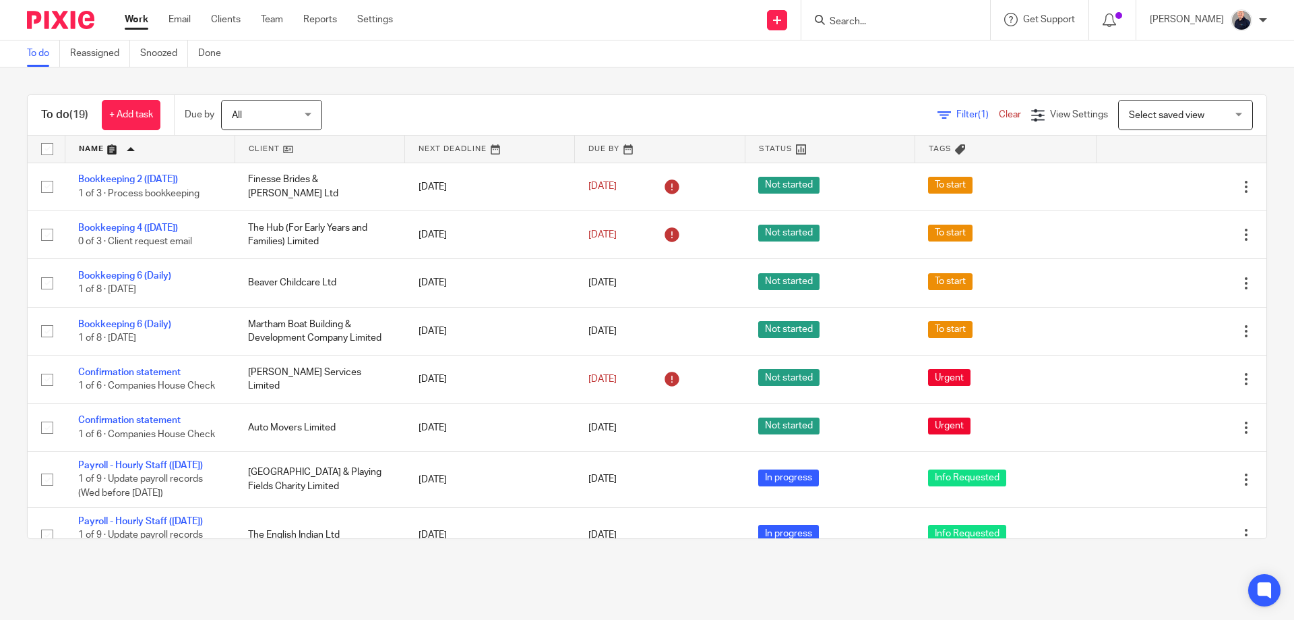
click at [130, 375] on link "Confirmation statement" at bounding box center [129, 371] width 102 height 9
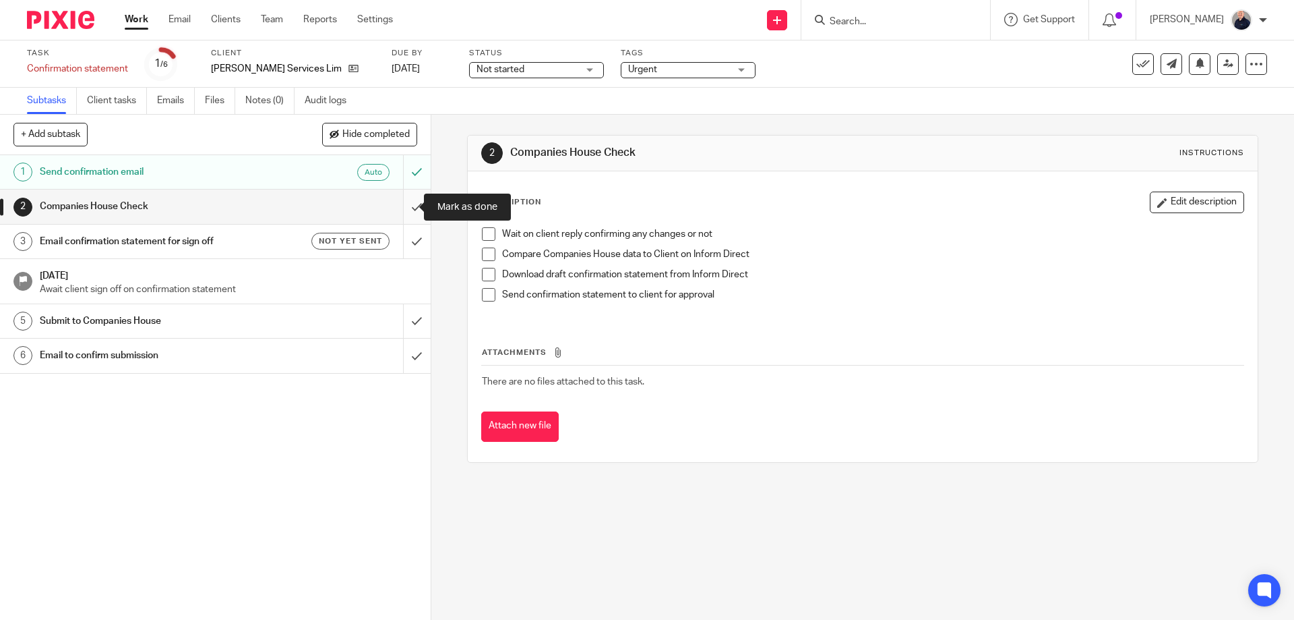
click at [408, 214] on input "submit" at bounding box center [215, 206] width 431 height 34
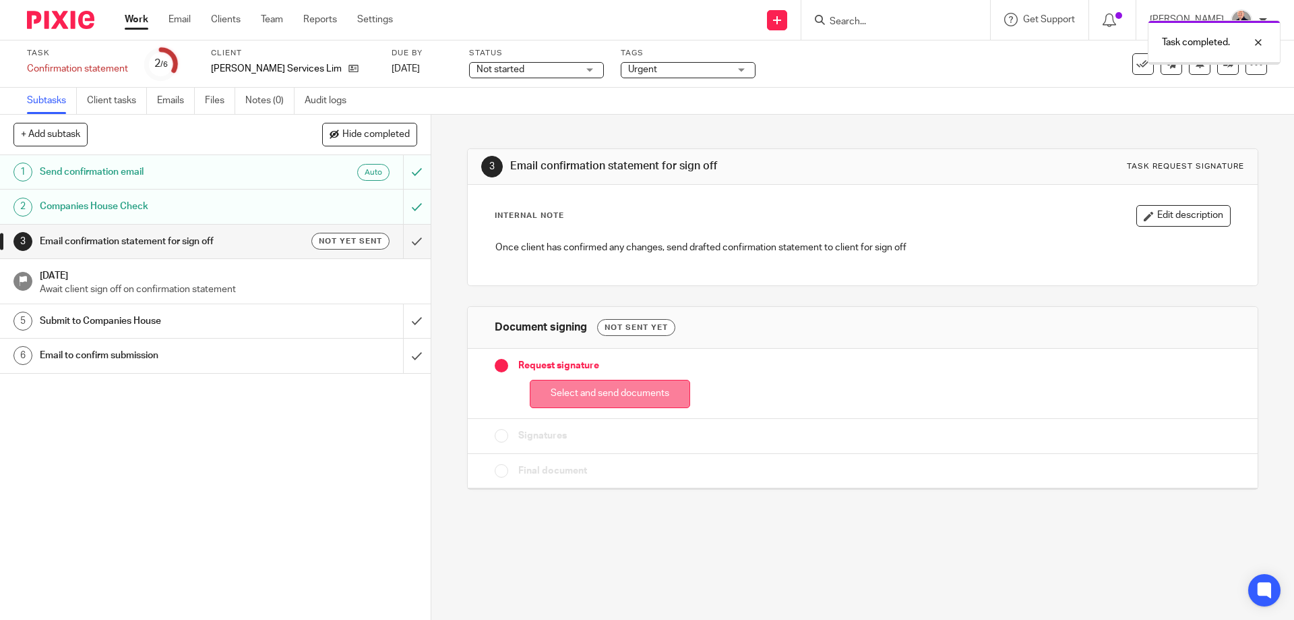
click at [590, 399] on button "Select and send documents" at bounding box center [610, 394] width 160 height 29
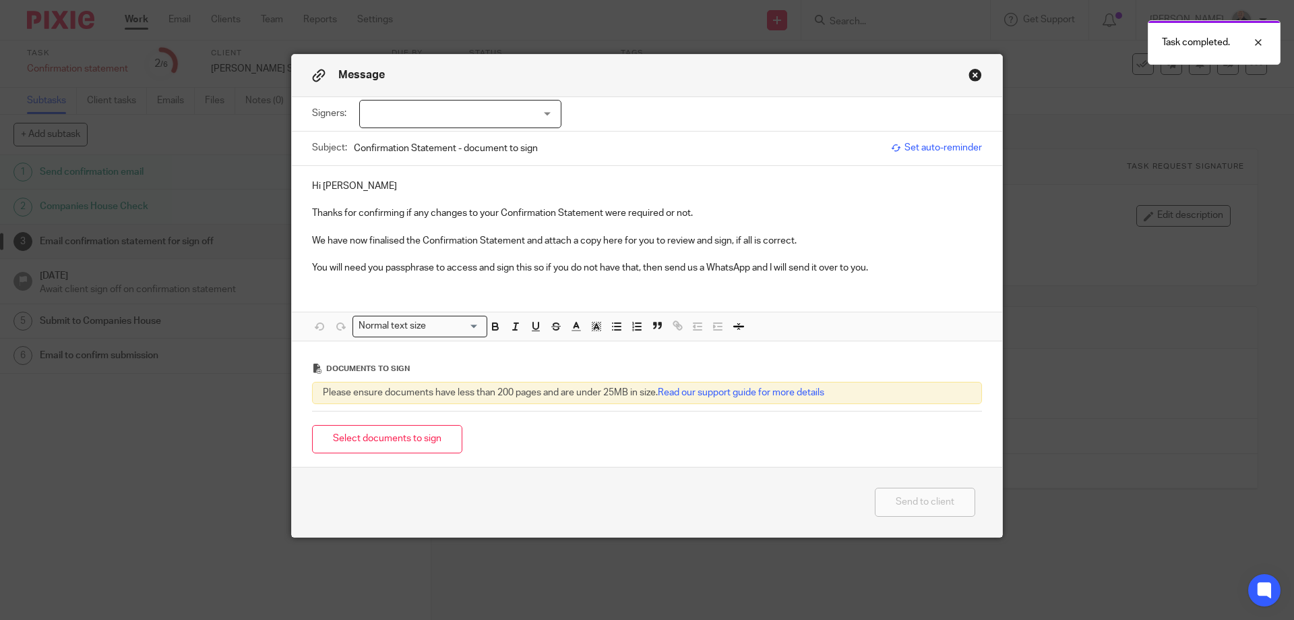
click at [417, 121] on div at bounding box center [460, 114] width 202 height 28
click at [402, 169] on span "[PERSON_NAME]" at bounding box center [415, 168] width 74 height 9
checkbox input "true"
click at [396, 433] on button "Select documents to sign" at bounding box center [387, 439] width 150 height 29
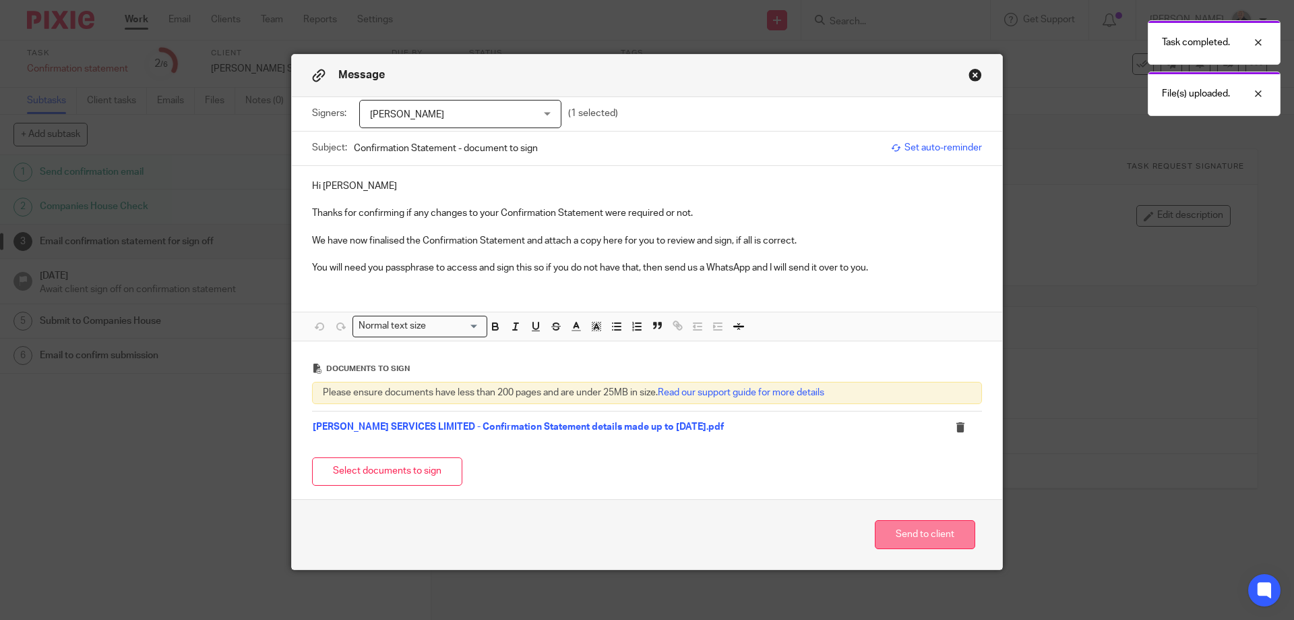
click at [909, 535] on button "Send to client" at bounding box center [925, 534] width 100 height 29
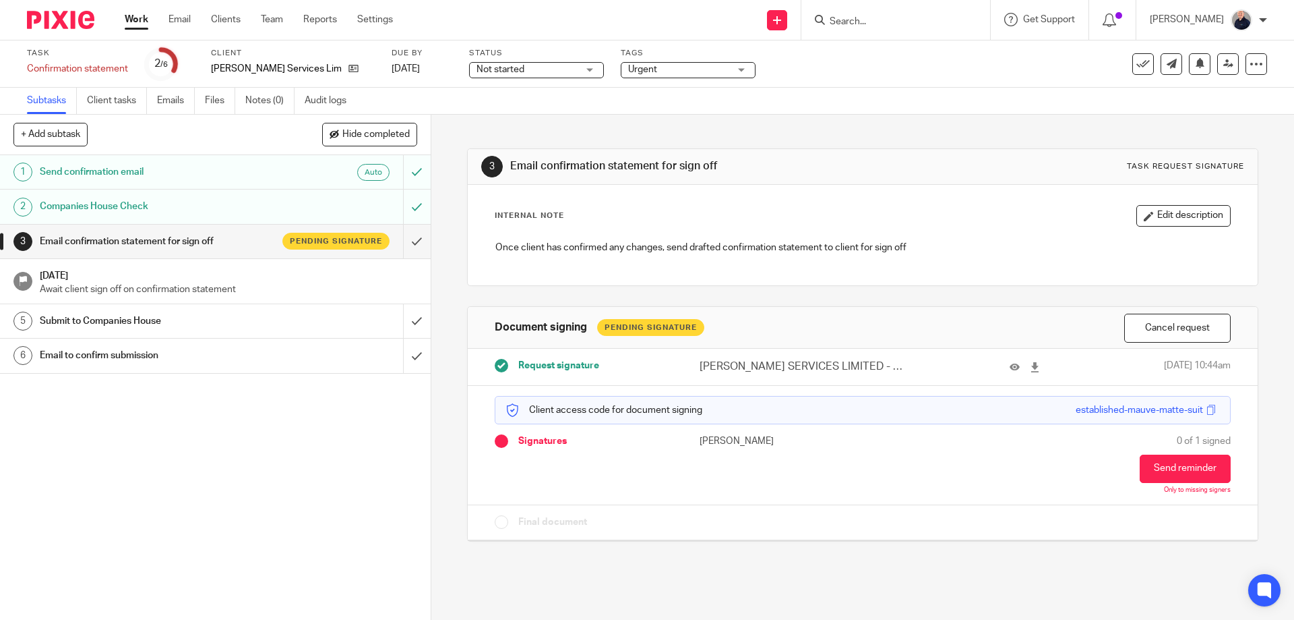
click at [142, 22] on link "Work" at bounding box center [137, 19] width 24 height 13
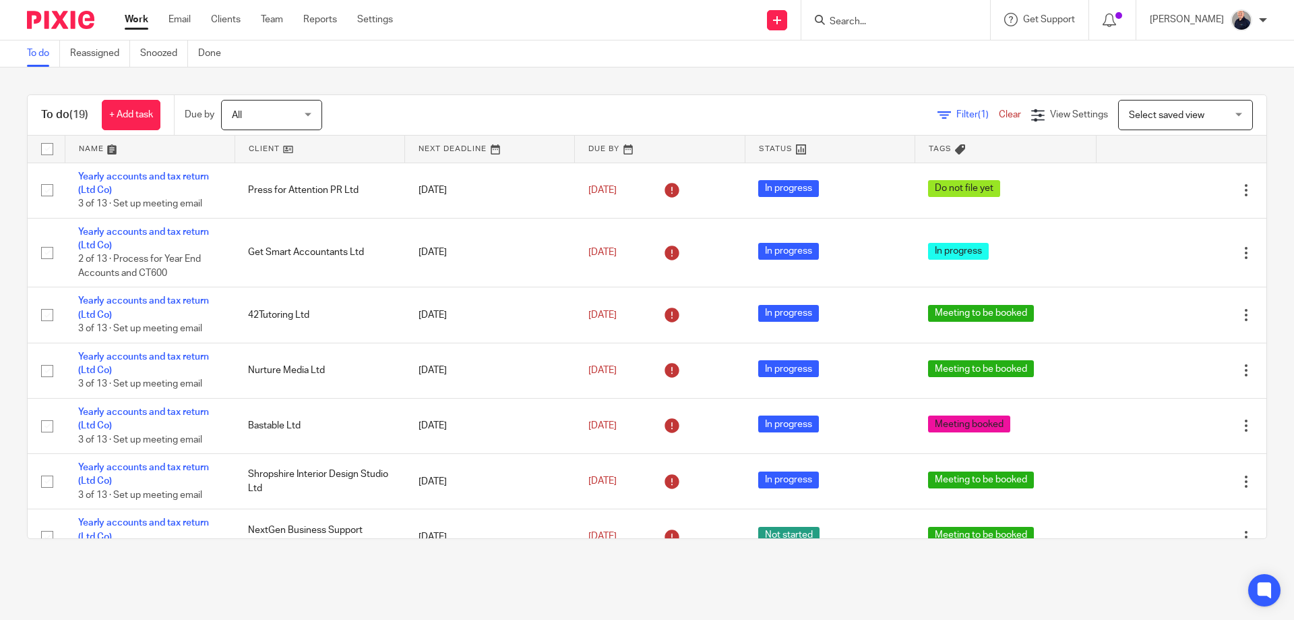
click at [96, 148] on link at bounding box center [149, 149] width 169 height 27
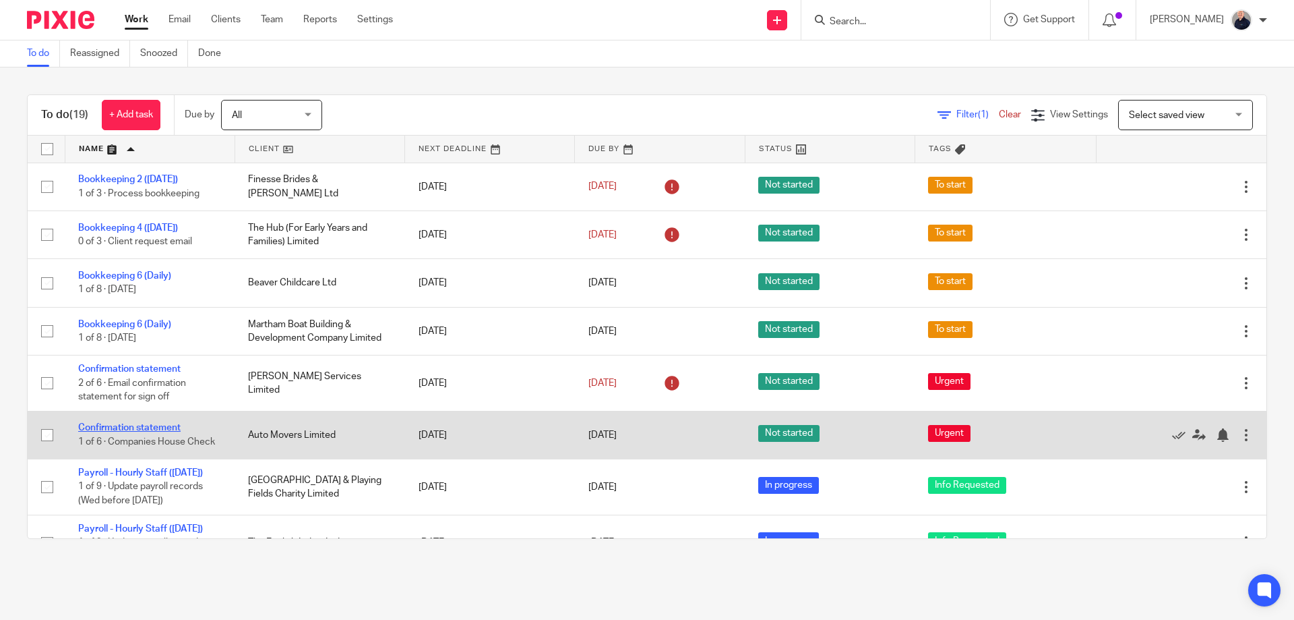
click at [122, 431] on link "Confirmation statement" at bounding box center [129, 427] width 102 height 9
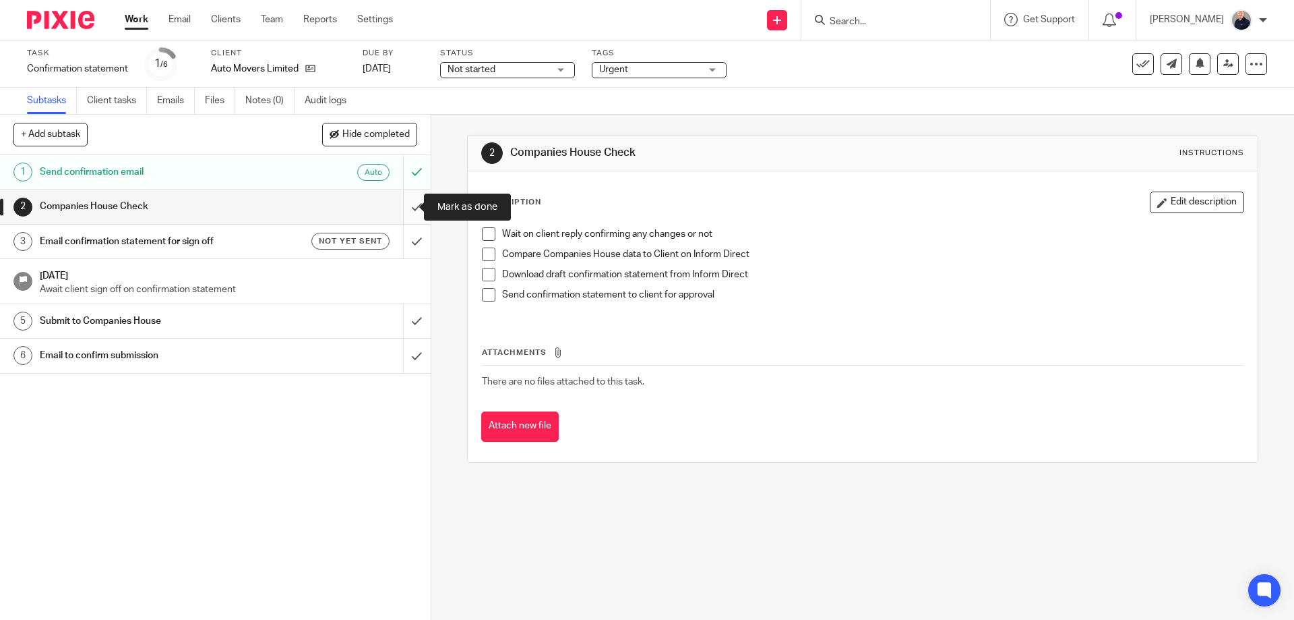
click at [400, 206] on input "submit" at bounding box center [215, 206] width 431 height 34
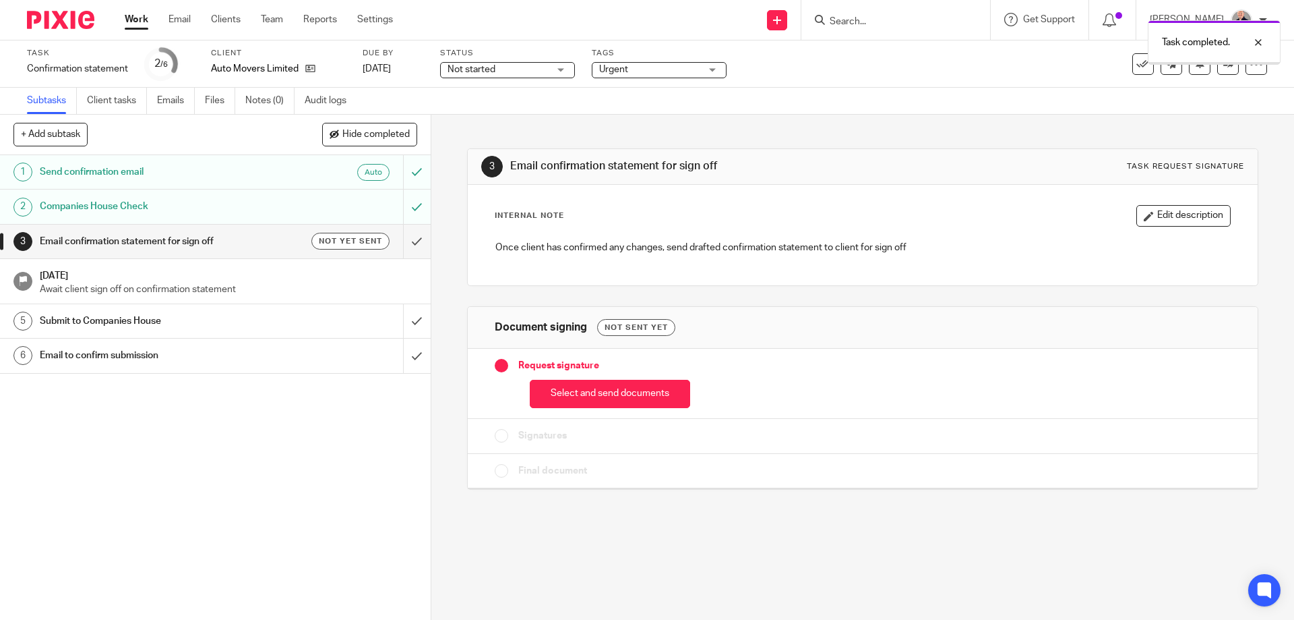
drag, startPoint x: 503, startPoint y: 63, endPoint x: 495, endPoint y: 68, distance: 9.2
click at [502, 63] on span "Not started" at bounding box center [498, 70] width 101 height 14
click at [481, 119] on span "In progress" at bounding box center [473, 118] width 47 height 9
click at [566, 388] on button "Select and send documents" at bounding box center [610, 394] width 160 height 29
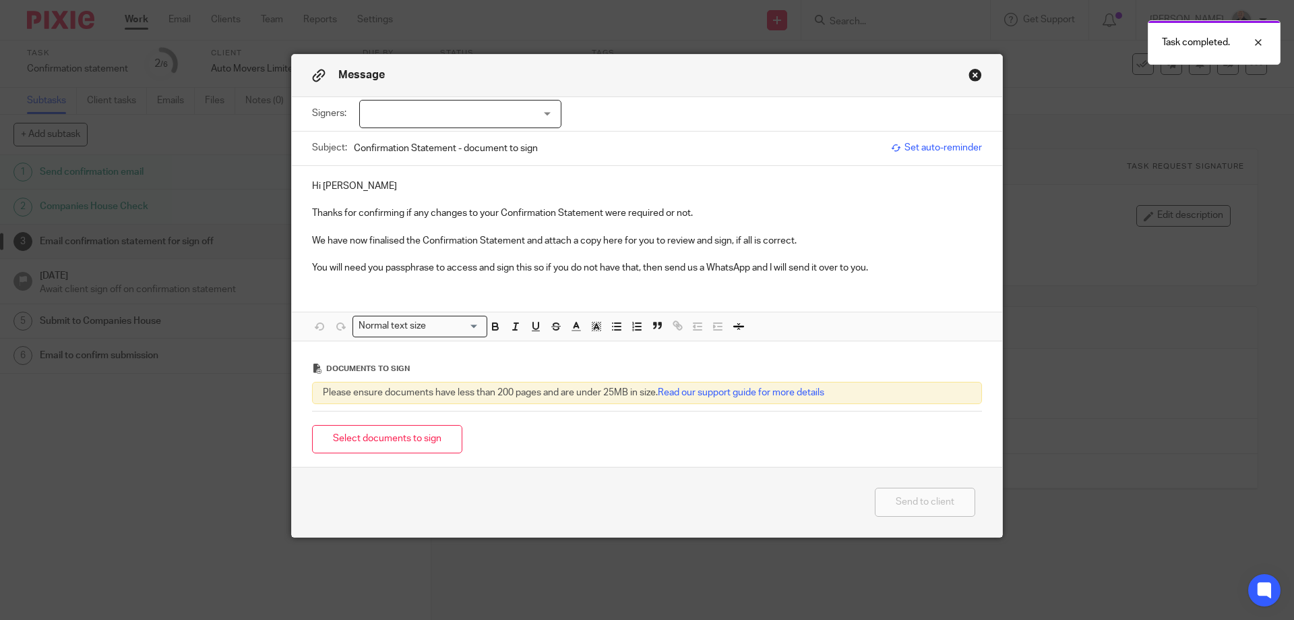
click at [413, 119] on div at bounding box center [460, 114] width 202 height 28
click at [415, 167] on span "[PERSON_NAME]" at bounding box center [415, 168] width 74 height 9
checkbox input "true"
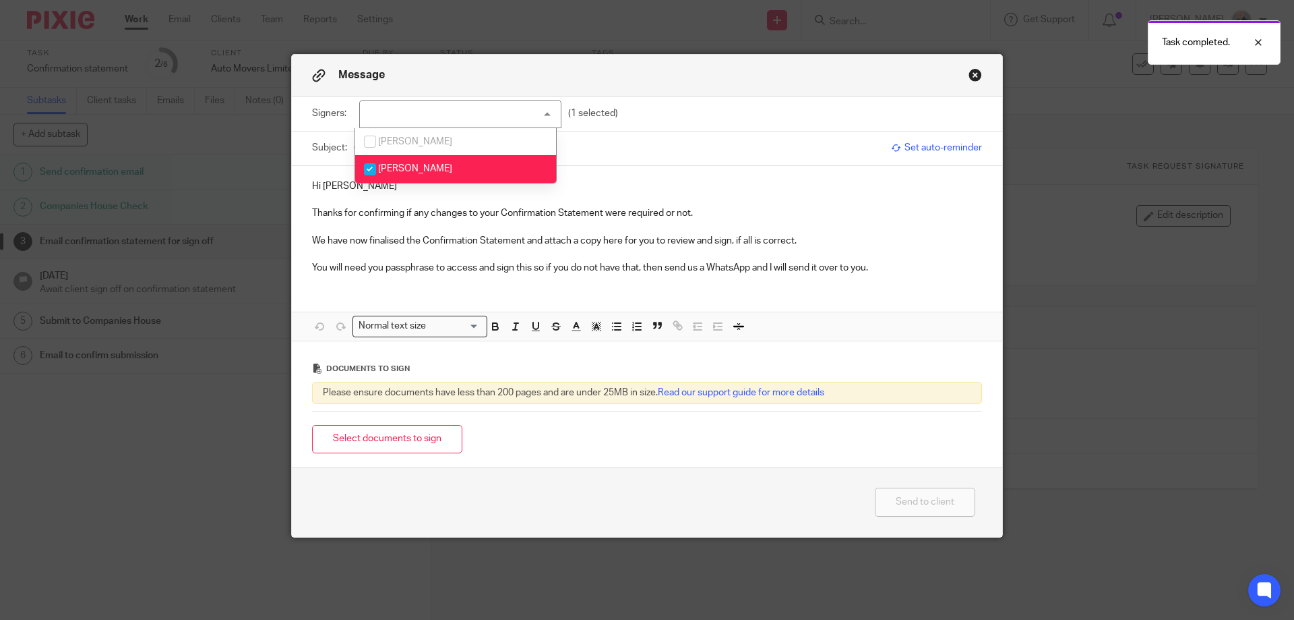
click at [417, 296] on div "Hi Ben Thanks for confirming if any changes to your Confirmation Statement were…" at bounding box center [647, 253] width 711 height 175
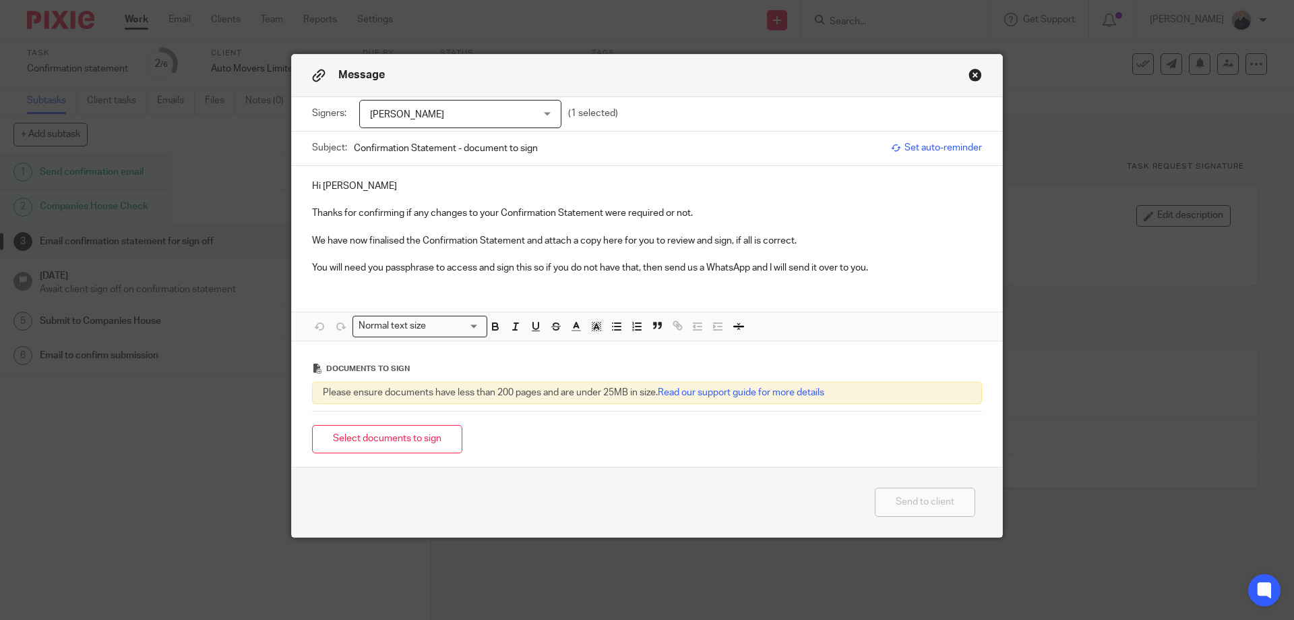
click at [384, 442] on button "Select documents to sign" at bounding box center [387, 439] width 150 height 29
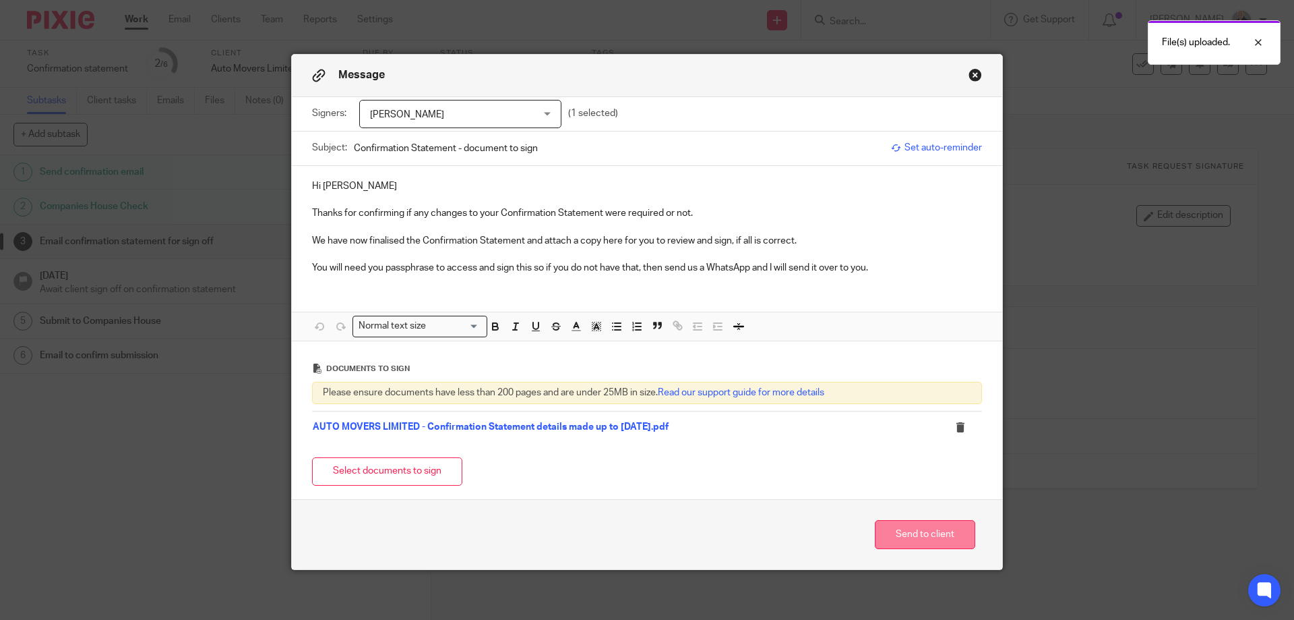
click at [893, 533] on button "Send to client" at bounding box center [925, 534] width 100 height 29
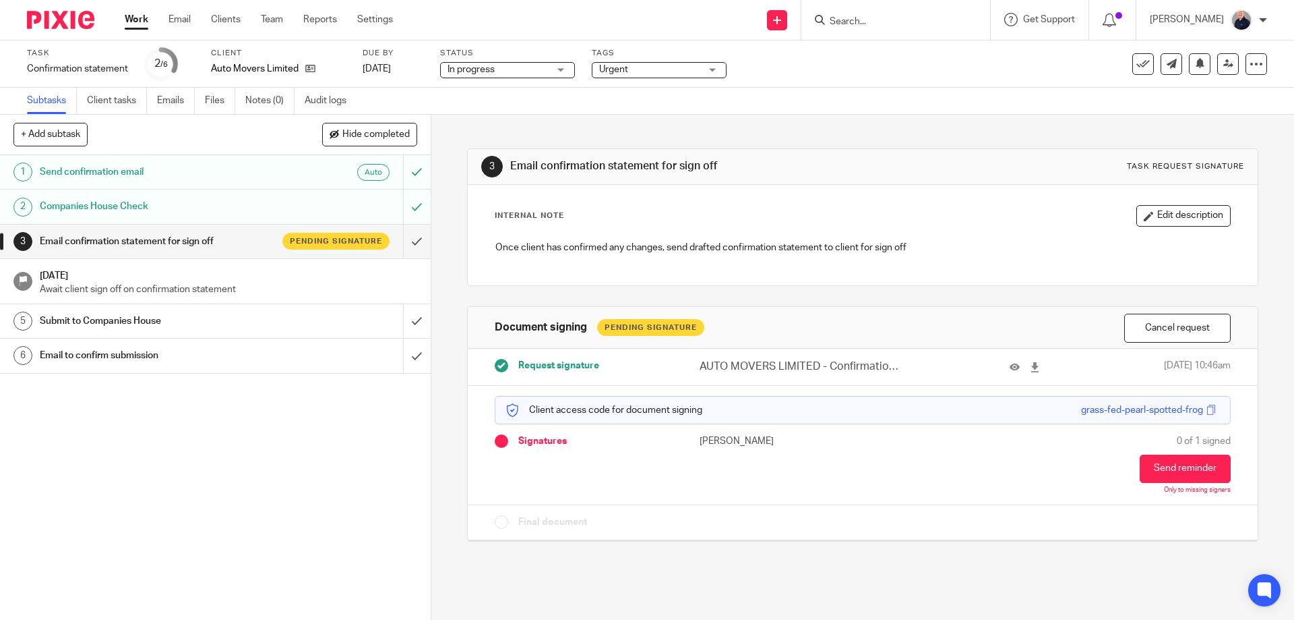
click at [645, 72] on span "Urgent" at bounding box center [649, 70] width 101 height 14
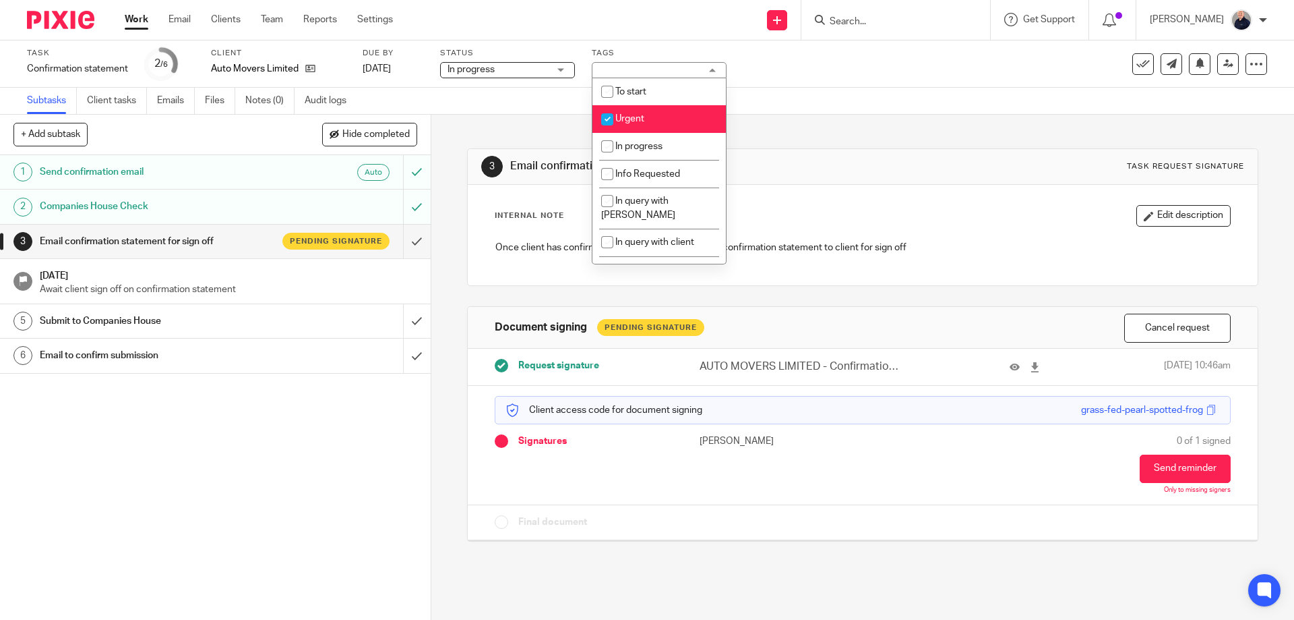
click at [634, 123] on li "Urgent" at bounding box center [659, 119] width 133 height 28
checkbox input "false"
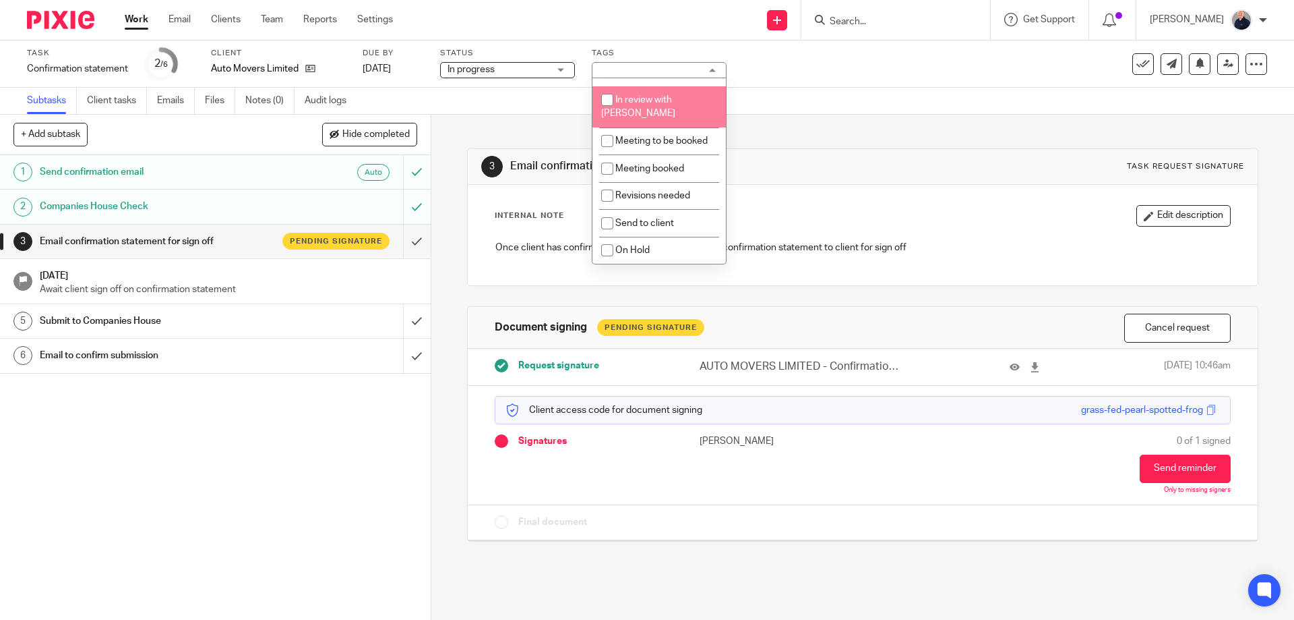
scroll to position [238, 0]
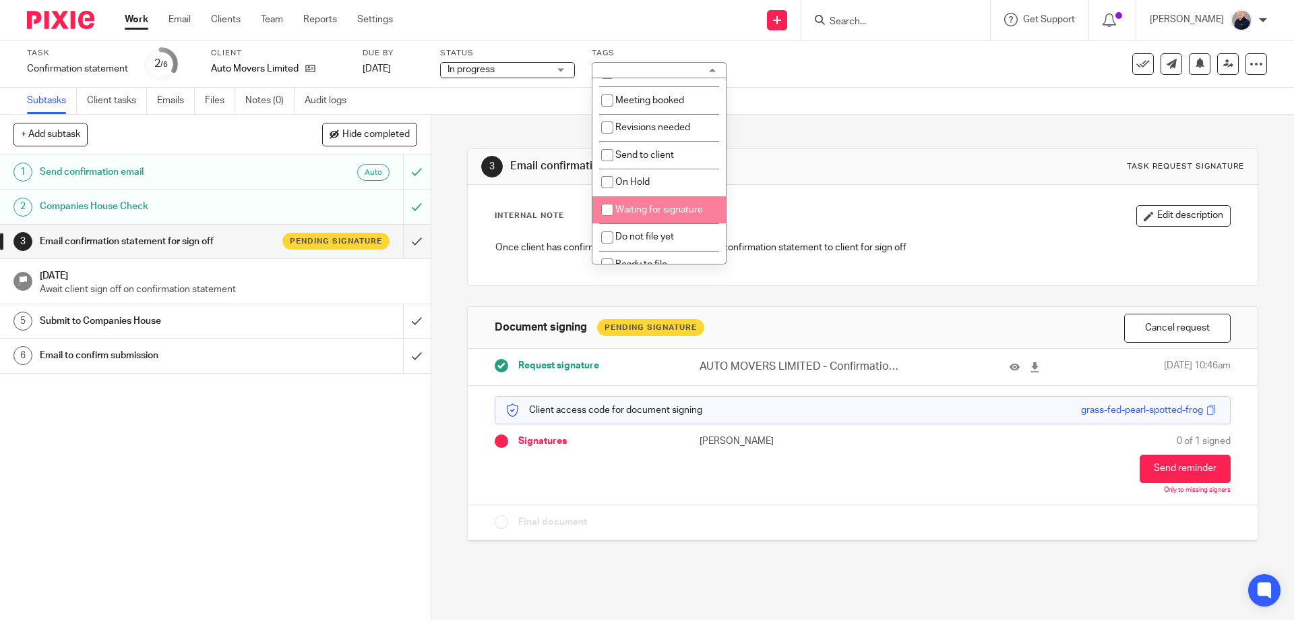
click at [642, 202] on li "Waiting for signature" at bounding box center [659, 210] width 133 height 28
checkbox input "true"
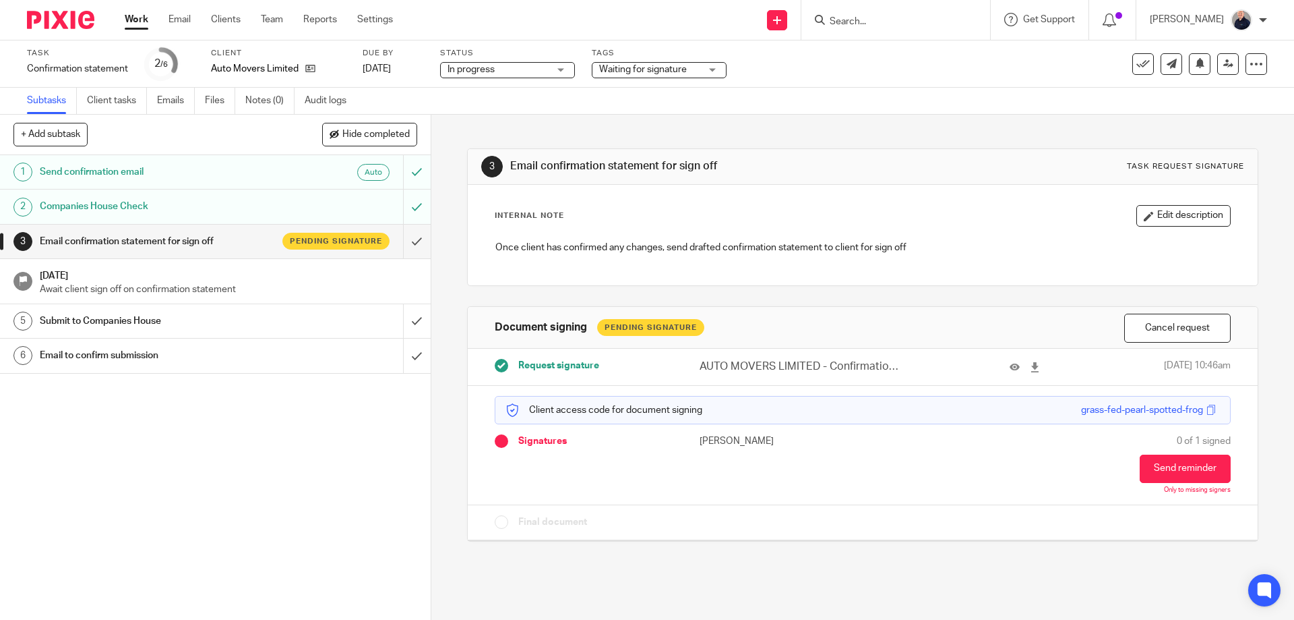
click at [133, 20] on link "Work" at bounding box center [137, 19] width 24 height 13
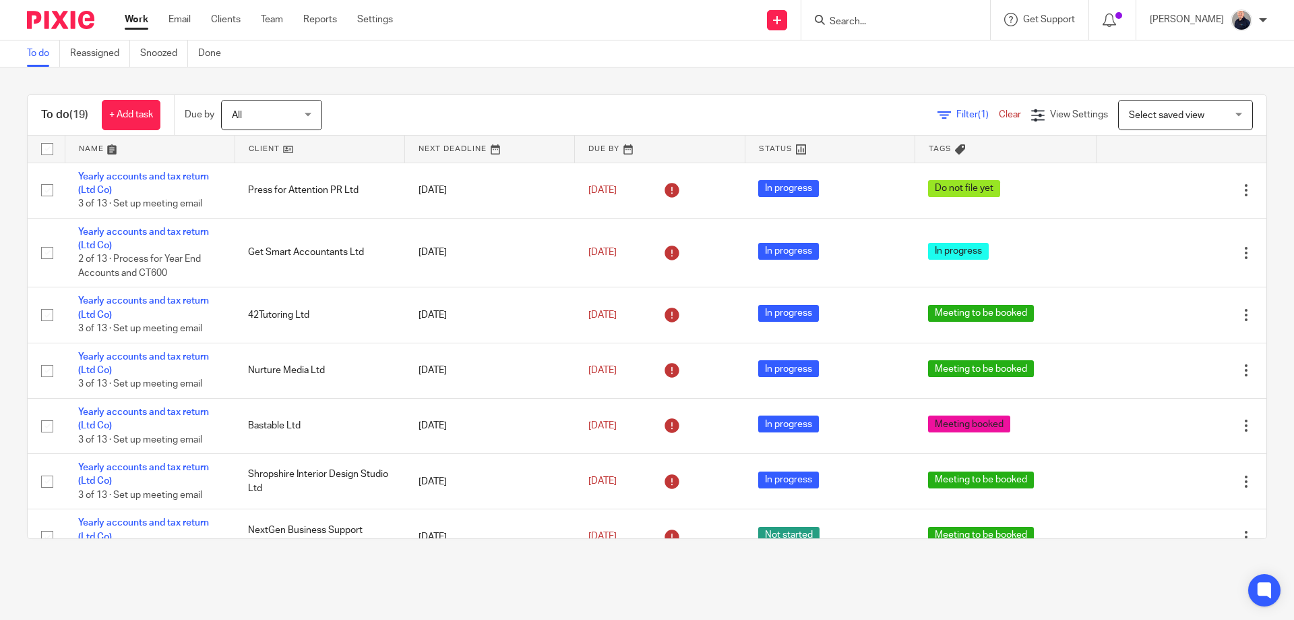
click at [98, 148] on link at bounding box center [149, 149] width 169 height 27
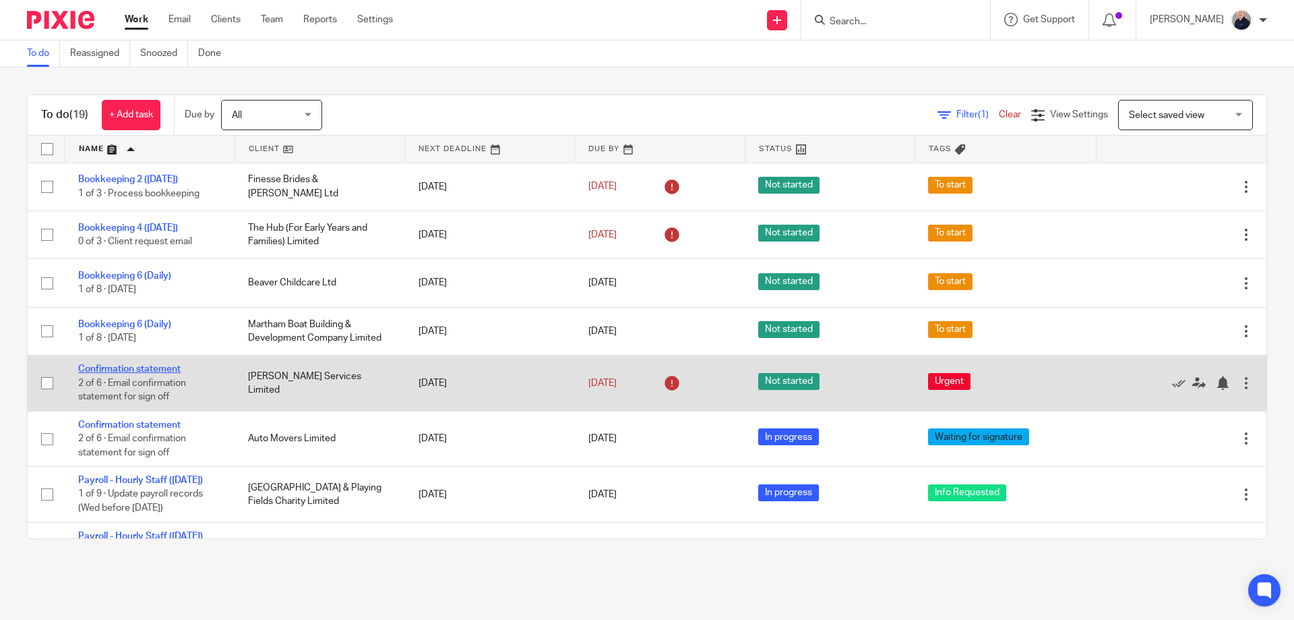
click at [138, 368] on link "Confirmation statement" at bounding box center [129, 368] width 102 height 9
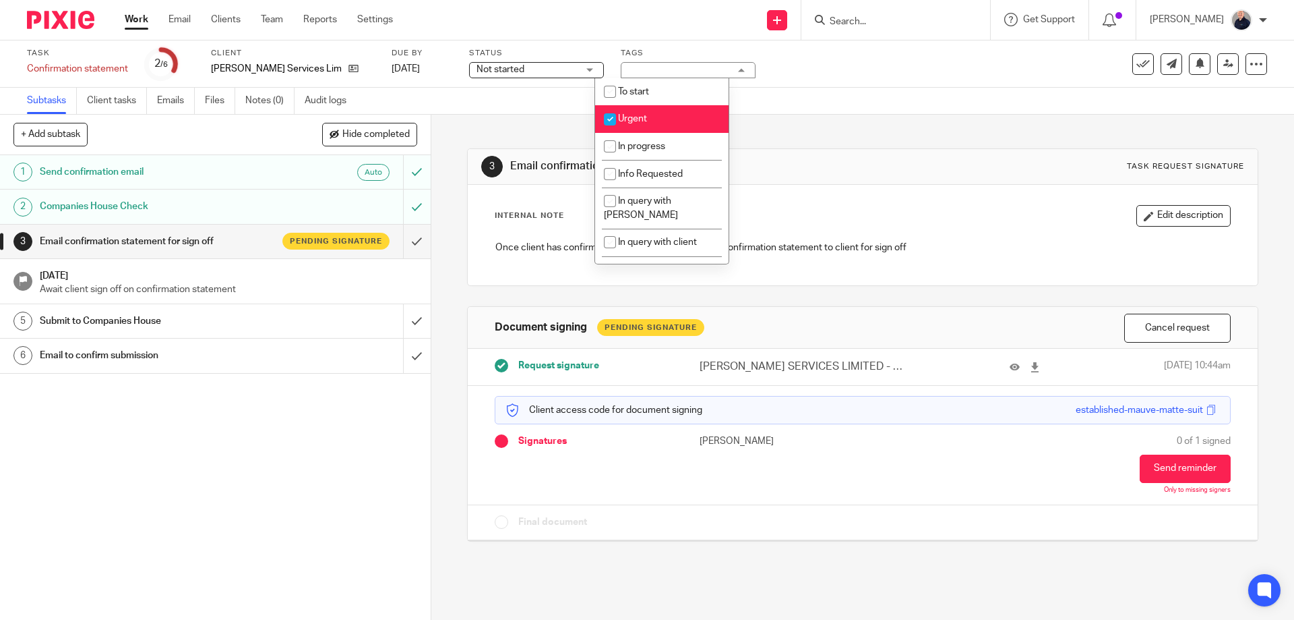
click at [632, 115] on span "Urgent" at bounding box center [632, 118] width 29 height 9
checkbox input "false"
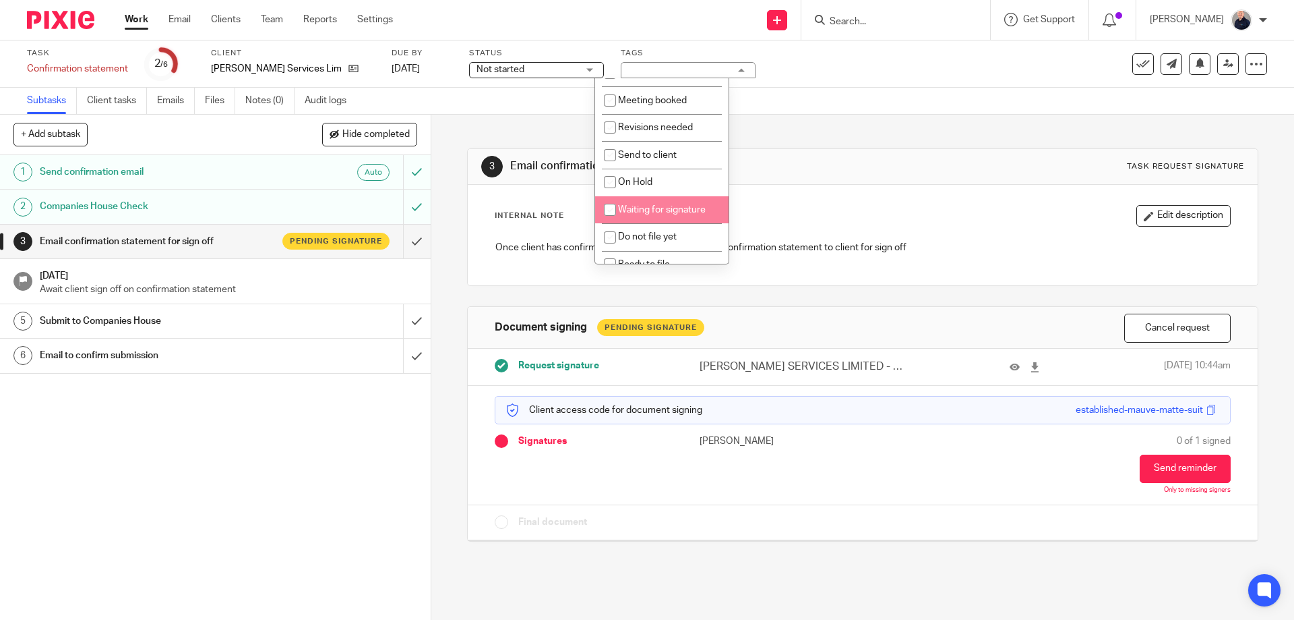
click at [647, 205] on span "Waiting for signature" at bounding box center [662, 209] width 88 height 9
checkbox input "true"
click at [133, 18] on link "Work" at bounding box center [137, 19] width 24 height 13
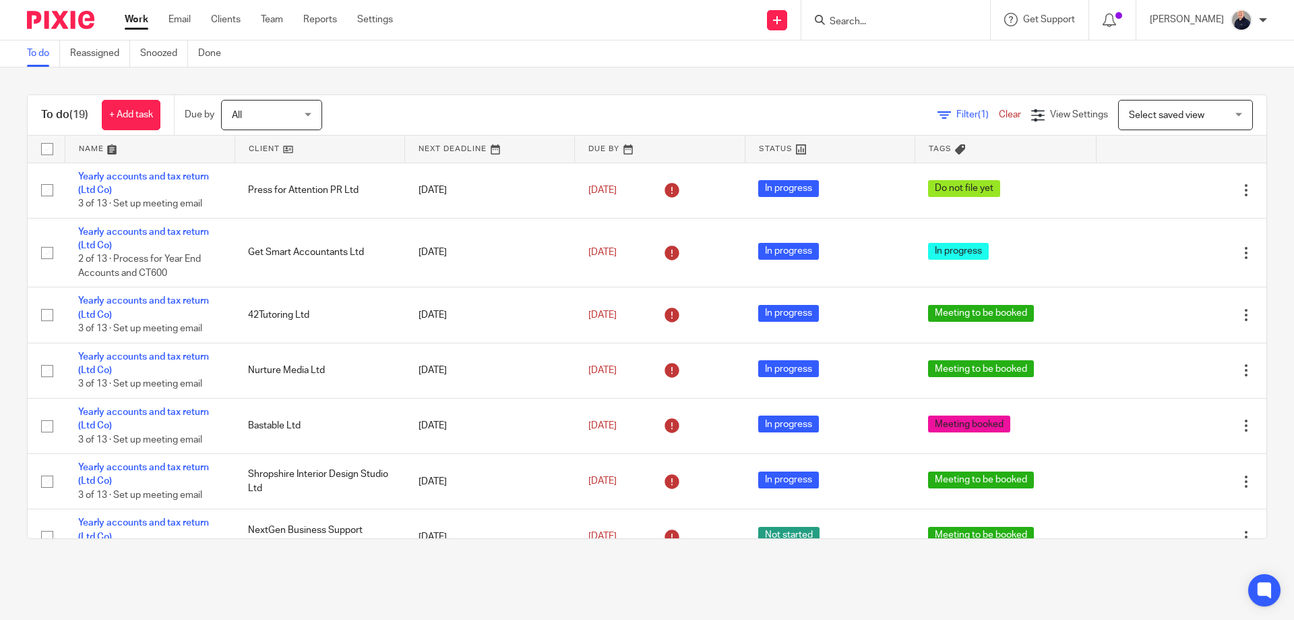
click at [90, 152] on link at bounding box center [149, 149] width 169 height 27
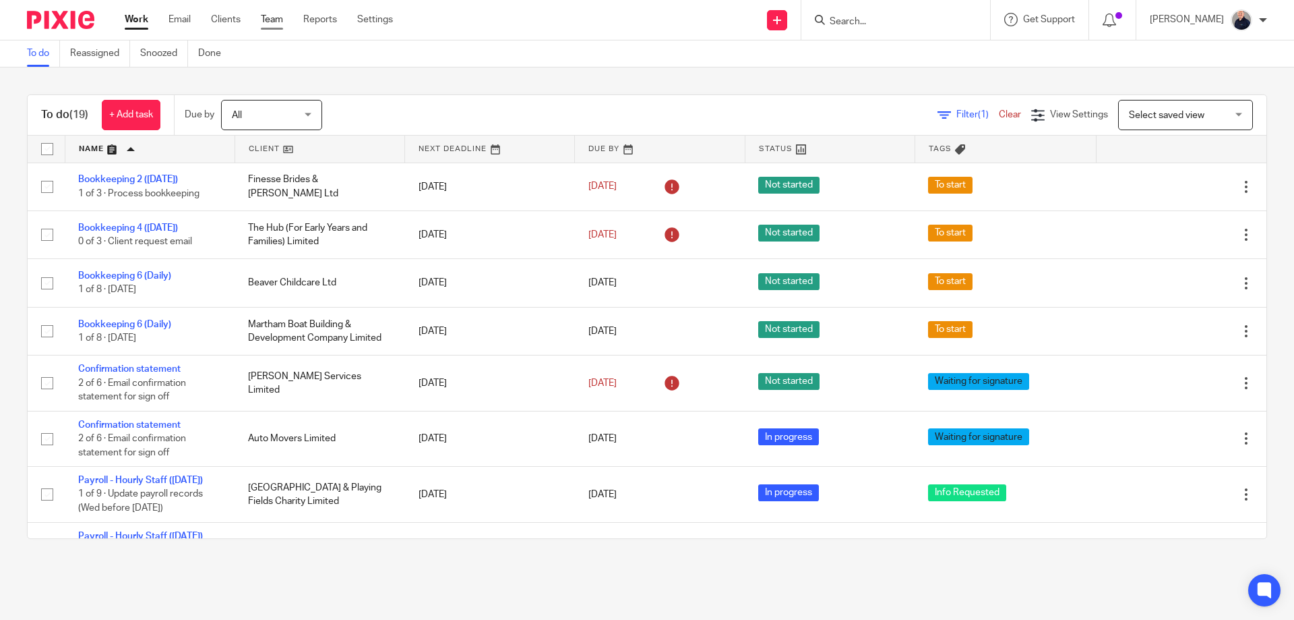
click at [274, 22] on link "Team" at bounding box center [272, 19] width 22 height 13
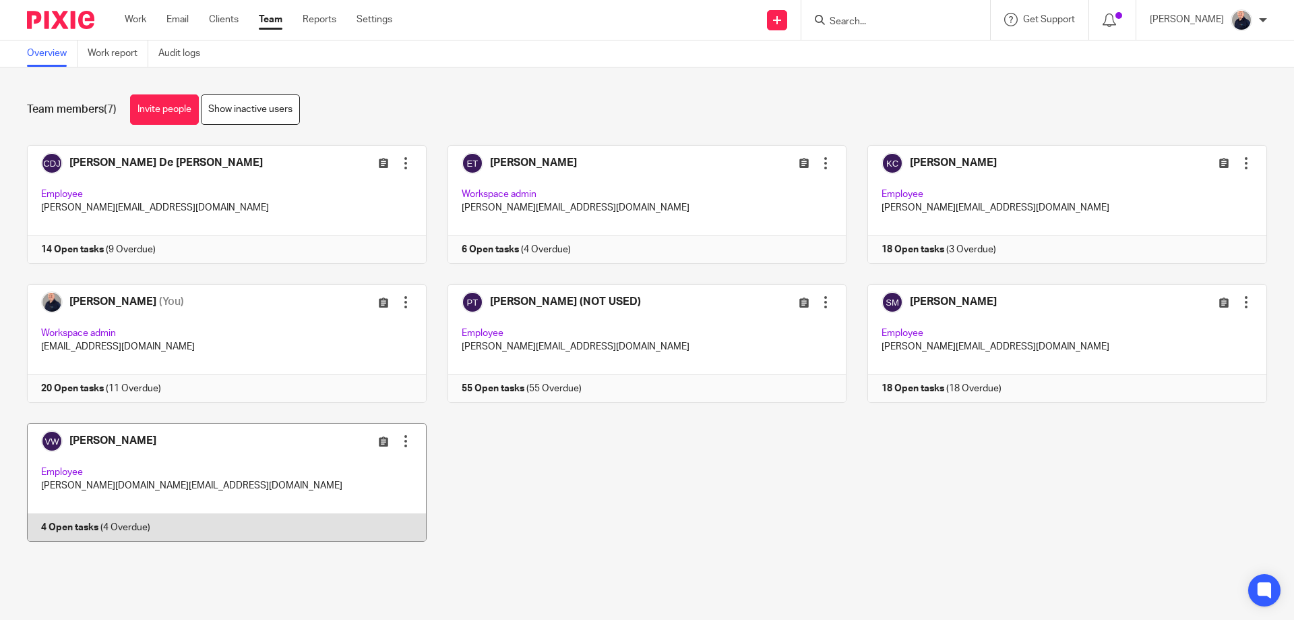
click at [282, 460] on link at bounding box center [216, 482] width 421 height 119
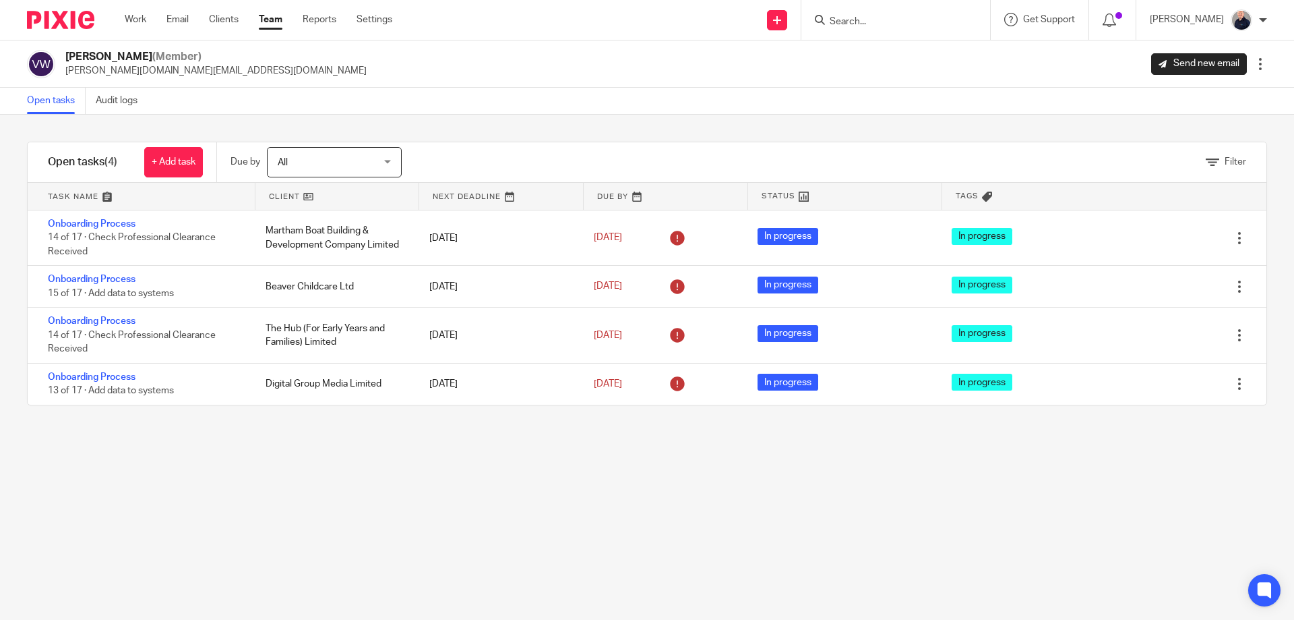
click at [274, 16] on link "Team" at bounding box center [271, 19] width 24 height 13
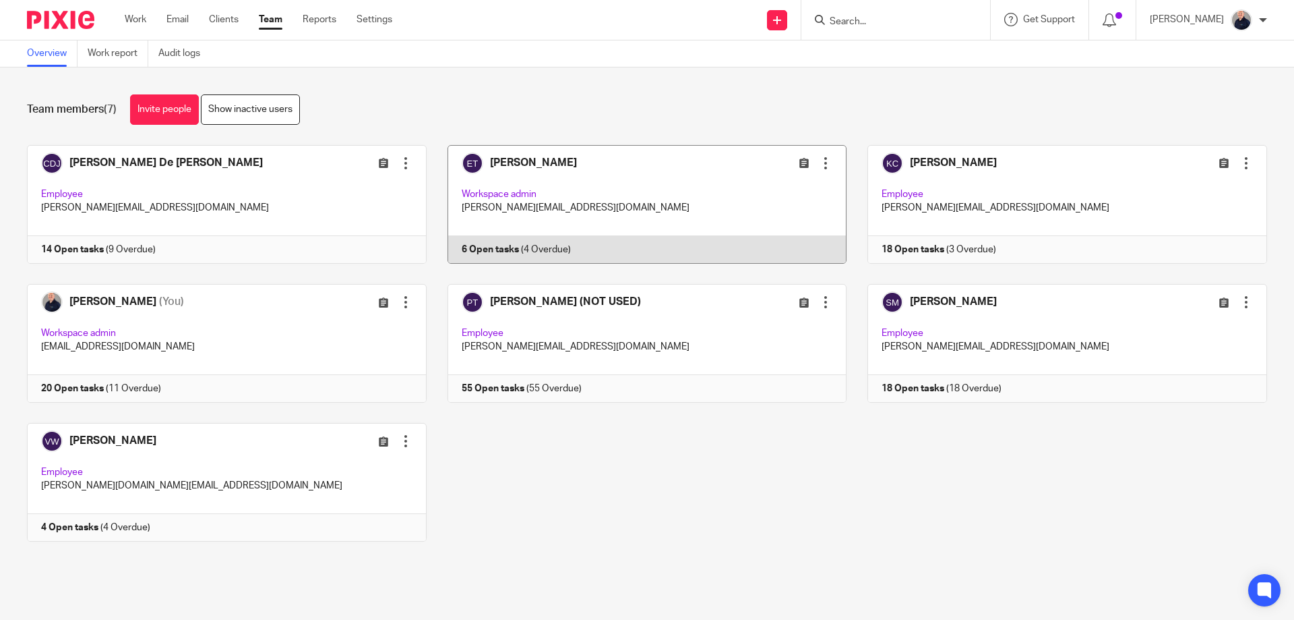
click at [657, 191] on link at bounding box center [637, 204] width 421 height 119
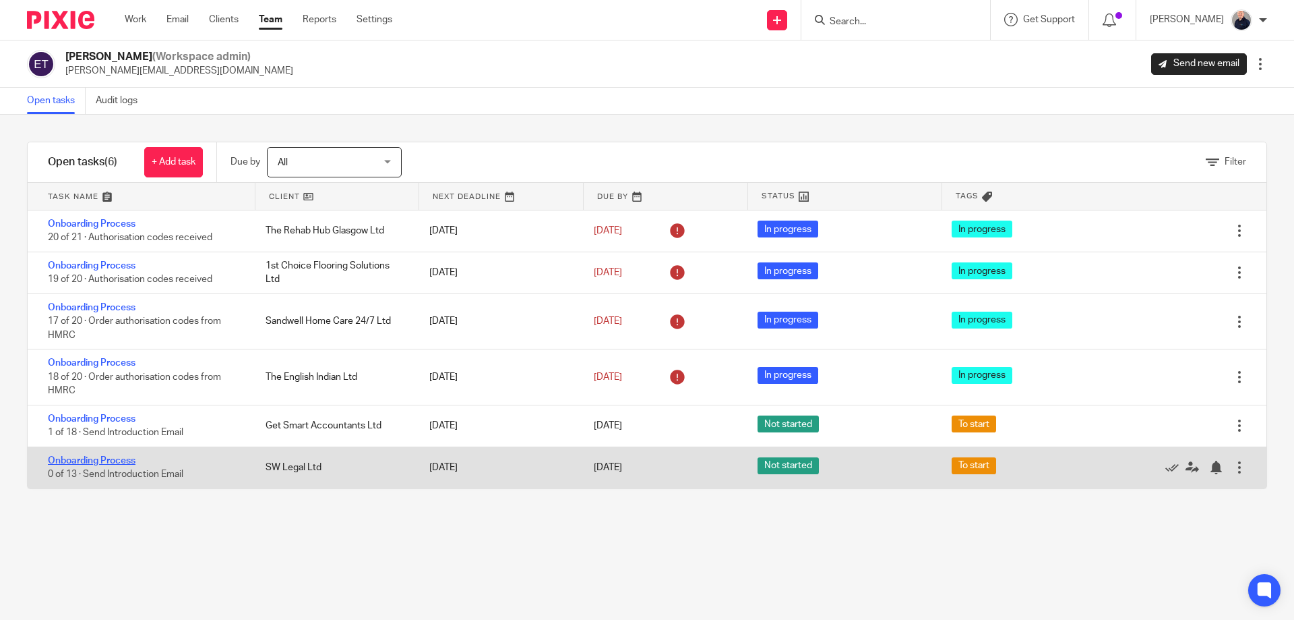
click at [119, 463] on link "Onboarding Process" at bounding box center [92, 460] width 88 height 9
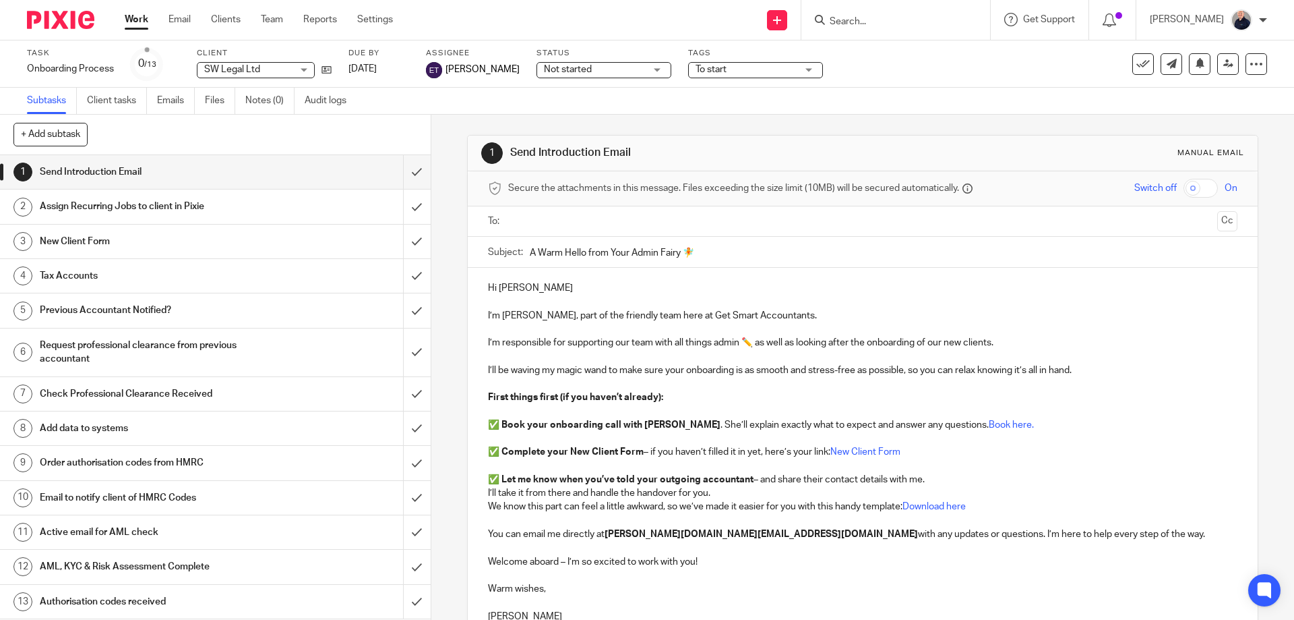
click at [137, 18] on link "Work" at bounding box center [137, 19] width 24 height 13
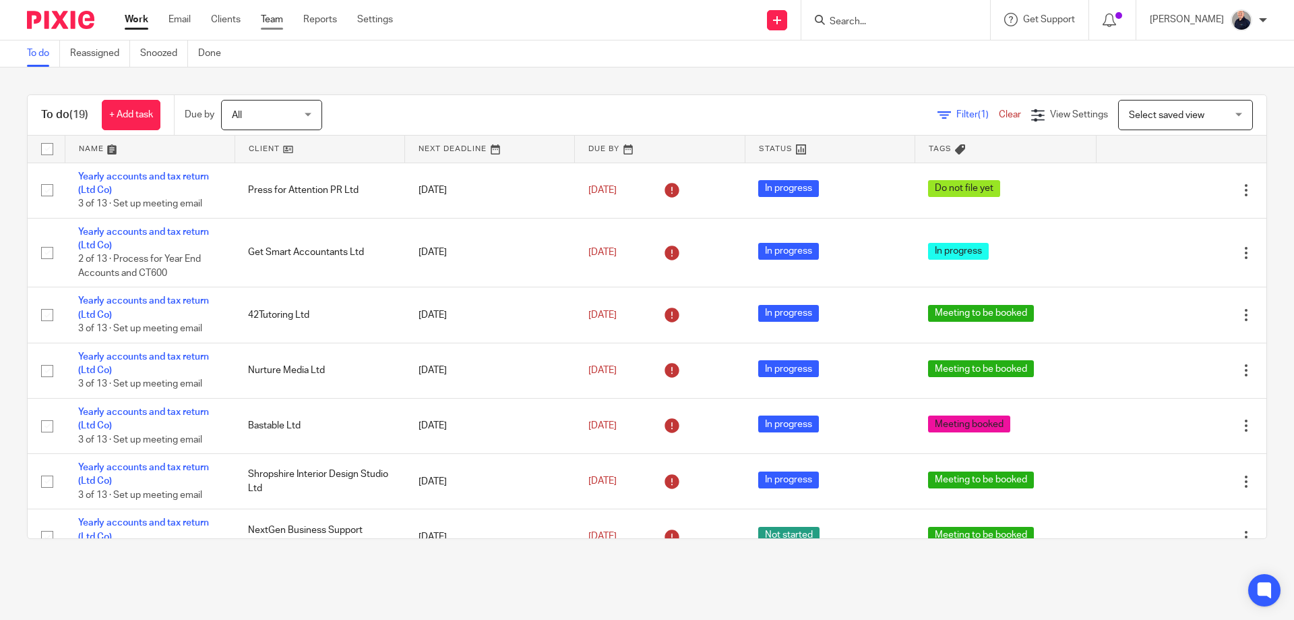
click at [264, 17] on link "Team" at bounding box center [272, 19] width 22 height 13
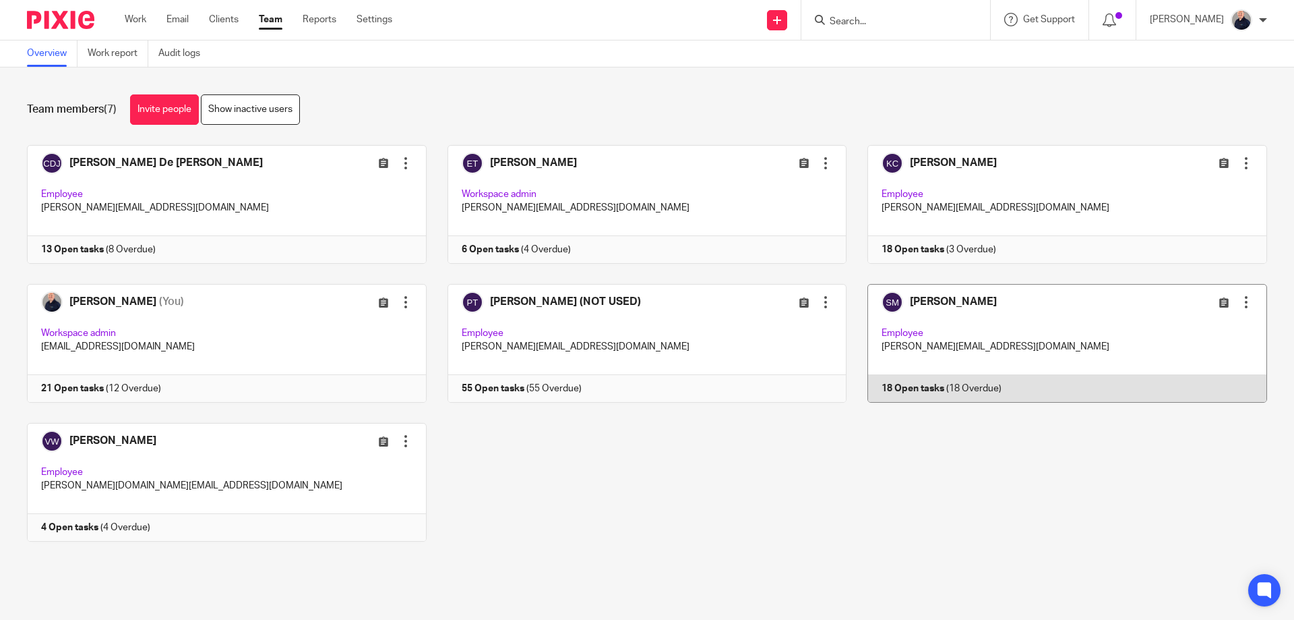
click at [1109, 340] on link at bounding box center [1057, 343] width 421 height 119
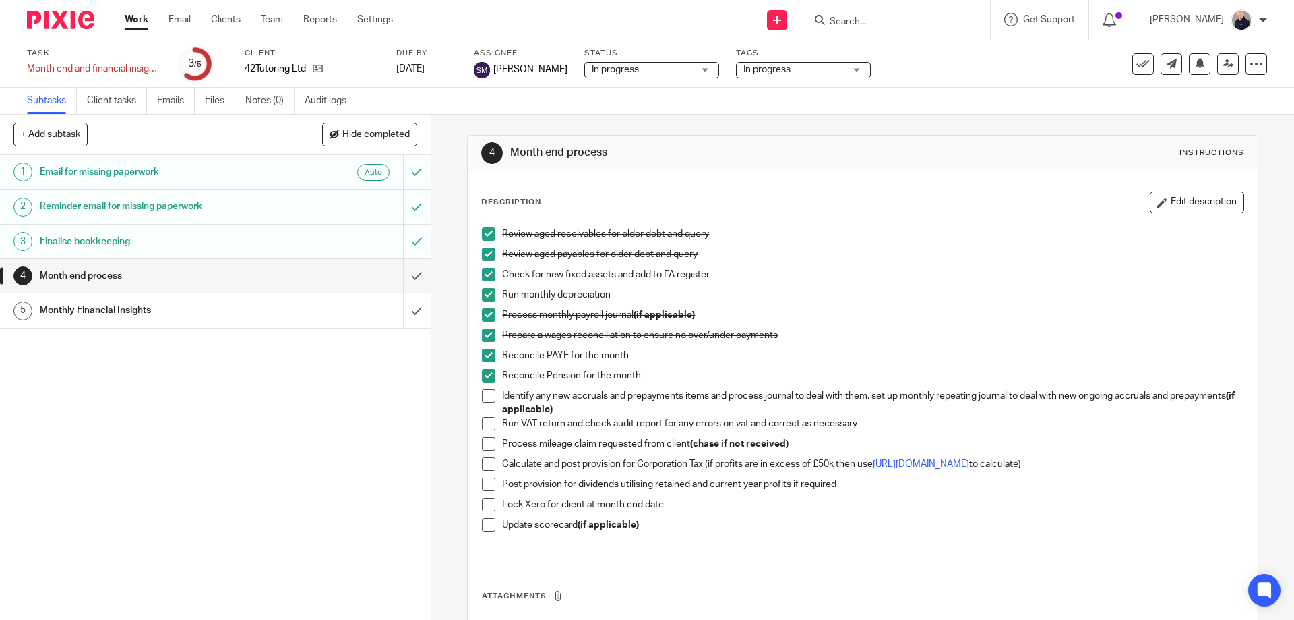
click at [166, 299] on link "5 Monthly Financial Insights" at bounding box center [201, 310] width 403 height 34
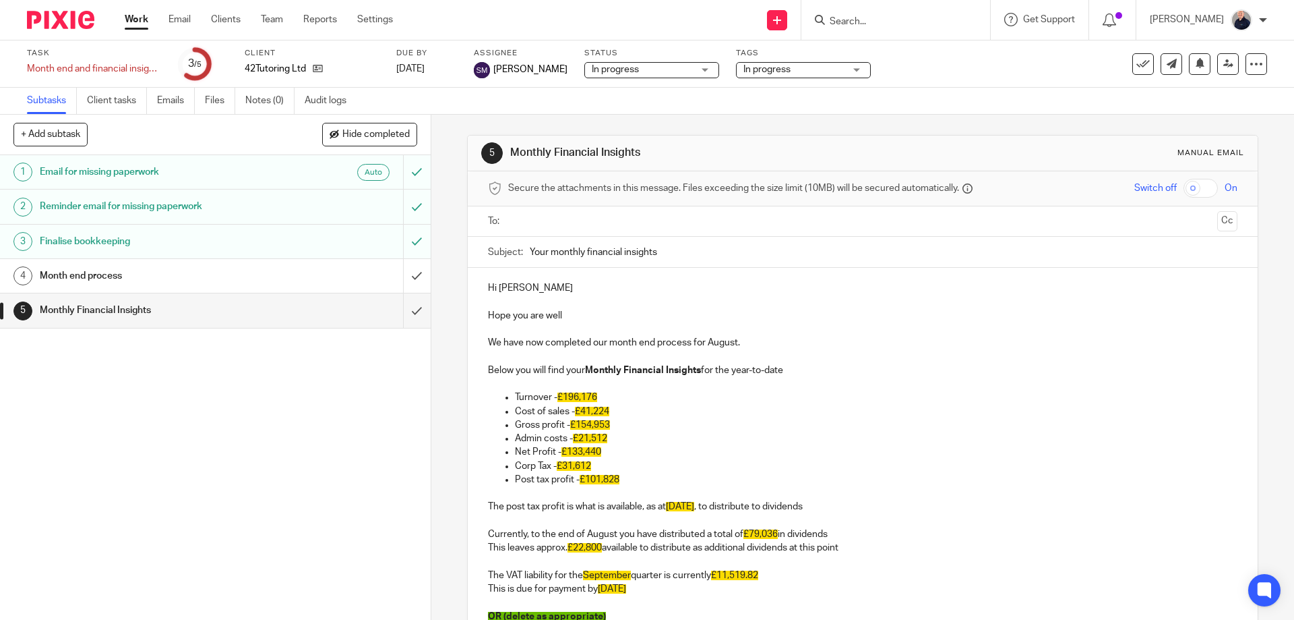
click at [132, 20] on link "Work" at bounding box center [137, 19] width 24 height 13
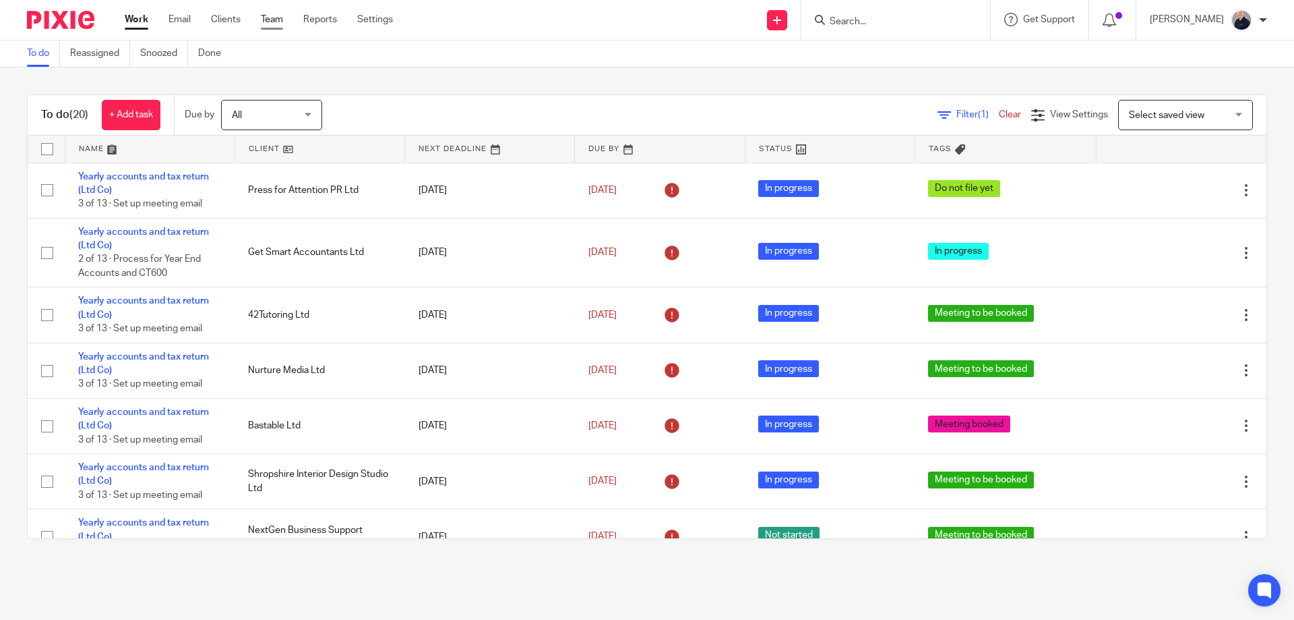
click at [270, 24] on link "Team" at bounding box center [272, 19] width 22 height 13
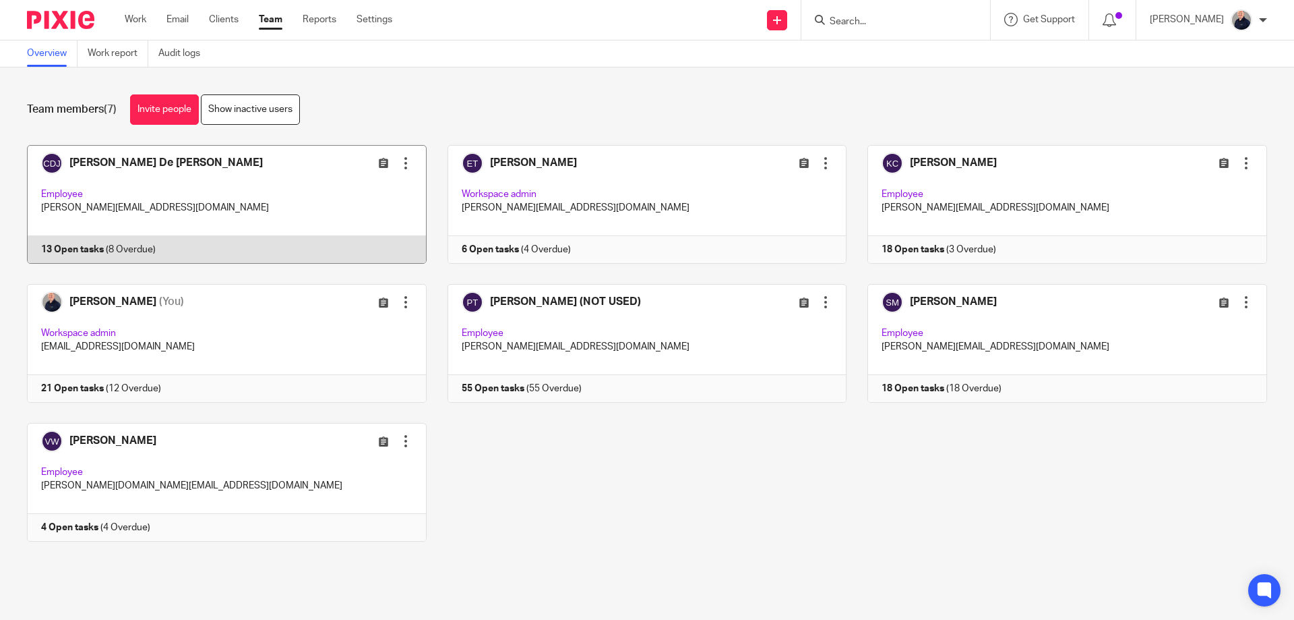
click at [192, 193] on link at bounding box center [216, 204] width 421 height 119
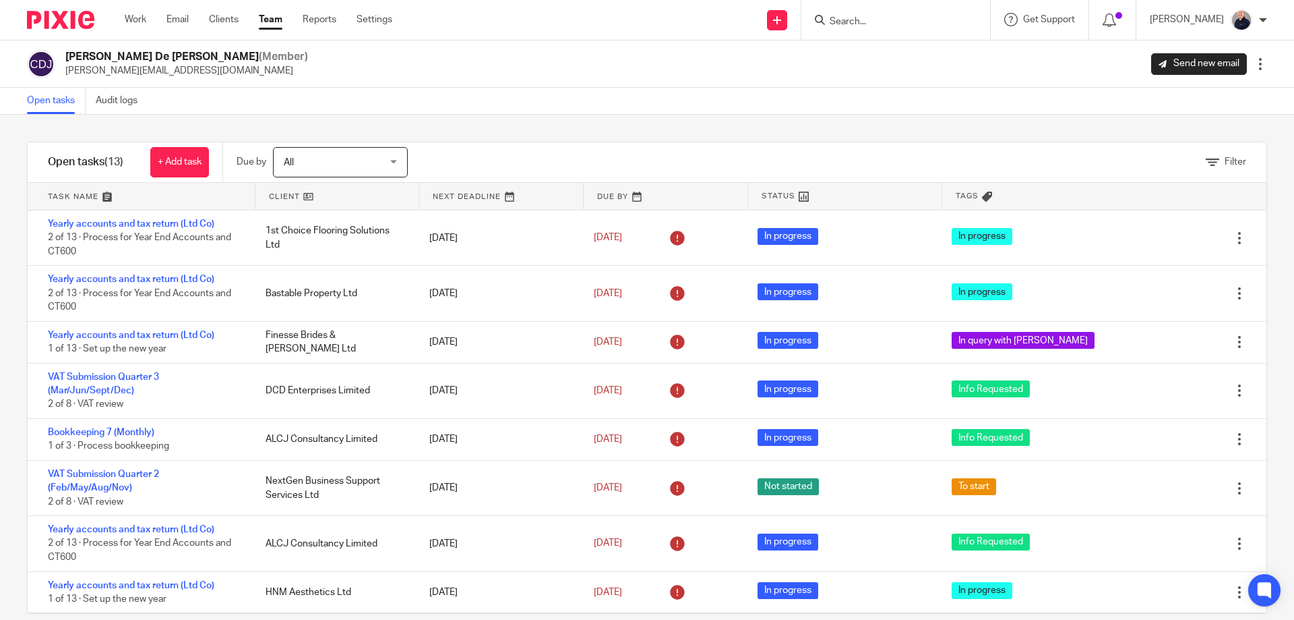
click at [74, 198] on link at bounding box center [141, 196] width 227 height 27
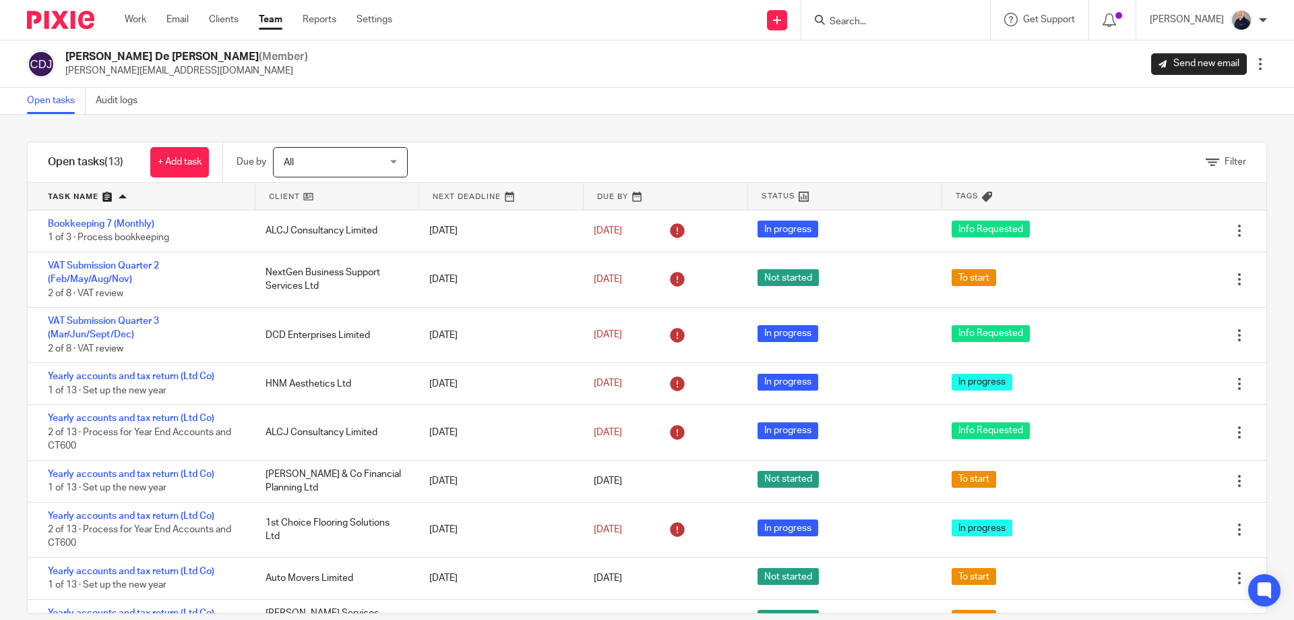
click at [864, 18] on input "Search" at bounding box center [889, 22] width 121 height 12
type input "skin"
click at [912, 52] on link at bounding box center [940, 57] width 228 height 31
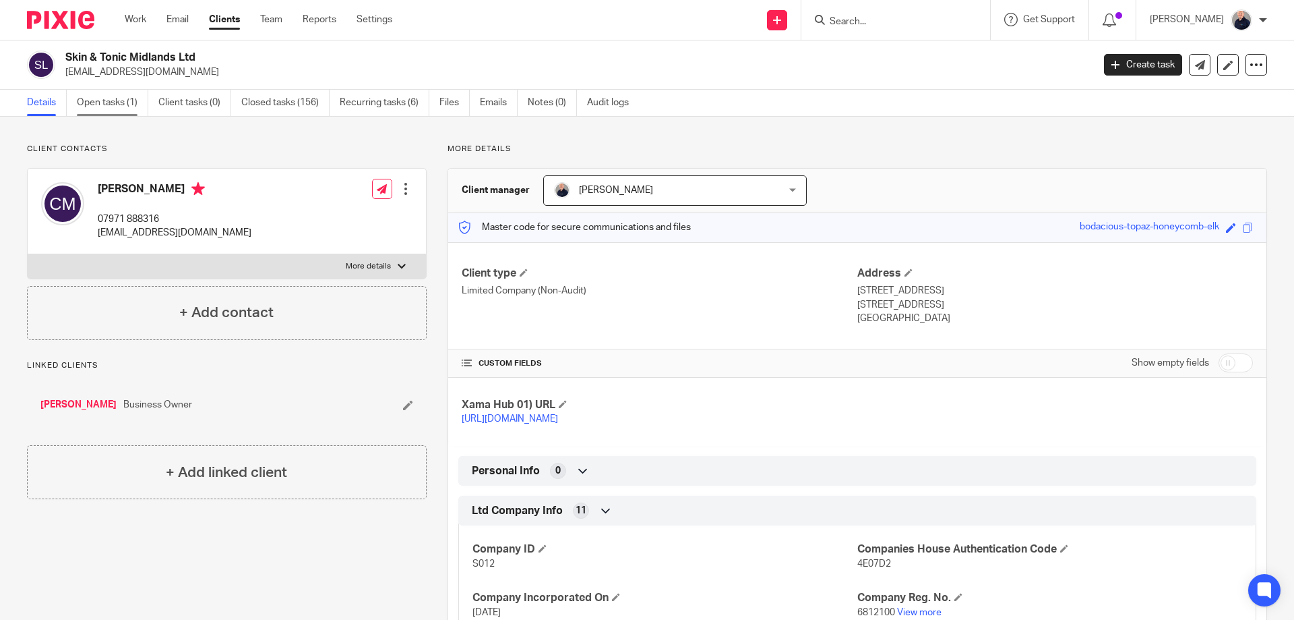
click at [119, 104] on link "Open tasks (1)" at bounding box center [112, 103] width 71 height 26
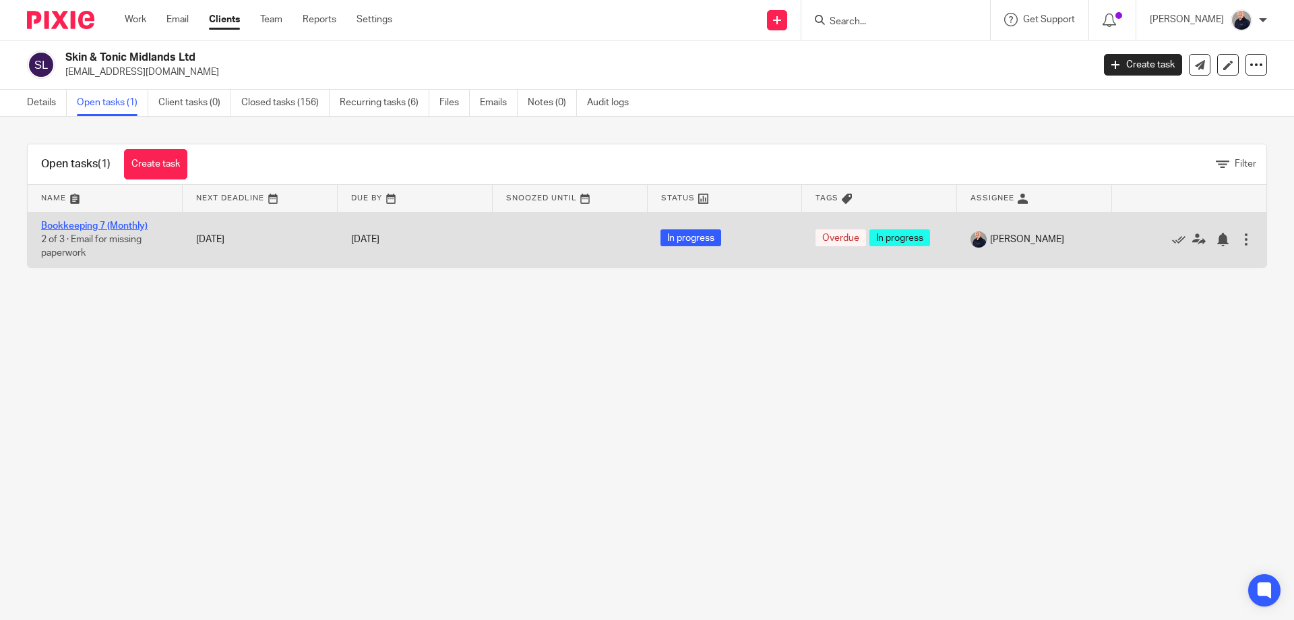
click at [94, 227] on link "Bookkeeping 7 (Monthly)" at bounding box center [94, 225] width 107 height 9
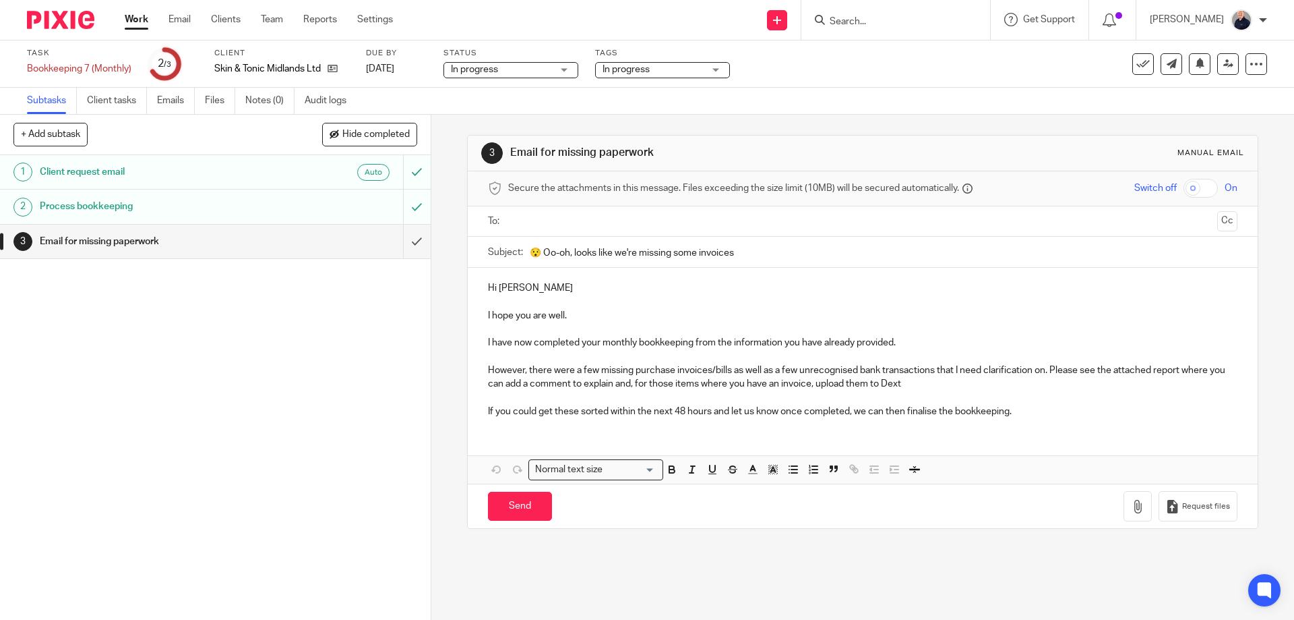
click at [540, 229] on ul at bounding box center [863, 221] width 707 height 22
click at [553, 218] on input "text" at bounding box center [862, 222] width 698 height 16
click at [1131, 508] on icon "button" at bounding box center [1137, 508] width 13 height 13
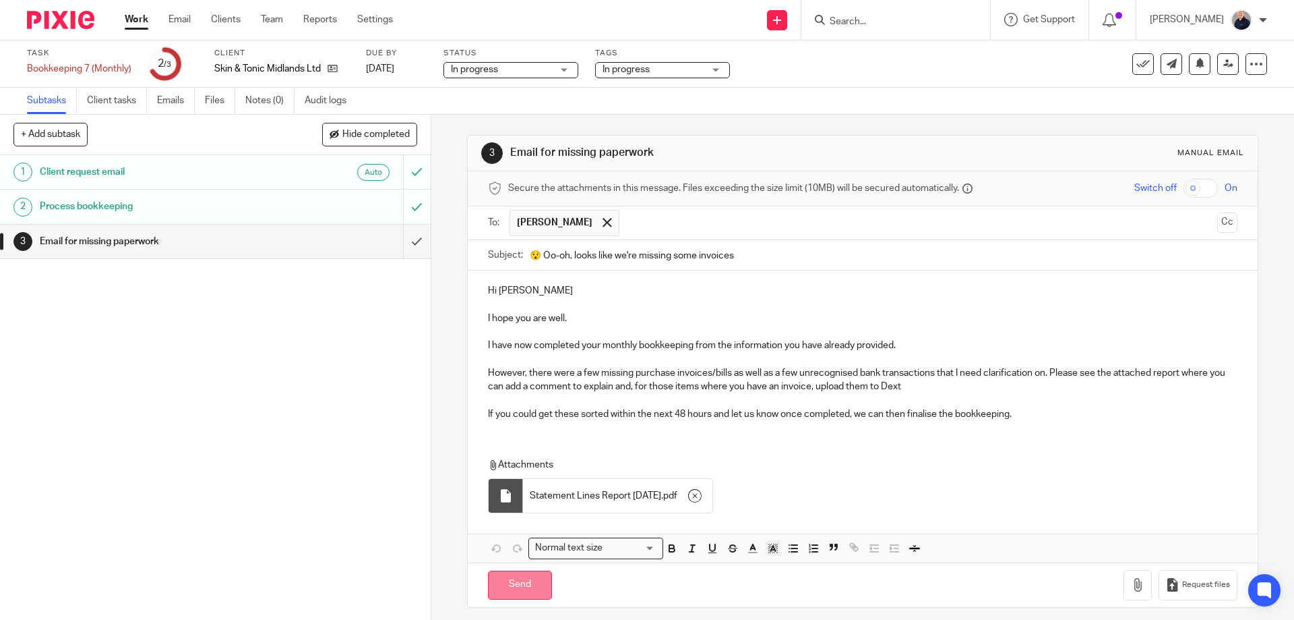
drag, startPoint x: 508, startPoint y: 582, endPoint x: 509, endPoint y: 571, distance: 11.5
click at [508, 582] on input "Send" at bounding box center [520, 584] width 64 height 29
click at [635, 70] on span "In progress" at bounding box center [626, 69] width 47 height 9
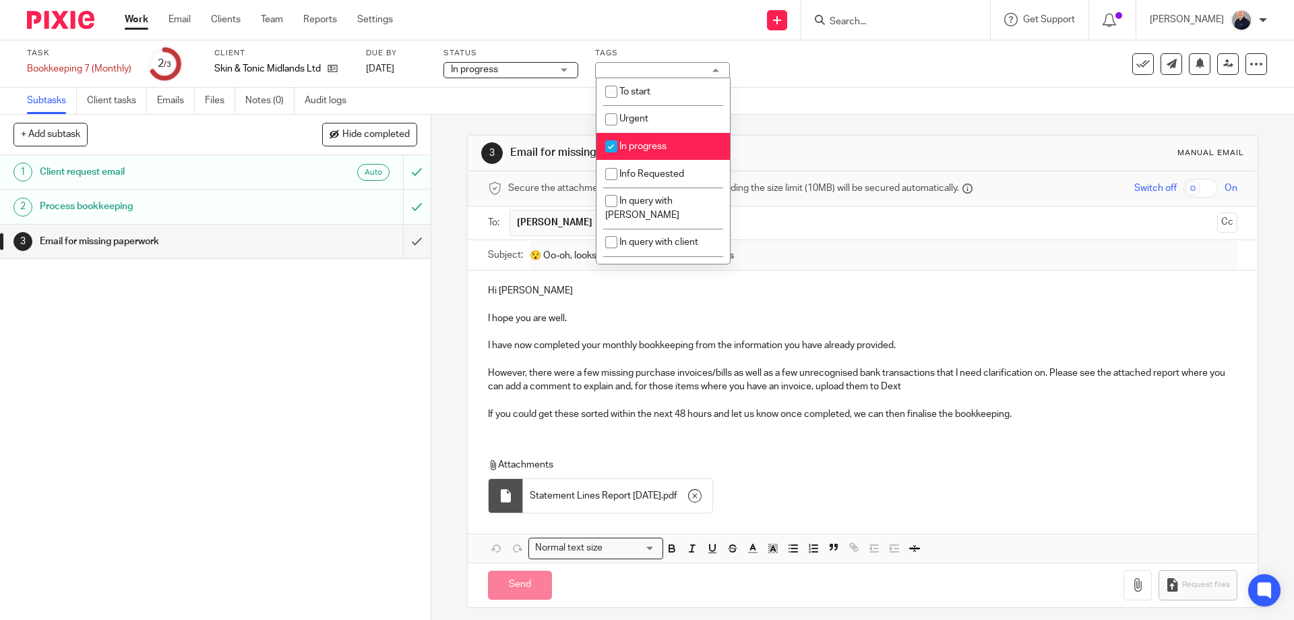
type input "Sent"
click at [631, 146] on span "In progress" at bounding box center [643, 146] width 47 height 9
checkbox input "false"
